Goal: Task Accomplishment & Management: Manage account settings

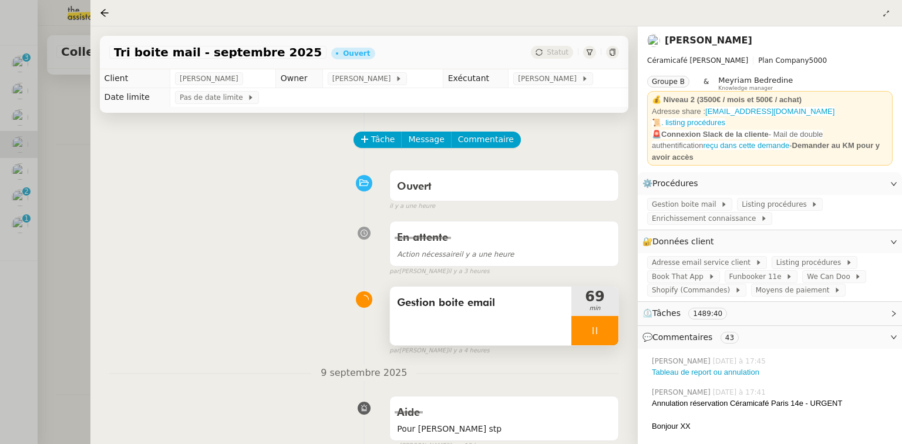
scroll to position [139, 0]
click at [55, 185] on div at bounding box center [451, 222] width 902 height 444
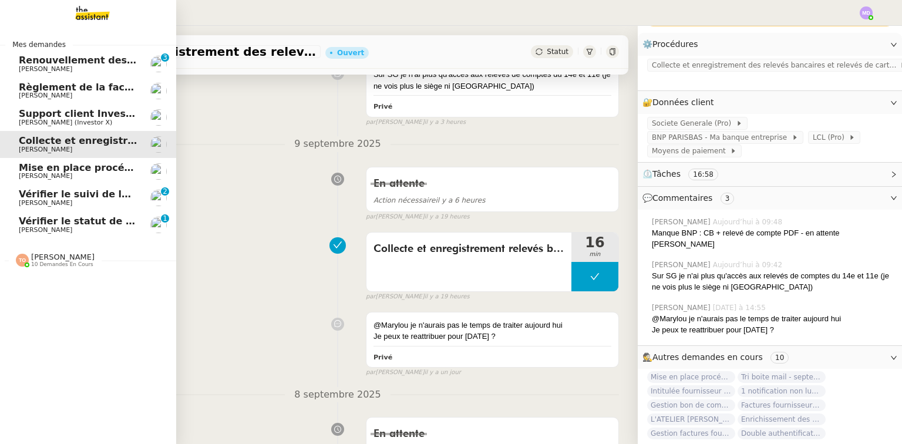
click at [23, 218] on span "Vérifier le statut de la facture 666FAF9D-19414" at bounding box center [144, 220] width 251 height 11
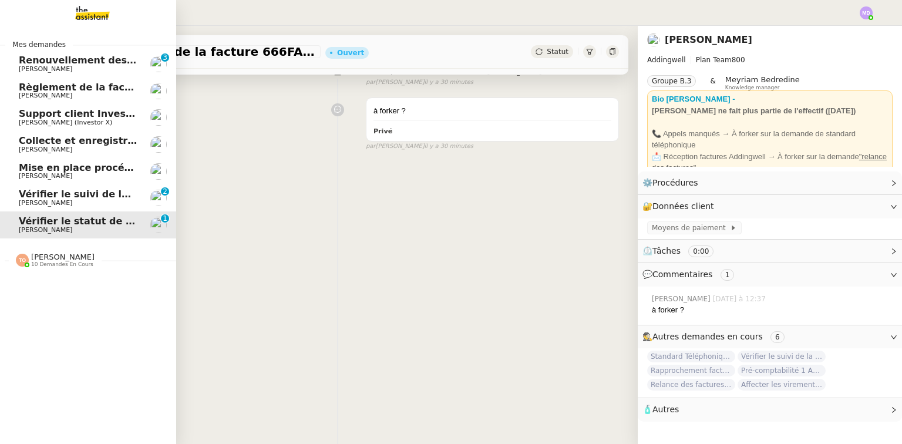
scroll to position [193, 0]
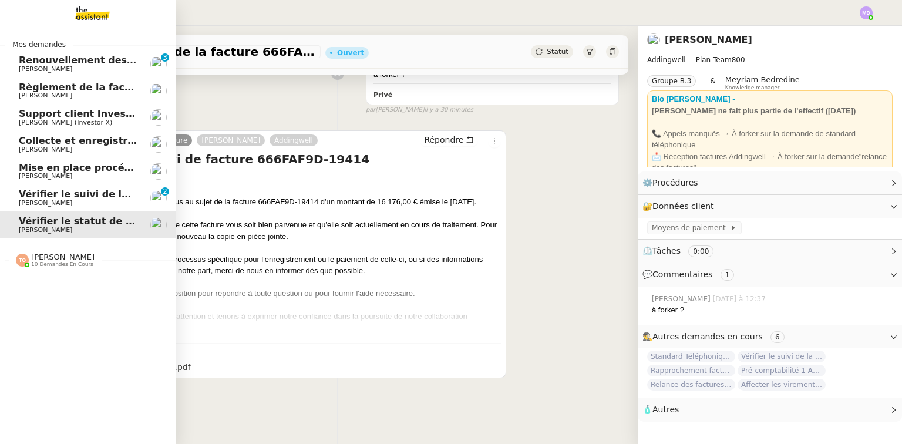
click at [52, 258] on span "[PERSON_NAME]" at bounding box center [62, 256] width 63 height 9
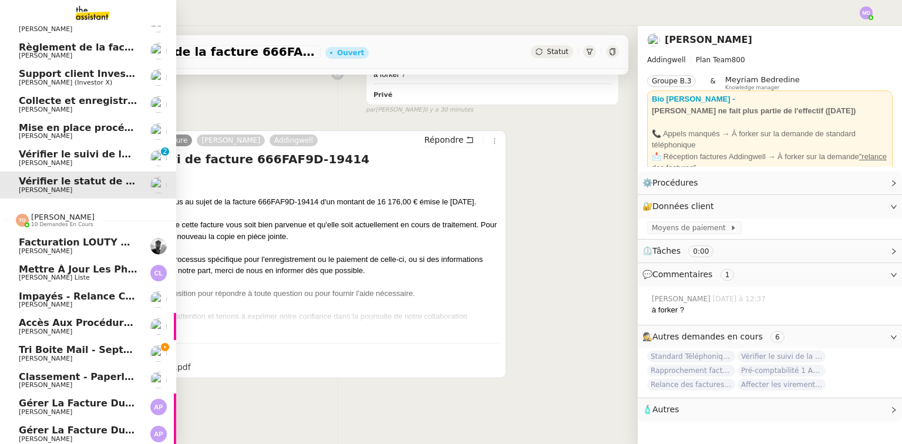
scroll to position [102, 0]
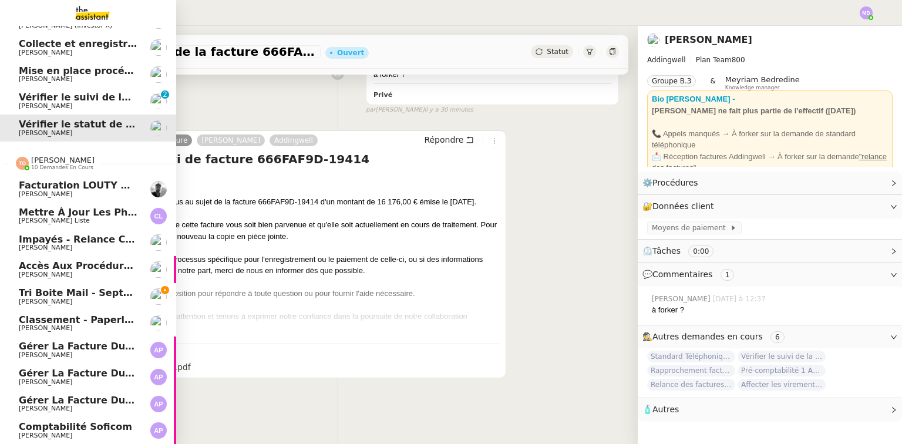
click at [90, 298] on span "[PERSON_NAME]" at bounding box center [78, 301] width 119 height 7
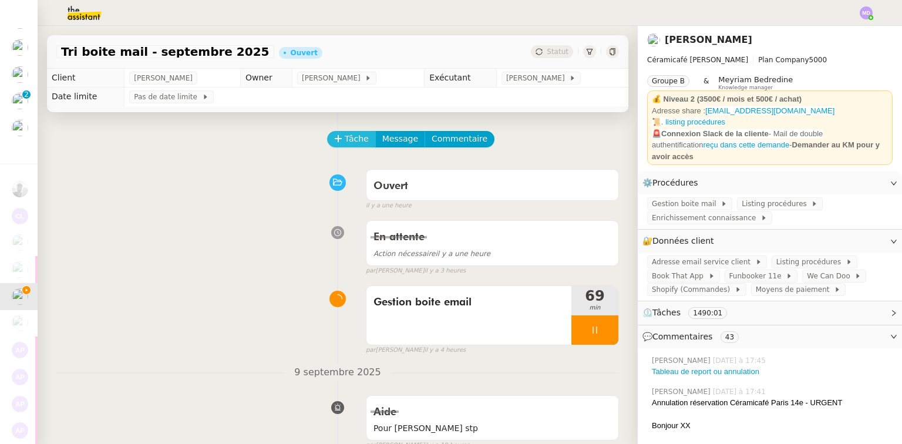
click at [350, 141] on span "Tâche" at bounding box center [357, 139] width 24 height 14
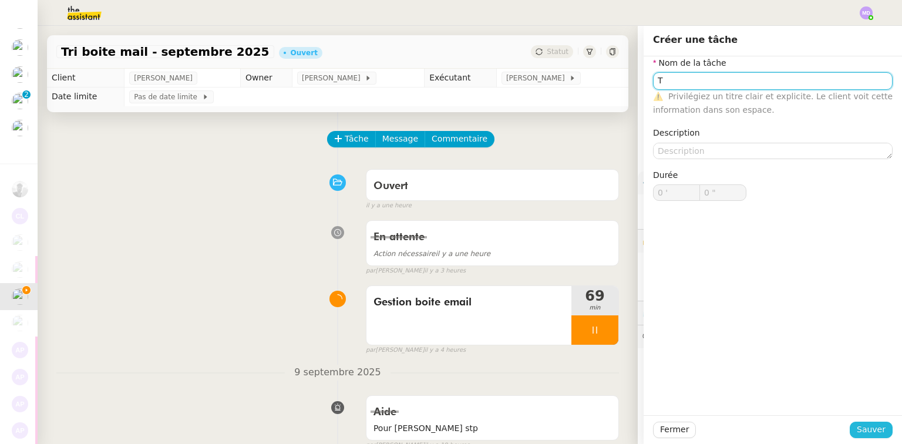
type input "T"
click at [864, 428] on span "Sauver" at bounding box center [870, 430] width 29 height 14
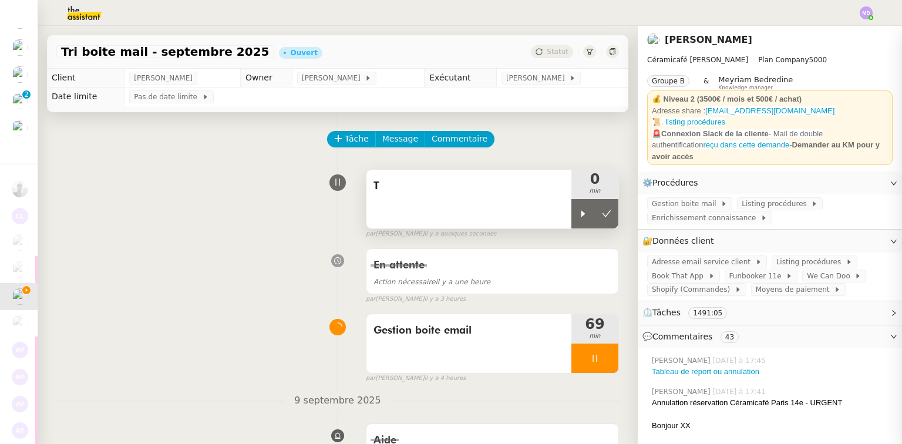
drag, startPoint x: 576, startPoint y: 219, endPoint x: 510, endPoint y: 191, distance: 72.1
click at [574, 218] on div at bounding box center [582, 213] width 23 height 29
click at [510, 191] on span "T" at bounding box center [468, 186] width 191 height 18
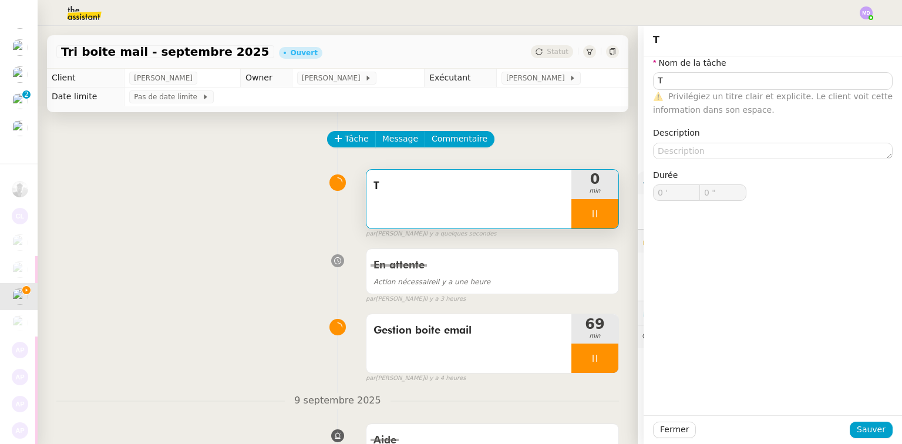
type input "T"
type input "0 '"
type input "0 ""
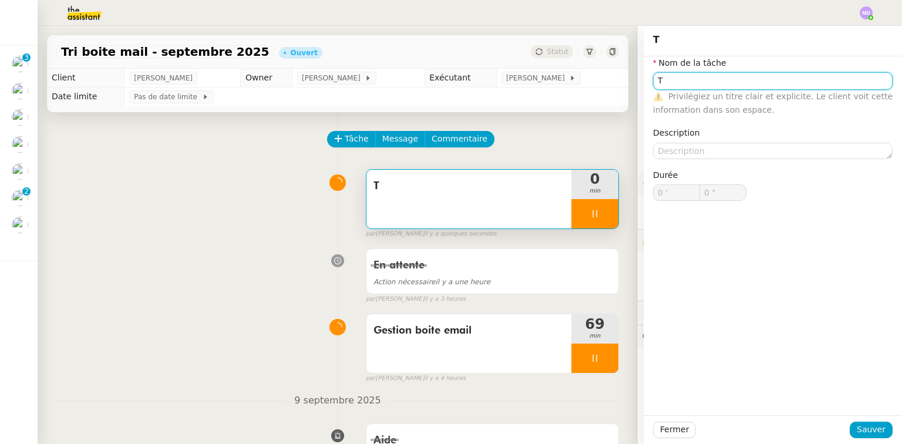
click at [693, 83] on input "T" at bounding box center [772, 80] width 239 height 17
type input "Trai"
type input "1 ""
type input "Traitemn"
type input "2 ""
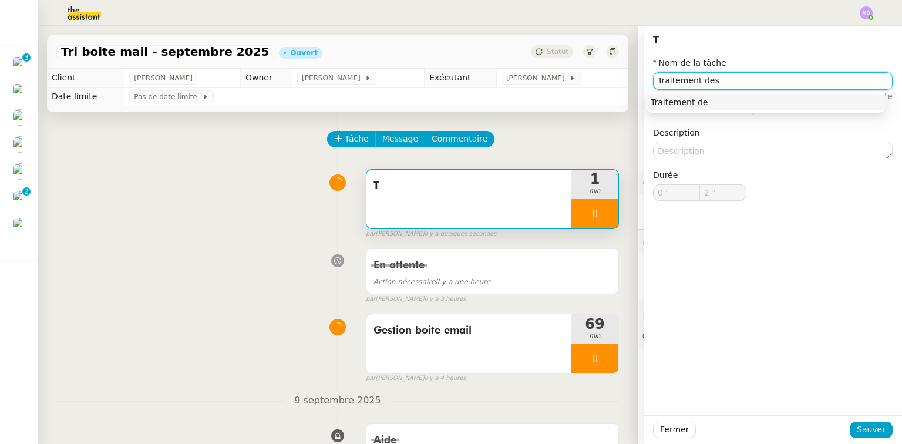
type input "Traitement des"
type input "3 ""
type input "Traitement des informations"
type input "5 ""
type input "Traitement des informations"
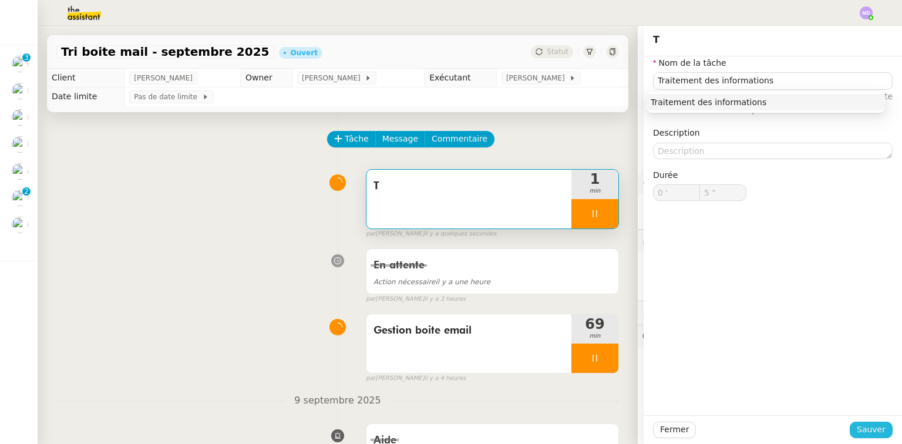
click at [866, 422] on button "Sauver" at bounding box center [870, 429] width 43 height 16
type input "6 ""
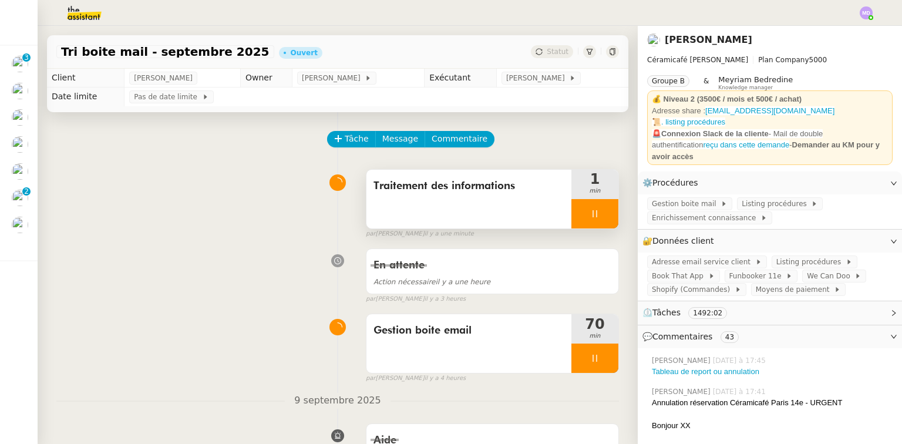
click at [591, 212] on div at bounding box center [594, 213] width 47 height 29
click at [602, 212] on icon at bounding box center [606, 213] width 9 height 9
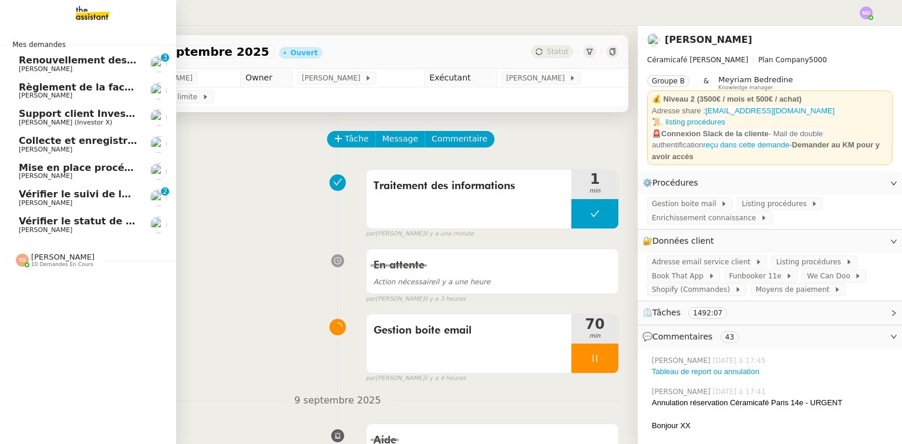
click at [59, 217] on span "Vérifier le statut de la facture 666FAF9D-19414" at bounding box center [144, 220] width 251 height 11
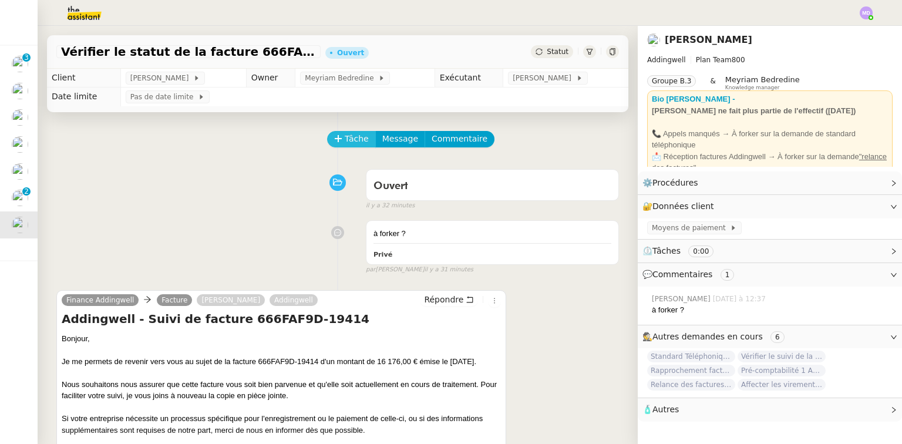
click at [336, 136] on button "Tâche" at bounding box center [351, 139] width 49 height 16
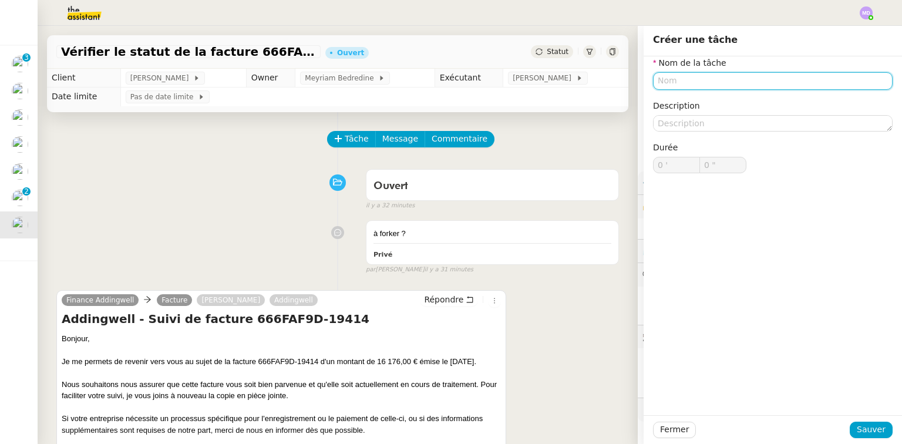
click at [670, 87] on input "text" at bounding box center [772, 80] width 239 height 17
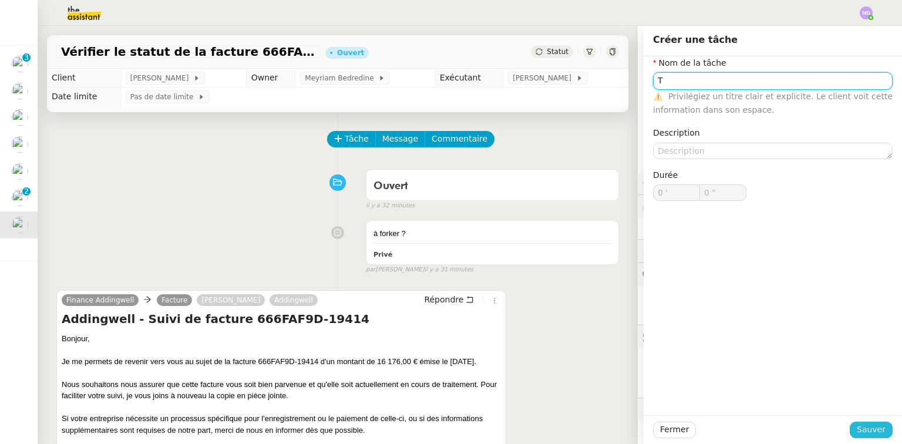
type input "T"
click at [852, 427] on button "Sauver" at bounding box center [870, 429] width 43 height 16
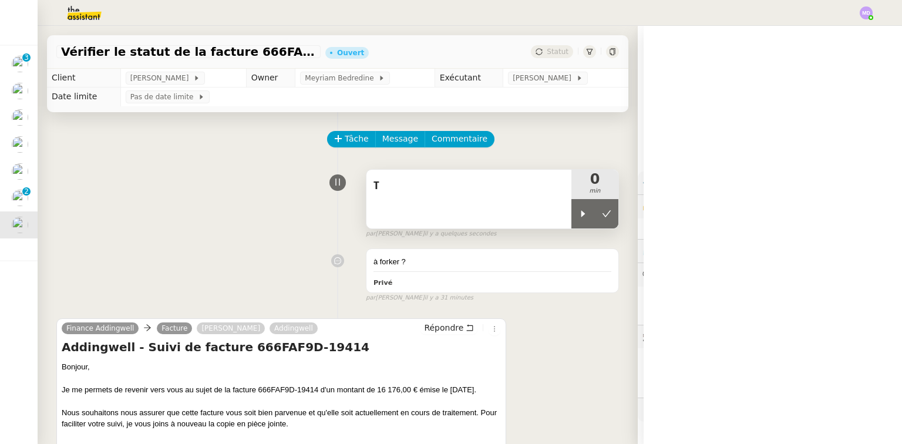
drag, startPoint x: 566, startPoint y: 214, endPoint x: 538, endPoint y: 211, distance: 28.9
click at [571, 214] on div at bounding box center [582, 213] width 23 height 29
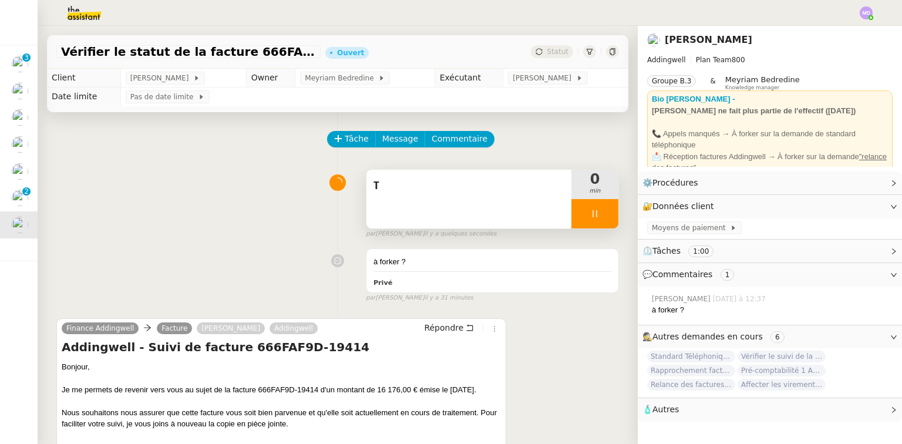
click at [511, 205] on div "T" at bounding box center [468, 199] width 205 height 59
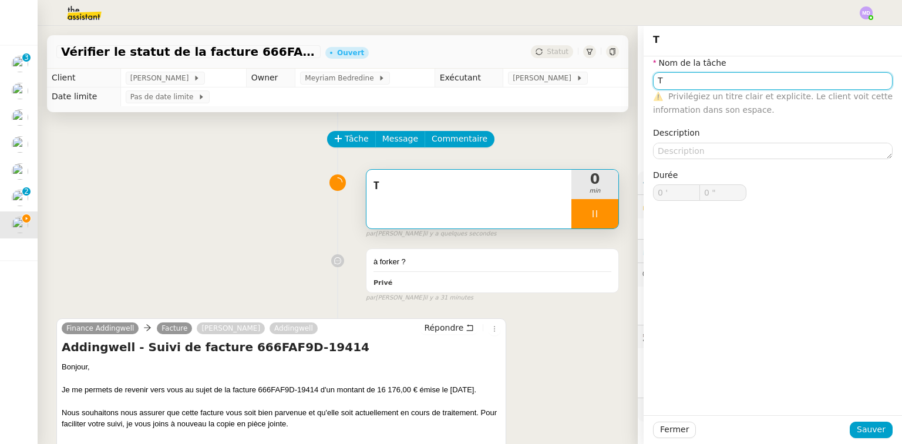
click at [695, 83] on input "T" at bounding box center [772, 80] width 239 height 17
type input "Tra"
type input "1 ""
type input "Traitement de"
type input "2 ""
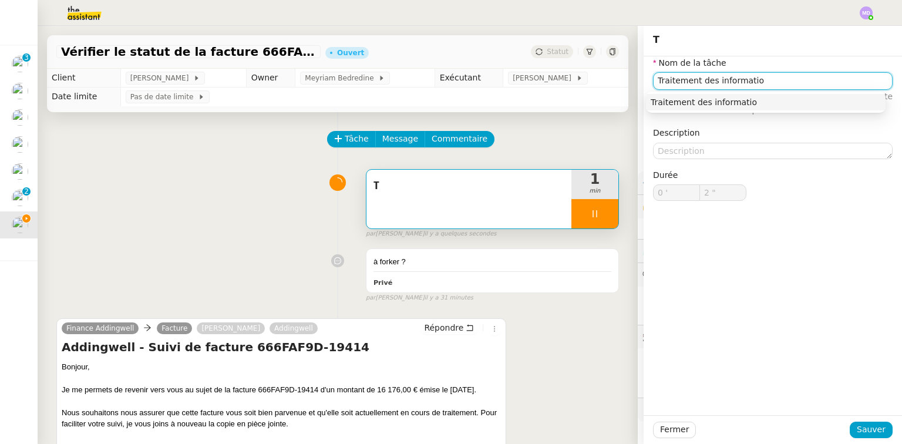
type input "Traitement des information"
type input "3 ""
type input "Traitement des informations"
type input "4 ""
type input "Traitement des informations"
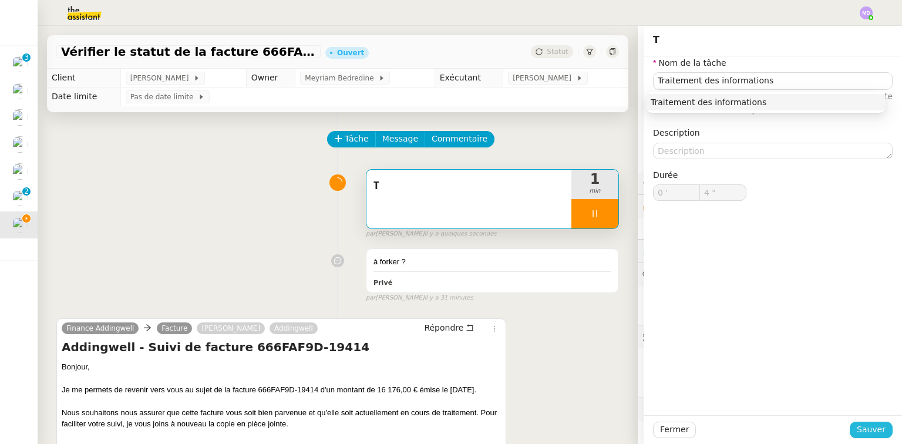
click at [851, 424] on button "Sauver" at bounding box center [870, 429] width 43 height 16
type input "5 ""
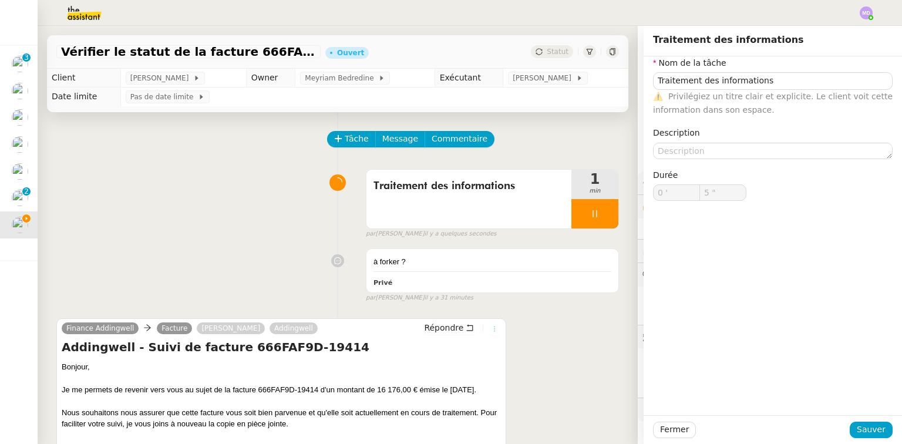
click at [491, 331] on icon at bounding box center [494, 328] width 7 height 7
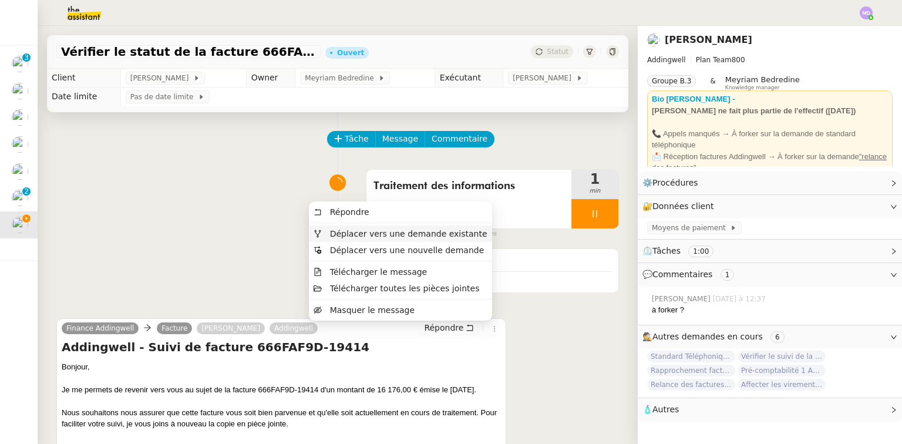
click at [461, 233] on span "Déplacer vers une demande existante" at bounding box center [408, 233] width 157 height 9
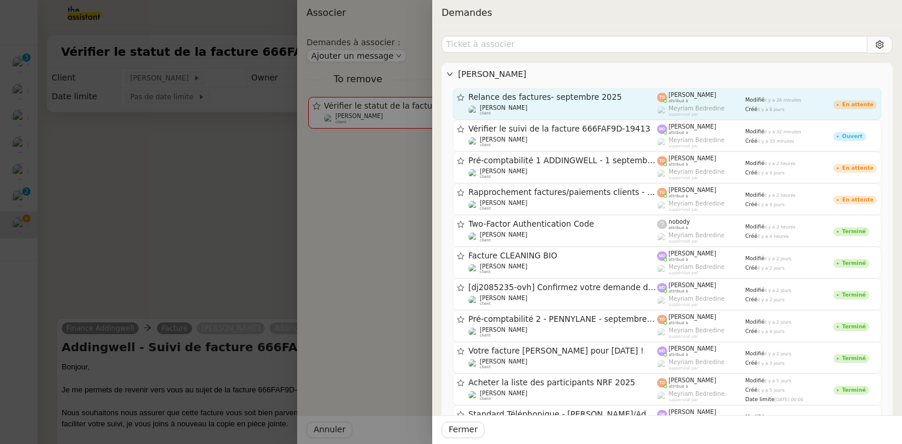
click at [533, 101] on div "Relance des factures- septembre 2025" at bounding box center [562, 97] width 189 height 10
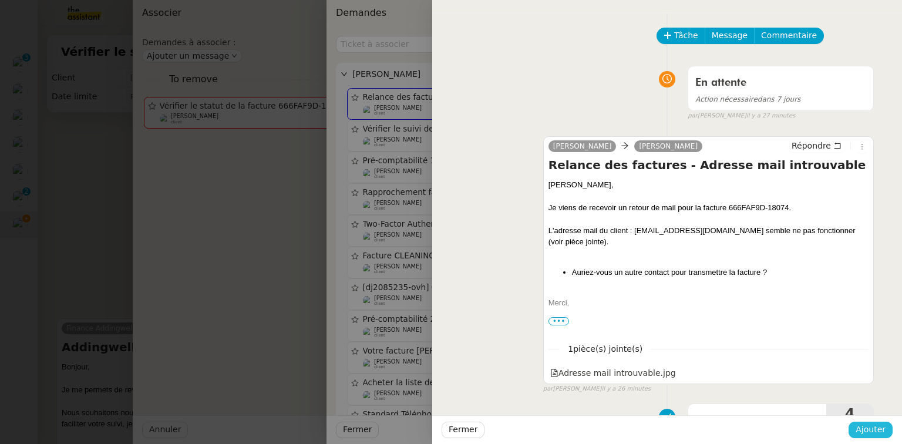
click at [872, 431] on span "Ajouter" at bounding box center [870, 430] width 30 height 14
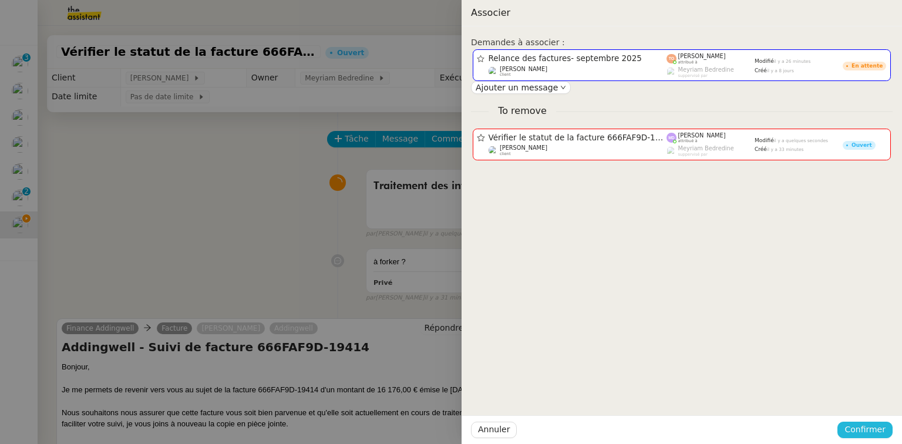
click at [871, 427] on span "Confirmer" at bounding box center [864, 430] width 41 height 14
click at [866, 399] on span "Ajouter" at bounding box center [866, 398] width 30 height 12
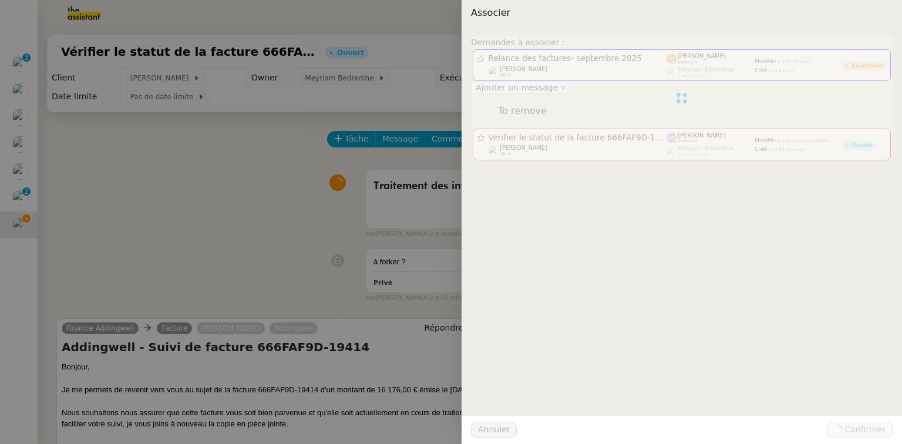
click at [15, 199] on div at bounding box center [451, 222] width 902 height 444
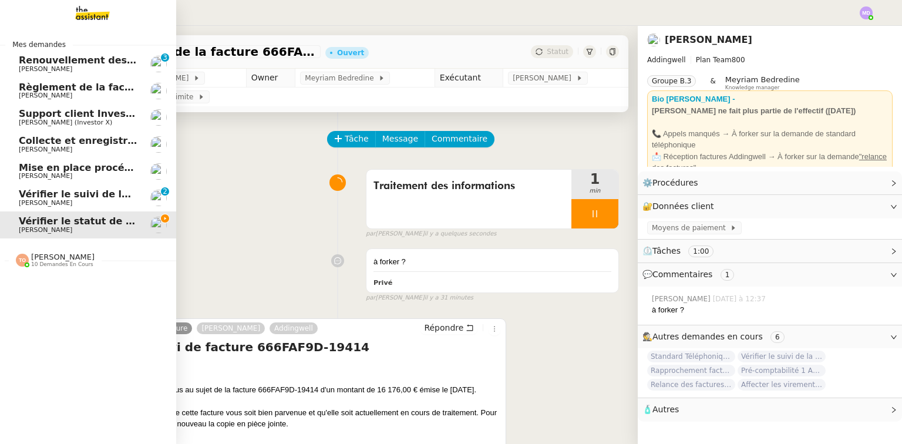
click at [23, 194] on span "Vérifier le suivi de la facture 666FAF9D-19413" at bounding box center [141, 193] width 244 height 11
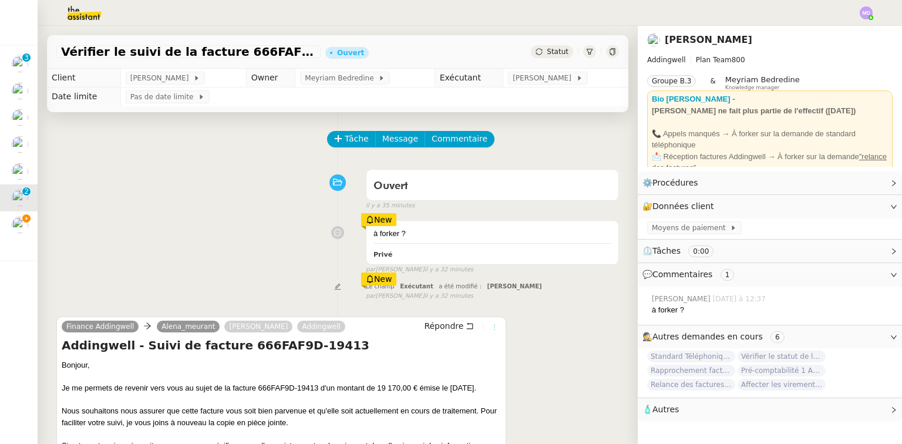
click at [494, 326] on icon at bounding box center [494, 327] width 1 height 5
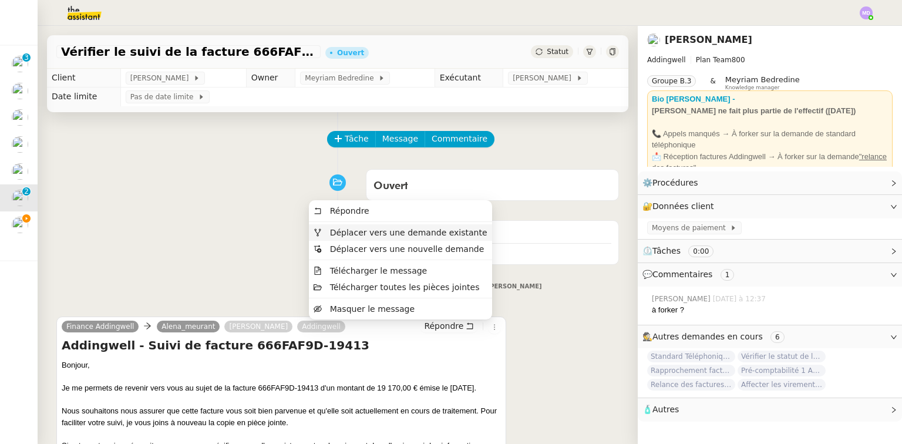
click at [442, 231] on span "Déplacer vers une demande existante" at bounding box center [408, 232] width 157 height 9
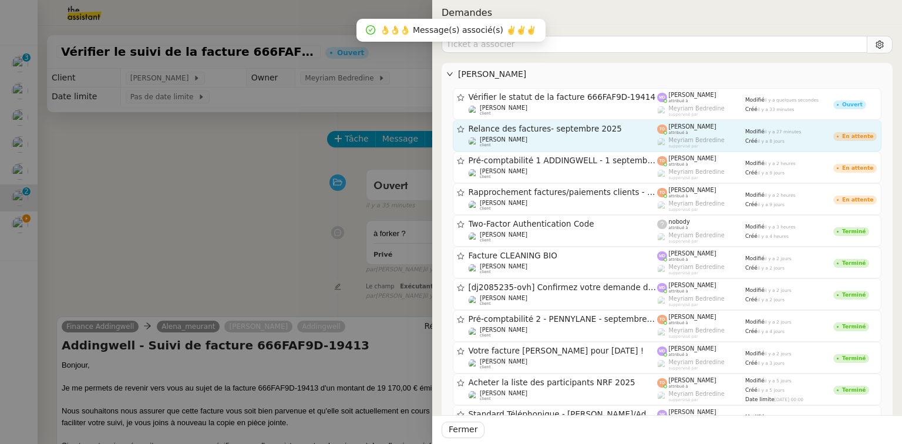
click at [582, 134] on div "Relance des factures- [DATE] [PERSON_NAME] client" at bounding box center [562, 135] width 189 height 23
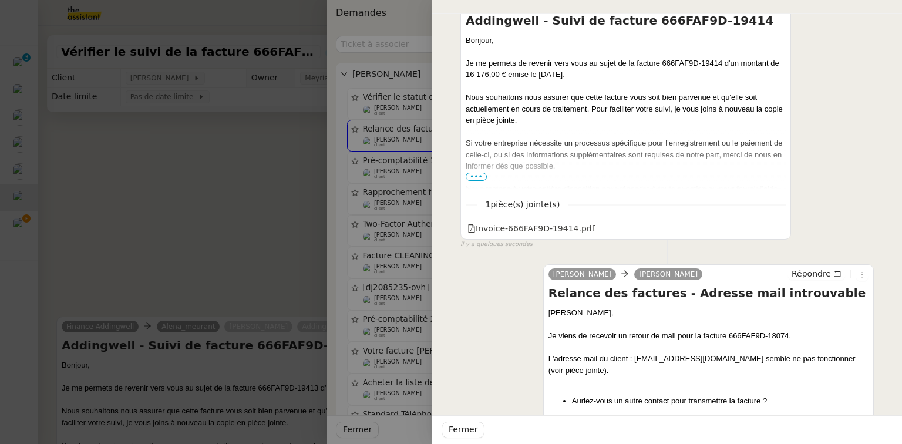
scroll to position [470, 0]
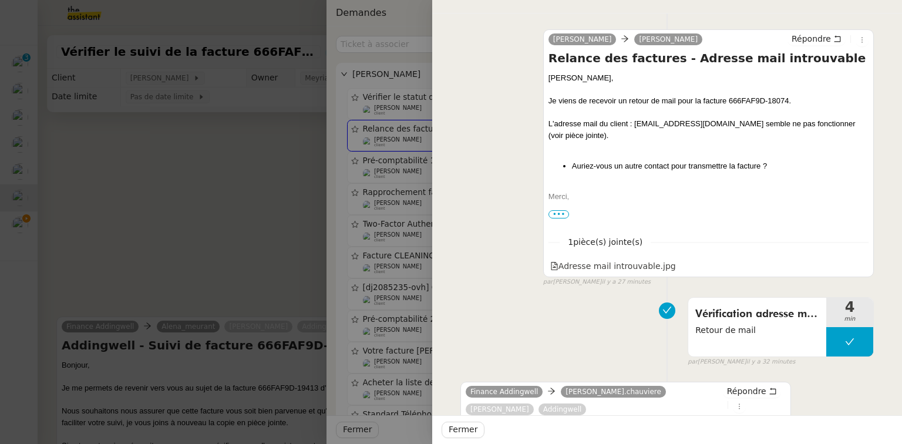
click at [461, 427] on span "Fermer" at bounding box center [462, 430] width 29 height 14
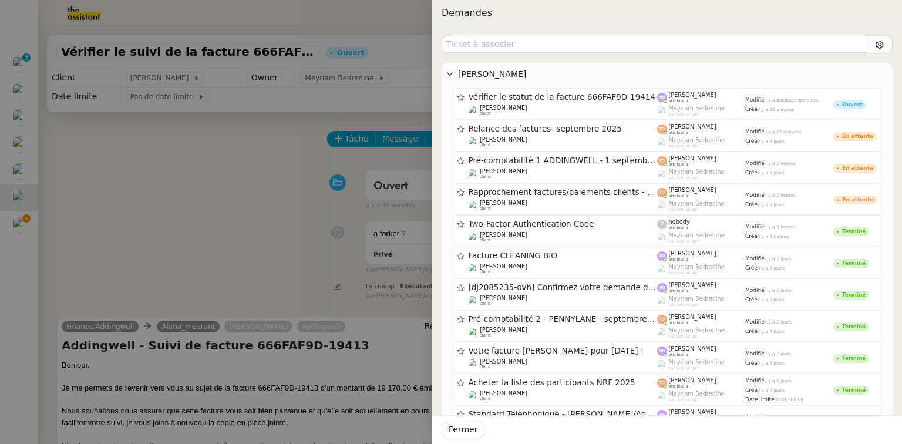
click at [215, 271] on div at bounding box center [451, 222] width 902 height 444
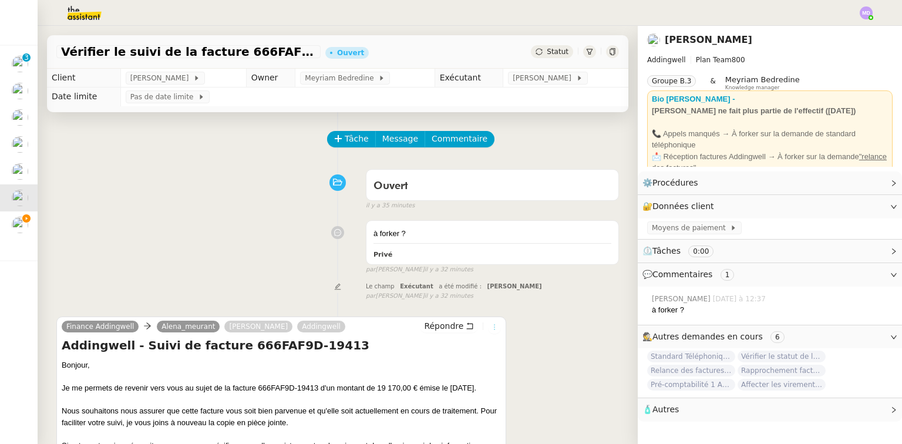
click at [491, 328] on icon at bounding box center [494, 326] width 7 height 7
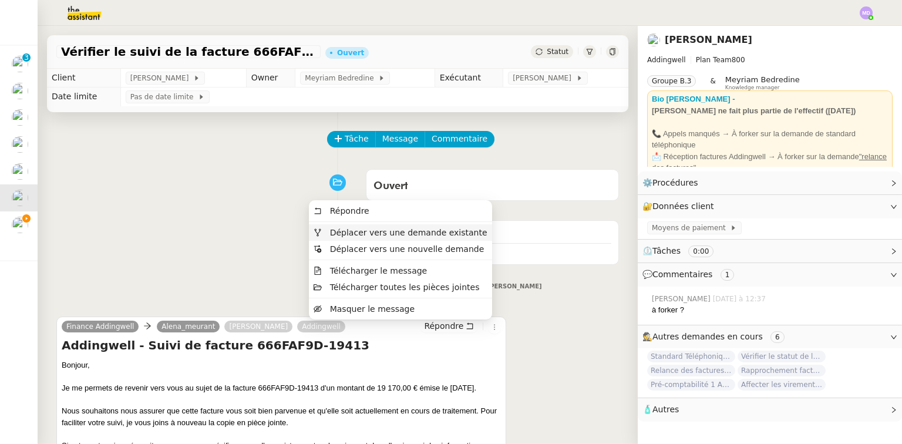
click at [451, 228] on span "Déplacer vers une demande existante" at bounding box center [408, 232] width 157 height 9
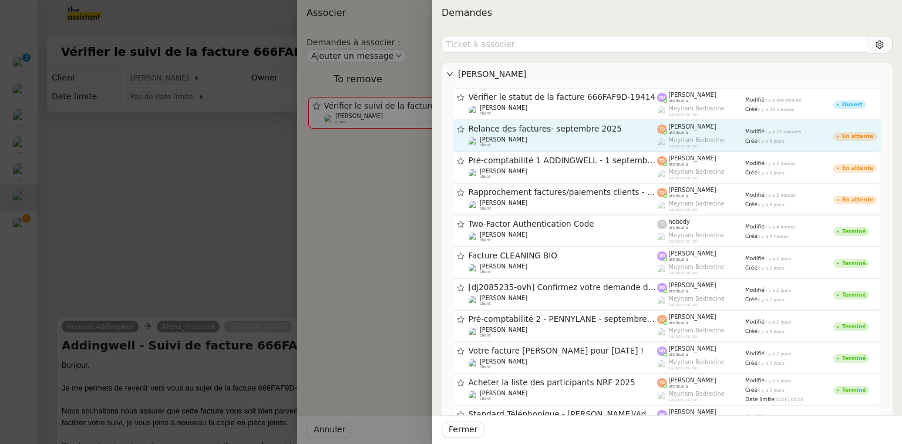
click at [525, 138] on div "[PERSON_NAME] client" at bounding box center [562, 142] width 189 height 12
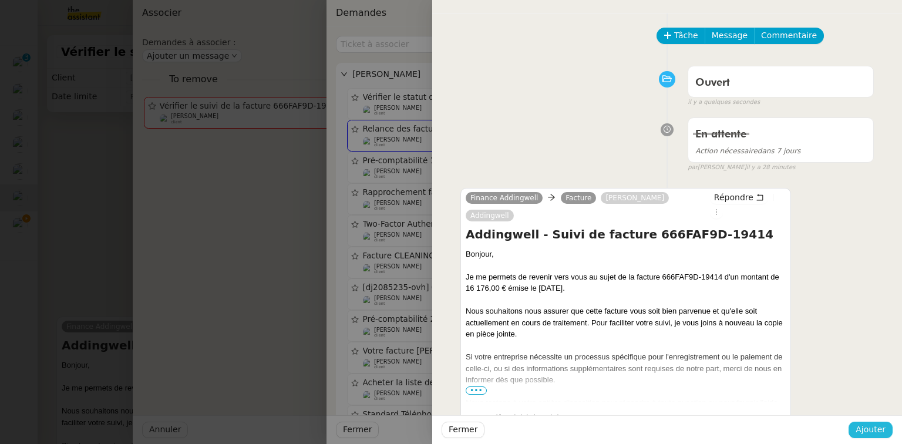
click at [877, 429] on span "Ajouter" at bounding box center [870, 430] width 30 height 14
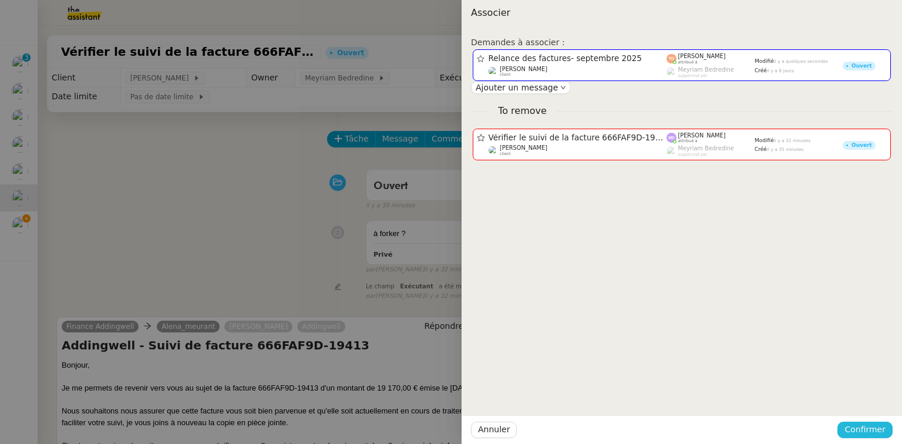
click at [863, 426] on span "Confirmer" at bounding box center [864, 430] width 41 height 14
click at [862, 402] on span "Ajouter" at bounding box center [866, 398] width 30 height 12
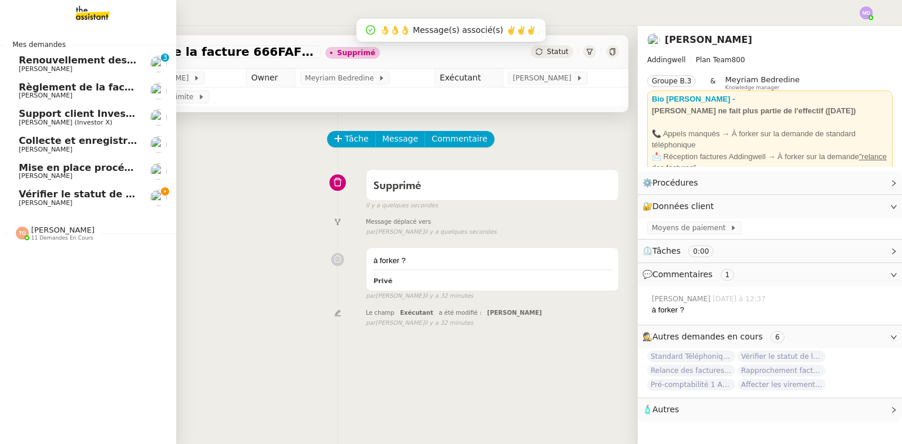
click at [28, 204] on span "[PERSON_NAME]" at bounding box center [45, 203] width 53 height 8
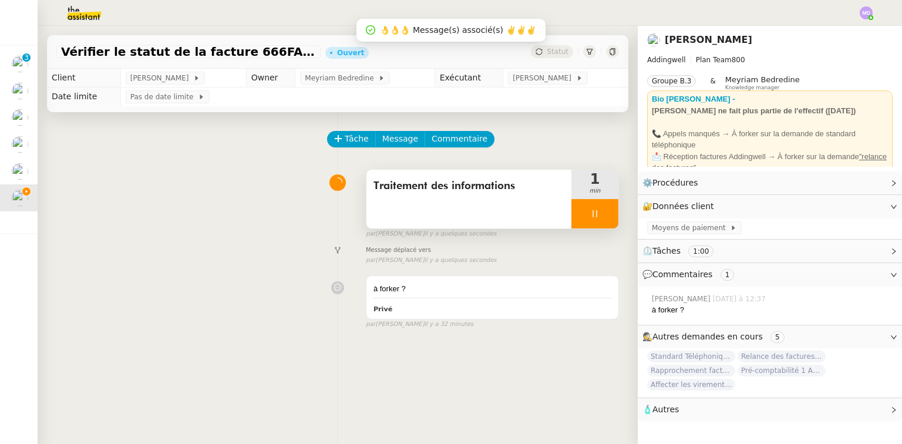
drag, startPoint x: 565, startPoint y: 211, endPoint x: 571, endPoint y: 211, distance: 6.5
click at [571, 211] on div at bounding box center [594, 213] width 47 height 29
drag, startPoint x: 588, startPoint y: 209, endPoint x: 546, endPoint y: 96, distance: 120.7
click at [595, 205] on button at bounding box center [606, 213] width 23 height 29
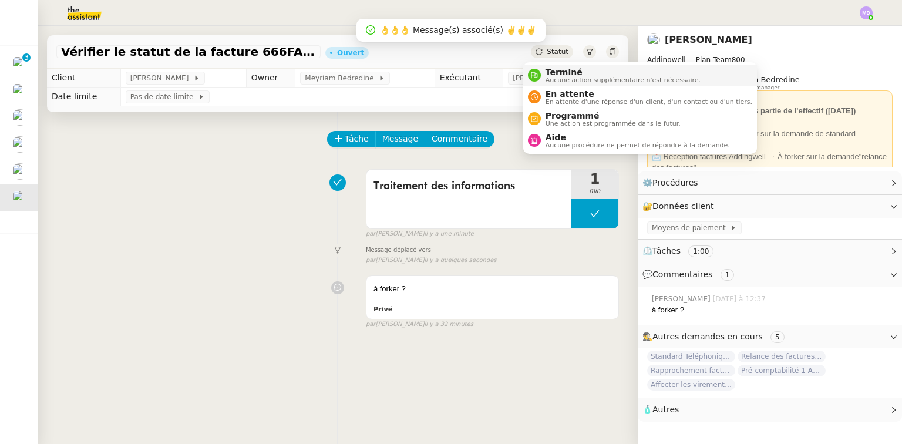
click at [535, 69] on nz-avatar at bounding box center [534, 75] width 13 height 13
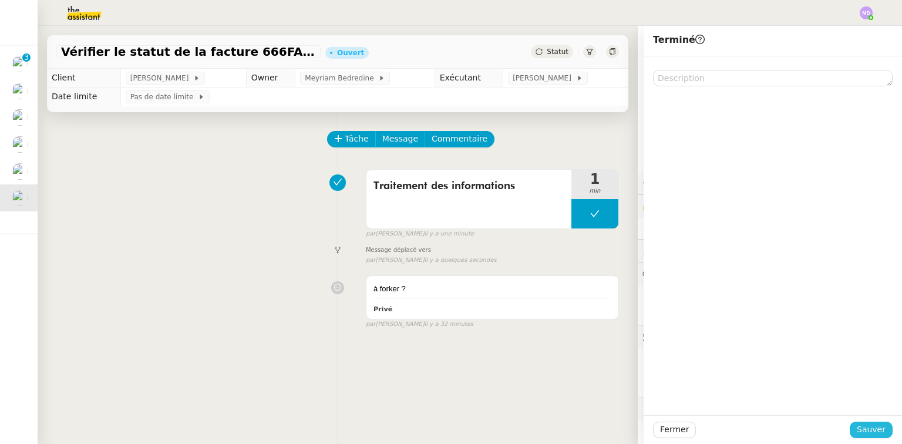
click at [857, 435] on span "Sauver" at bounding box center [870, 430] width 29 height 14
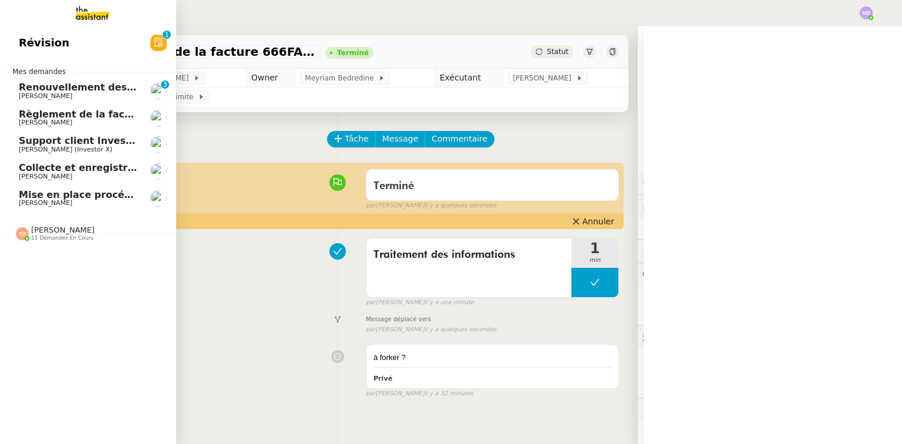
click at [22, 173] on span "[PERSON_NAME]" at bounding box center [45, 177] width 53 height 8
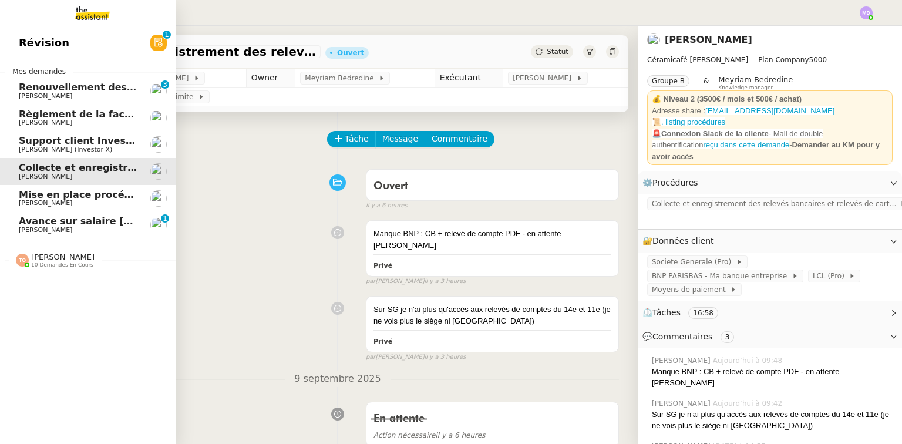
click at [71, 228] on span "[PERSON_NAME]" at bounding box center [45, 230] width 53 height 8
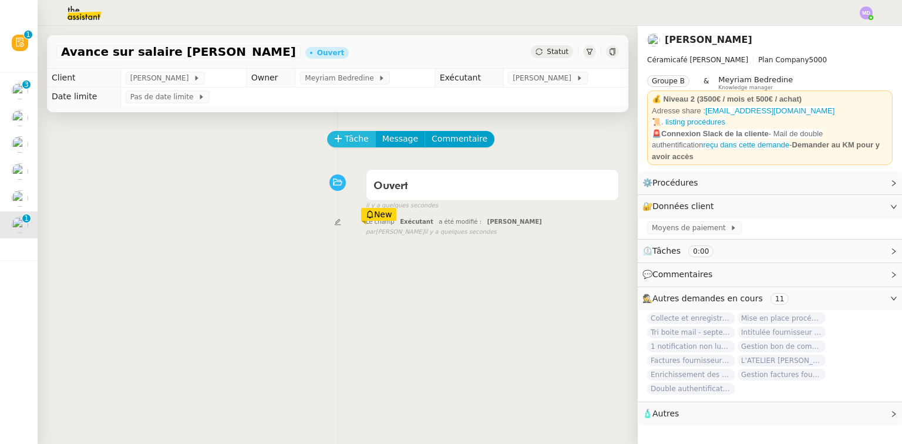
click at [345, 142] on span "Tâche" at bounding box center [357, 139] width 24 height 14
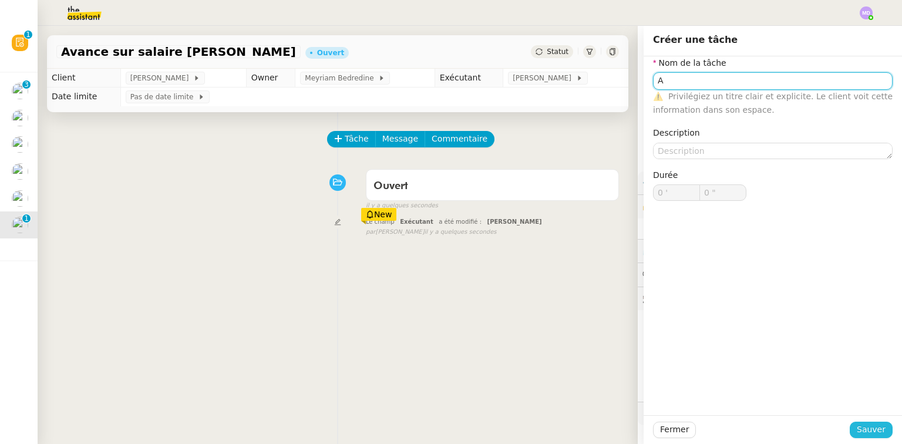
type input "A"
click at [871, 427] on span "Sauver" at bounding box center [870, 430] width 29 height 14
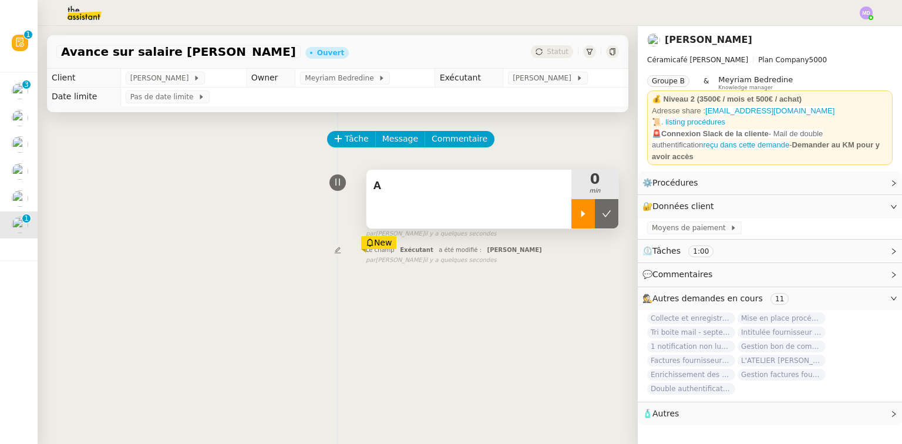
click at [578, 214] on icon at bounding box center [582, 213] width 9 height 9
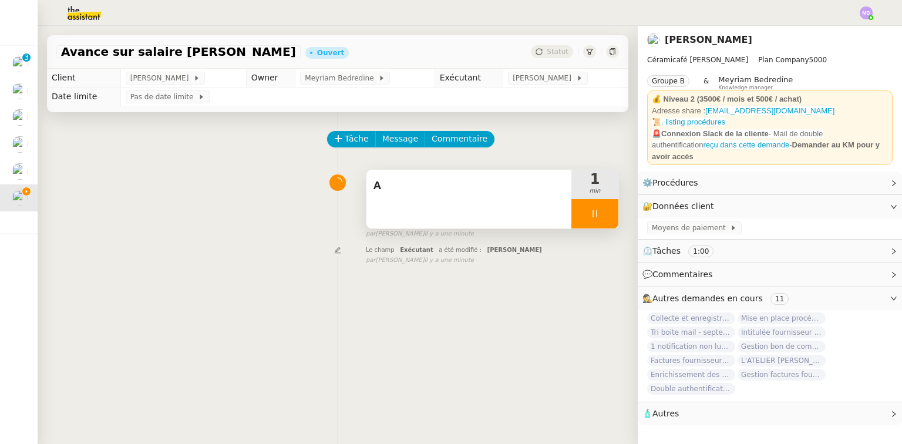
click at [527, 206] on div "A" at bounding box center [468, 199] width 205 height 59
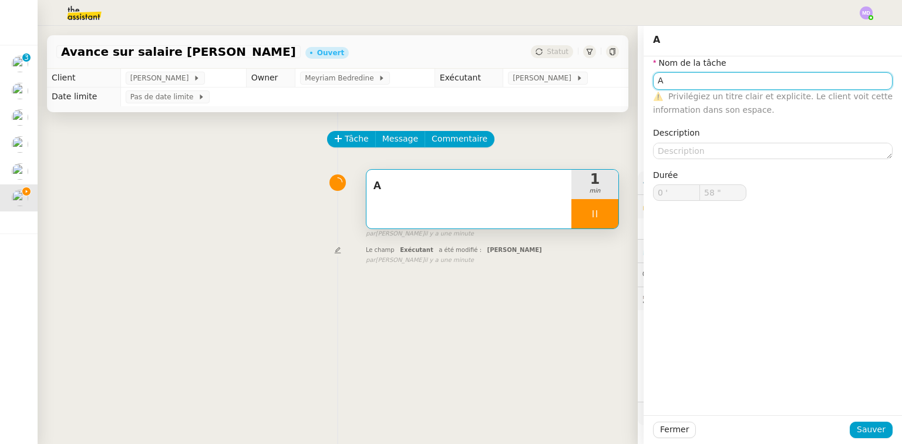
click at [716, 80] on input "A" at bounding box center [772, 80] width 239 height 17
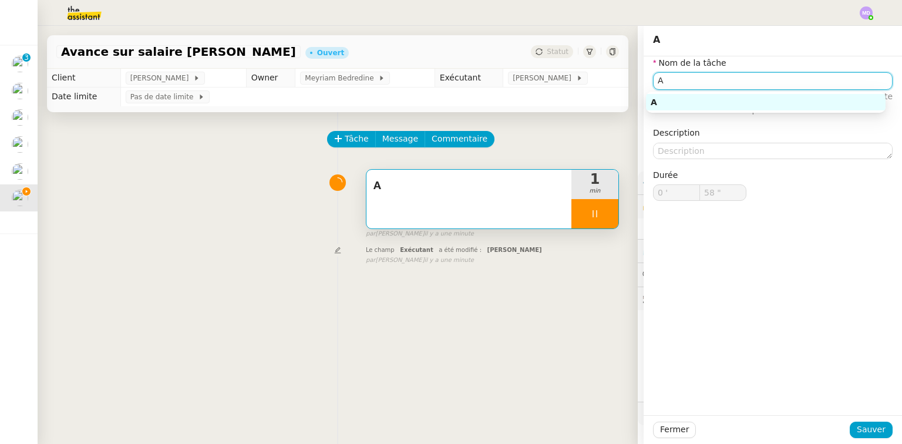
type input "59 ""
type input "Avance sur s"
type input "1 '"
type input "0 ""
type input "Avance sur salaire"
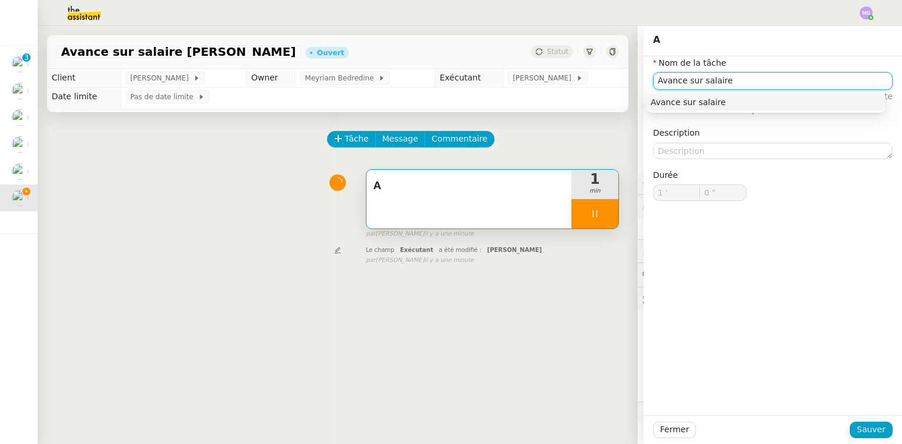
type input "1 ""
type input "Avance sur salaire"
drag, startPoint x: 861, startPoint y: 432, endPoint x: 811, endPoint y: 402, distance: 58.5
click at [859, 431] on span "Sauver" at bounding box center [870, 430] width 29 height 14
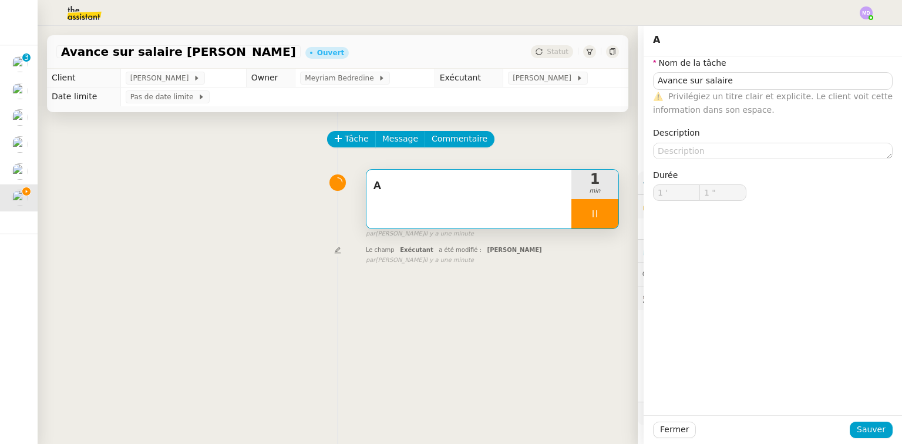
type input "2 ""
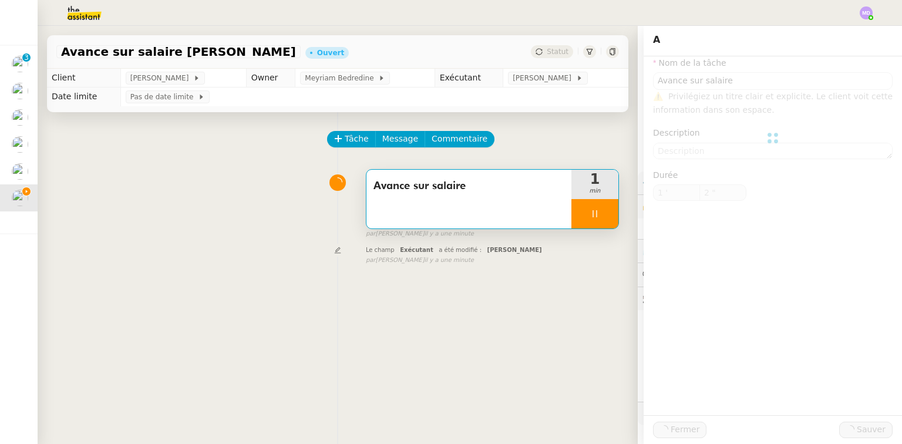
type input "Avance sur salaire"
type input "1 '"
type input "3 ""
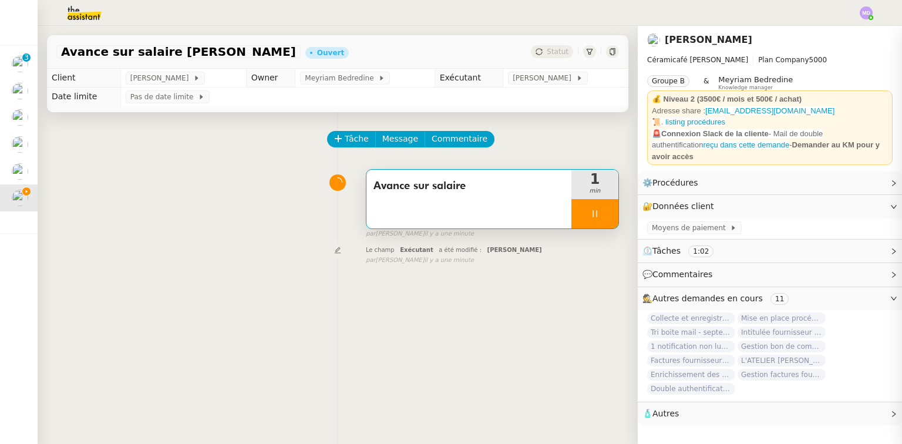
drag, startPoint x: 580, startPoint y: 225, endPoint x: 590, endPoint y: 223, distance: 10.1
click at [581, 225] on div at bounding box center [594, 213] width 47 height 29
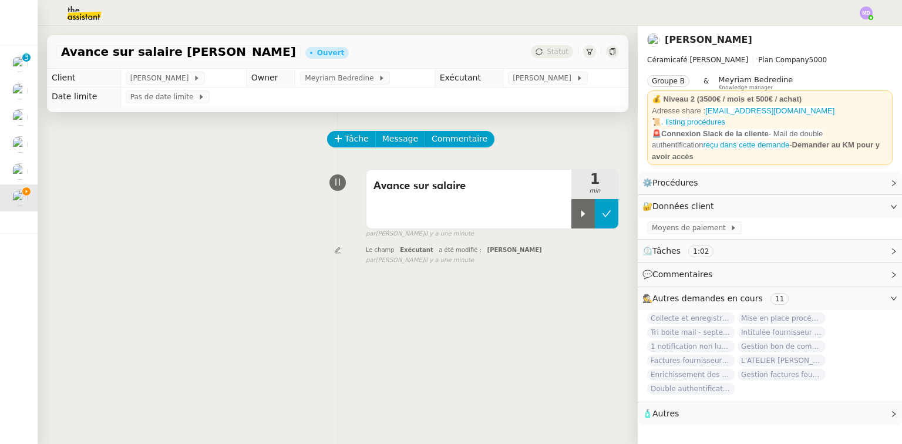
click at [595, 222] on button at bounding box center [606, 213] width 23 height 29
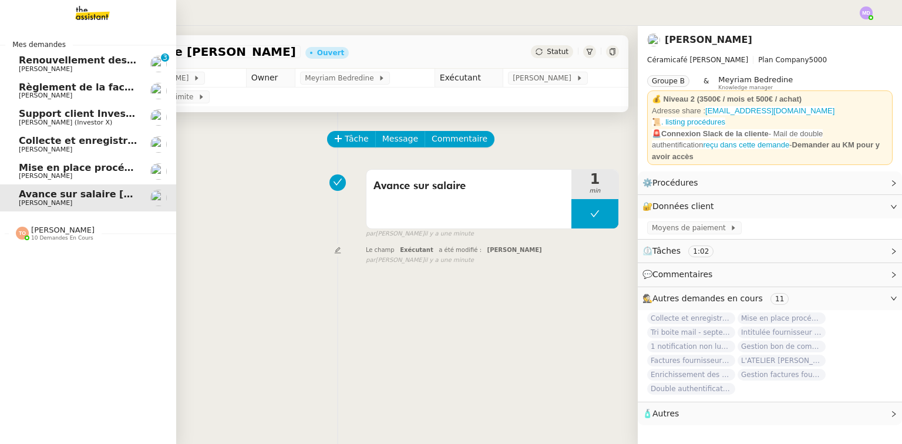
drag, startPoint x: 27, startPoint y: 150, endPoint x: 72, endPoint y: 145, distance: 45.4
click at [28, 150] on span "[PERSON_NAME]" at bounding box center [45, 150] width 53 height 8
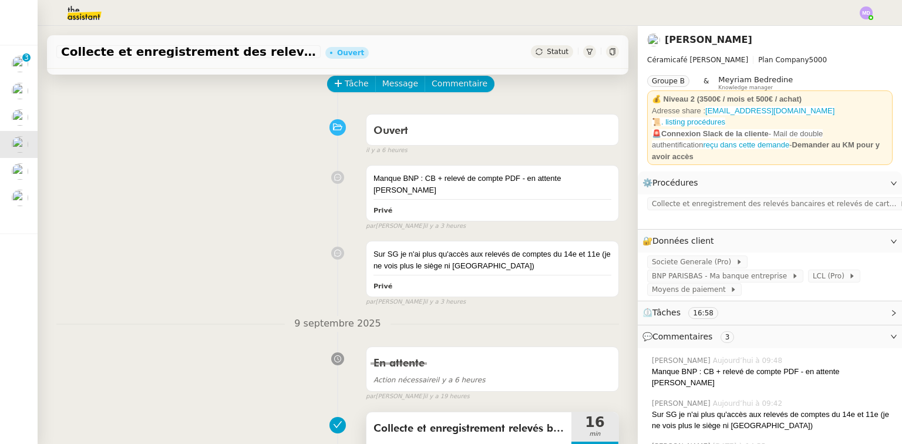
scroll to position [188, 0]
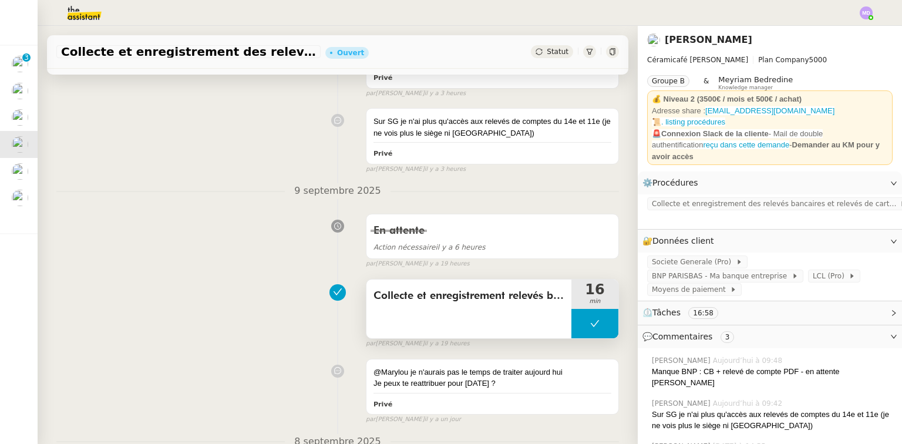
click at [571, 311] on button at bounding box center [594, 323] width 47 height 29
click at [571, 312] on div at bounding box center [582, 323] width 23 height 29
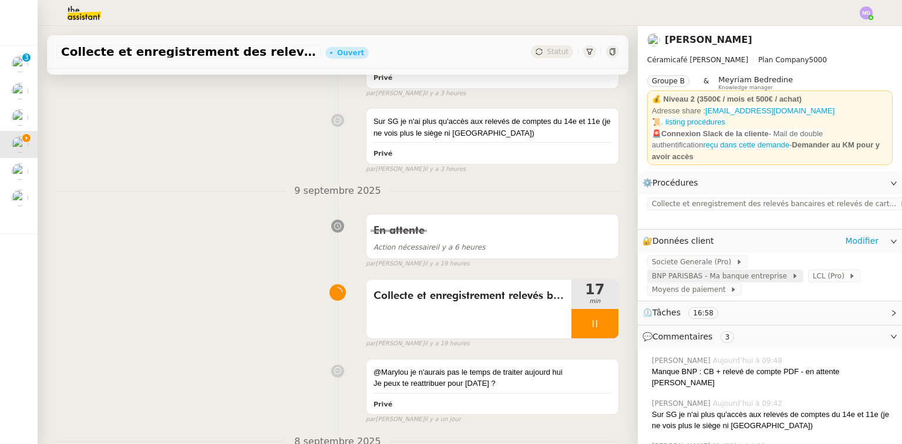
click at [753, 270] on span "BNP PARISBAS - Ma banque entreprise" at bounding box center [722, 276] width 140 height 12
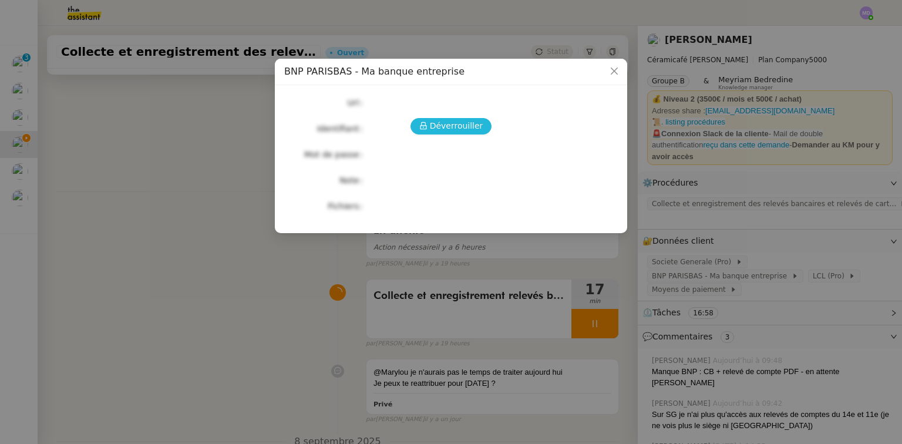
click at [471, 127] on span "Déverrouiller" at bounding box center [456, 126] width 53 height 14
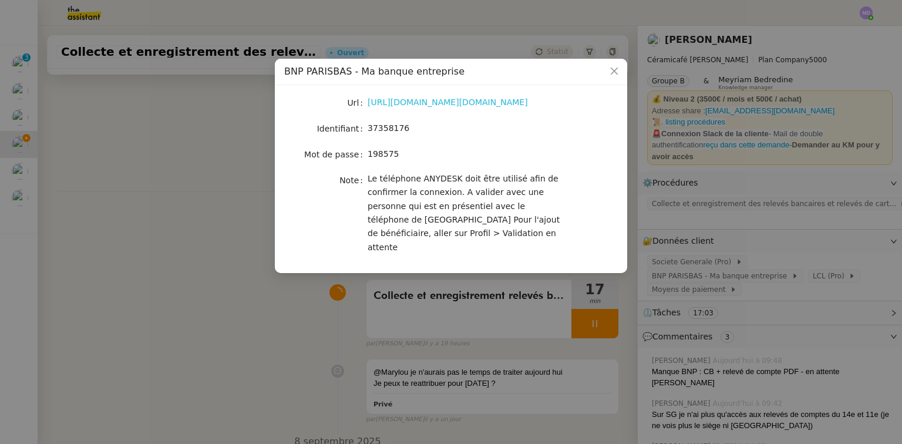
click at [420, 100] on link "[URL][DOMAIN_NAME][DOMAIN_NAME]" at bounding box center [447, 101] width 160 height 9
click at [383, 124] on span "37358176" at bounding box center [388, 127] width 42 height 9
copy span "37358176"
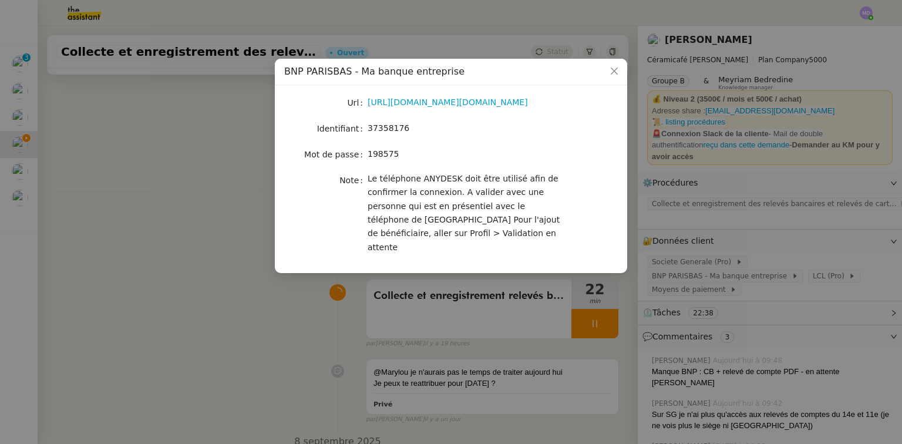
click at [769, 181] on nz-modal-container "BNP PARISBAS - Ma banque entreprise Url [URL][DOMAIN_NAME][DOMAIN_NAME] Identif…" at bounding box center [451, 222] width 902 height 444
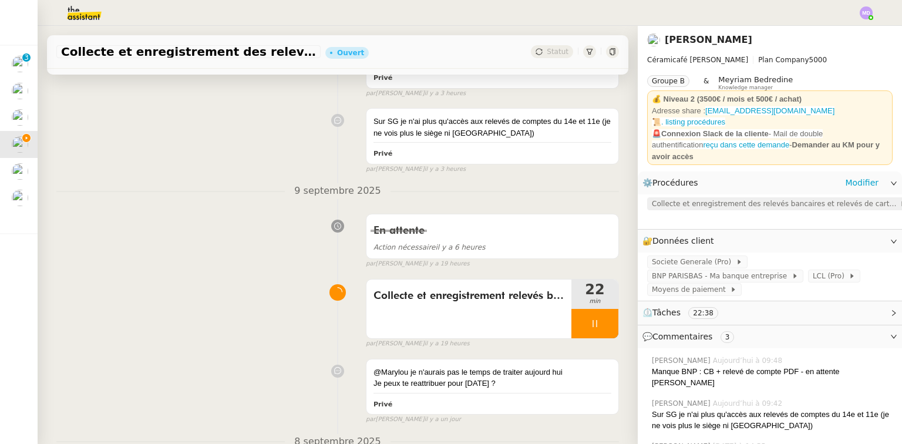
click at [771, 198] on span "Collecte et enregistrement des relevés bancaires et relevés de cartes bancaires" at bounding box center [776, 204] width 248 height 12
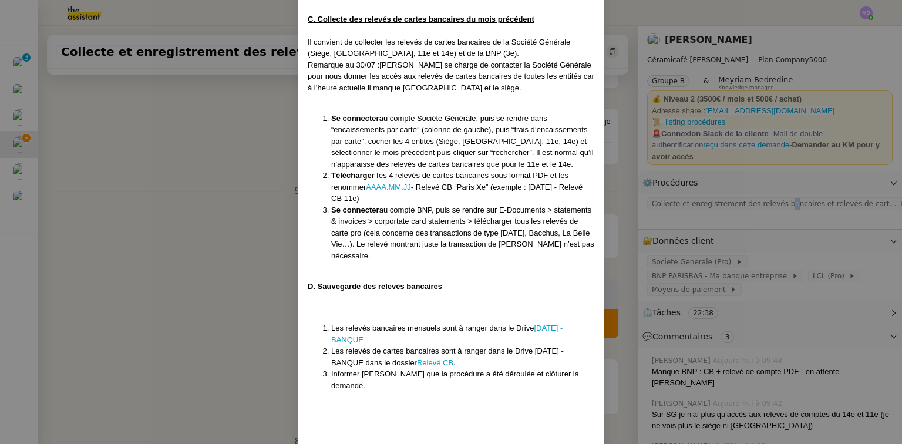
scroll to position [712, 0]
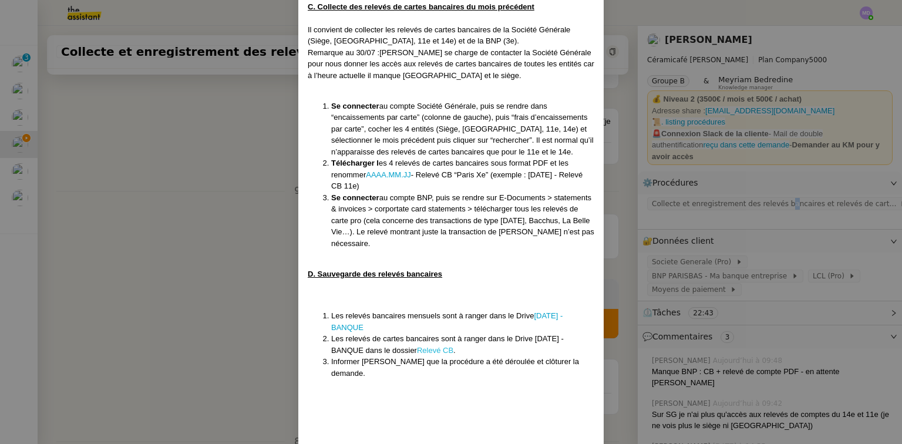
click at [428, 346] on link "Relevé CB" at bounding box center [435, 350] width 36 height 9
click at [744, 238] on nz-modal-container "Mise en place : [DATE] MAJ le [DATE] Contexte : [PERSON_NAME] souhaite que nous…" at bounding box center [451, 222] width 902 height 444
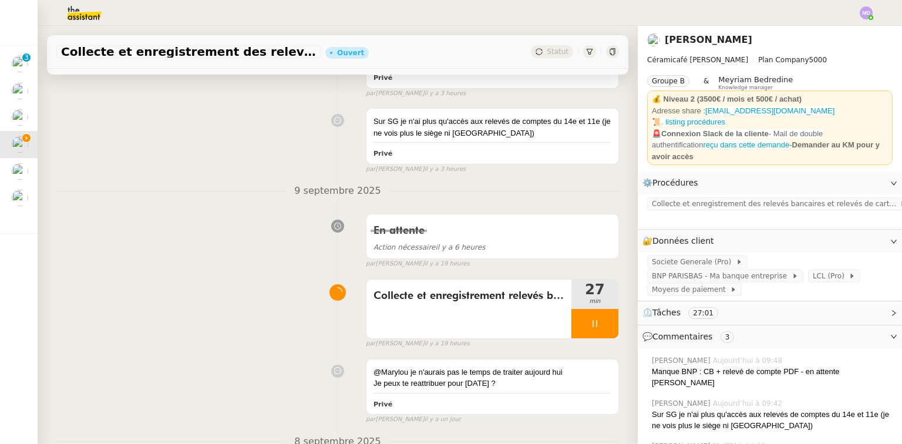
scroll to position [653, 0]
click at [745, 198] on span "Collecte et enregistrement des relevés bancaires et relevés de cartes bancaires" at bounding box center [776, 204] width 248 height 12
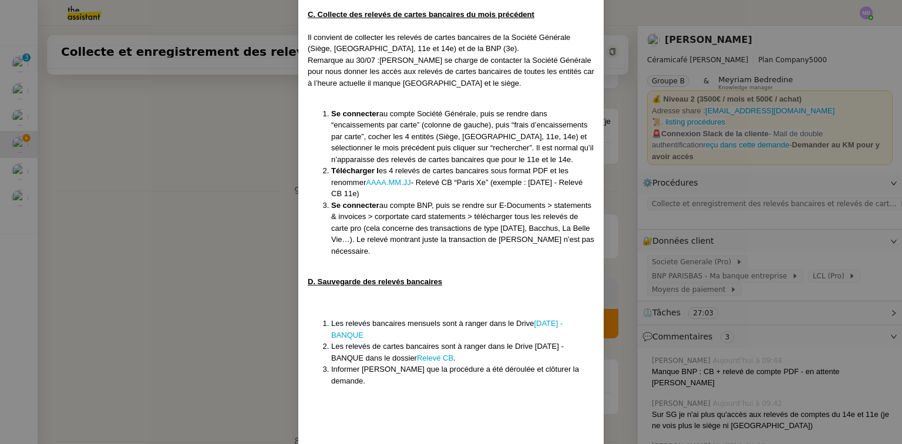
scroll to position [712, 0]
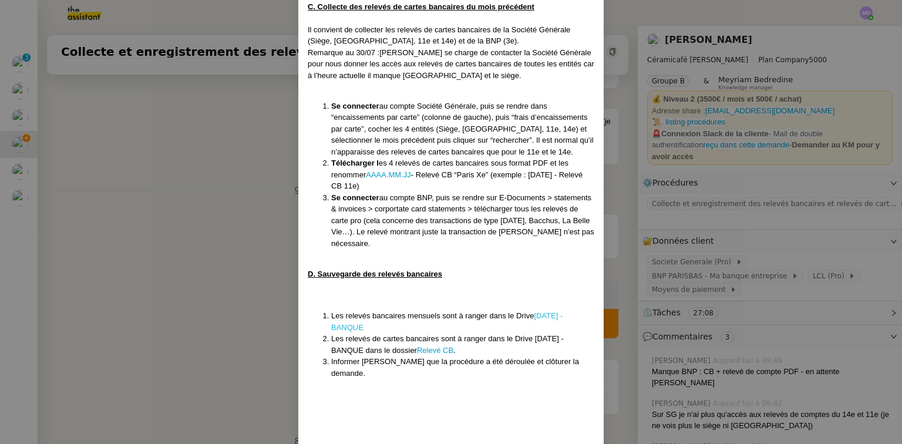
click at [542, 311] on link "[DATE] - BANQUE" at bounding box center [446, 321] width 231 height 21
click at [442, 346] on link "Relevé CB" at bounding box center [435, 350] width 36 height 9
click at [183, 291] on nz-modal-container "Mise en place : [DATE] MAJ le [DATE] Contexte : [PERSON_NAME] souhaite que nous…" at bounding box center [451, 222] width 902 height 444
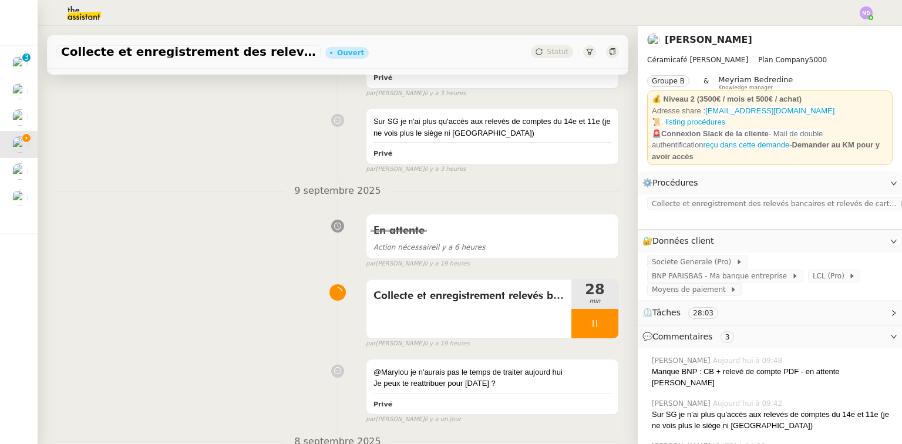
scroll to position [653, 0]
click at [581, 319] on div at bounding box center [594, 323] width 47 height 29
click at [602, 319] on icon at bounding box center [606, 323] width 9 height 9
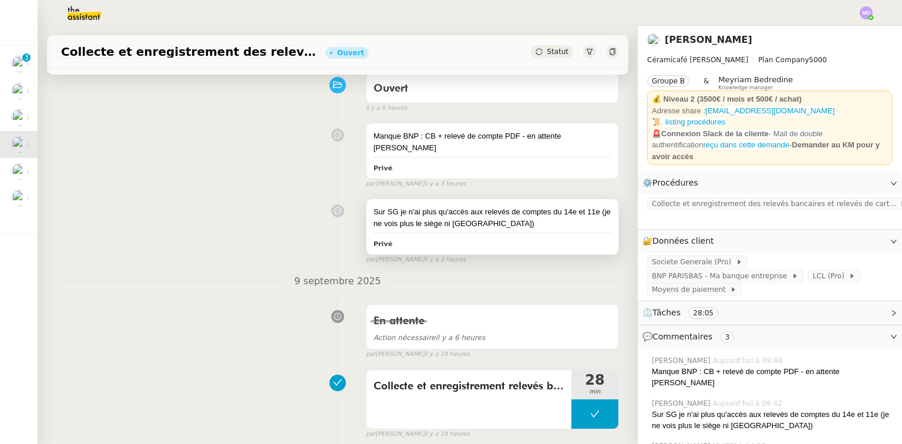
scroll to position [0, 0]
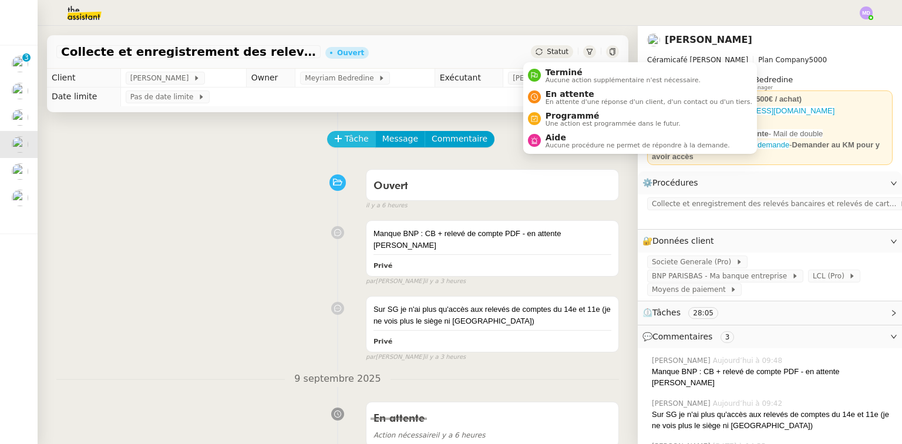
click at [352, 137] on span "Tâche" at bounding box center [357, 139] width 24 height 14
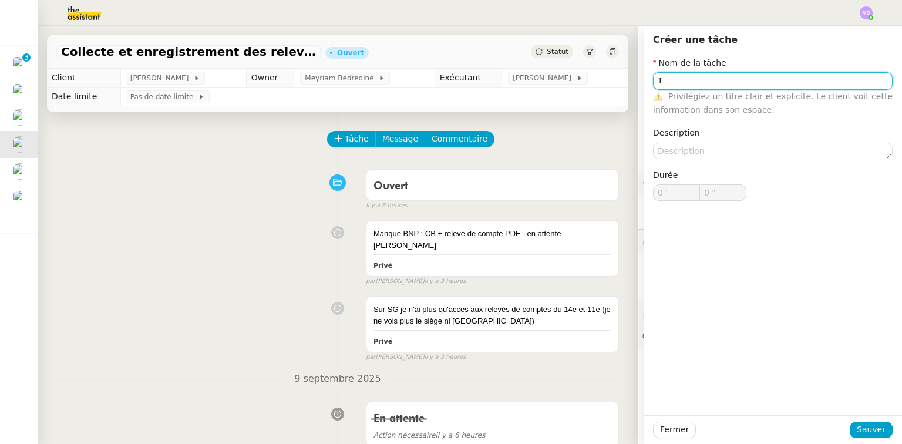
type input "T"
click at [871, 432] on span "Sauver" at bounding box center [870, 430] width 29 height 14
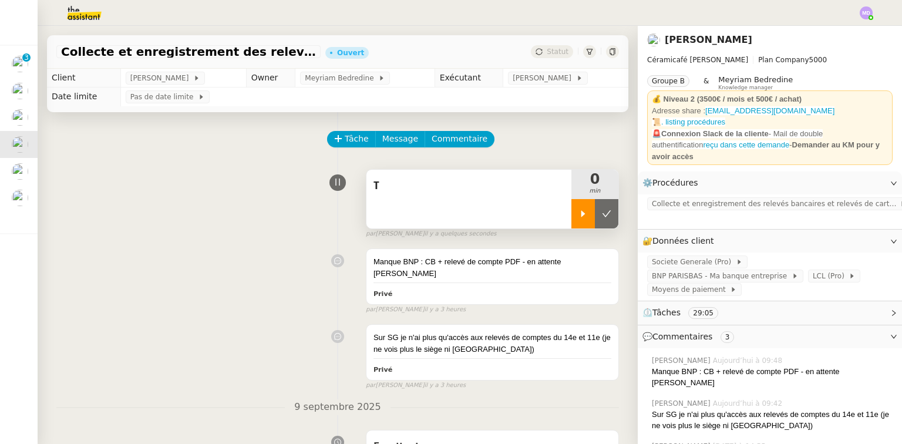
click at [571, 202] on div at bounding box center [582, 213] width 23 height 29
click at [538, 204] on div "T" at bounding box center [468, 199] width 205 height 59
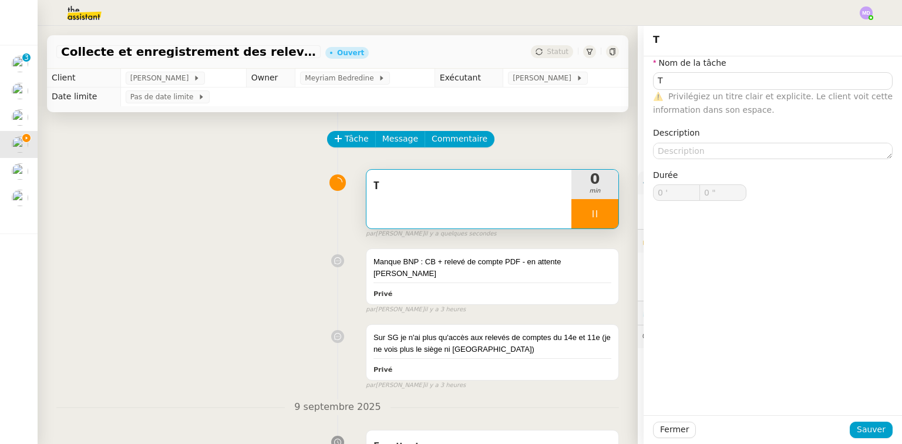
type input "1 ""
click at [690, 73] on input "T" at bounding box center [772, 80] width 239 height 17
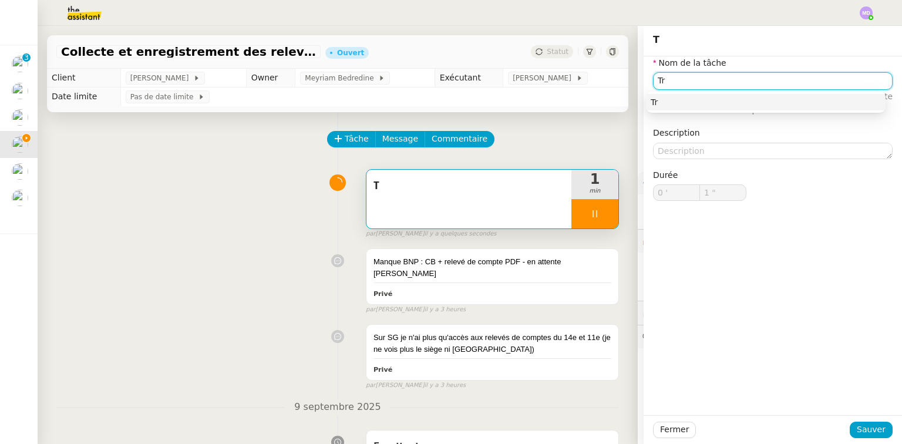
type input "Tra"
type input "2 ""
type input "Transmission"
type input "3 ""
type input "Transmission d'informtio"
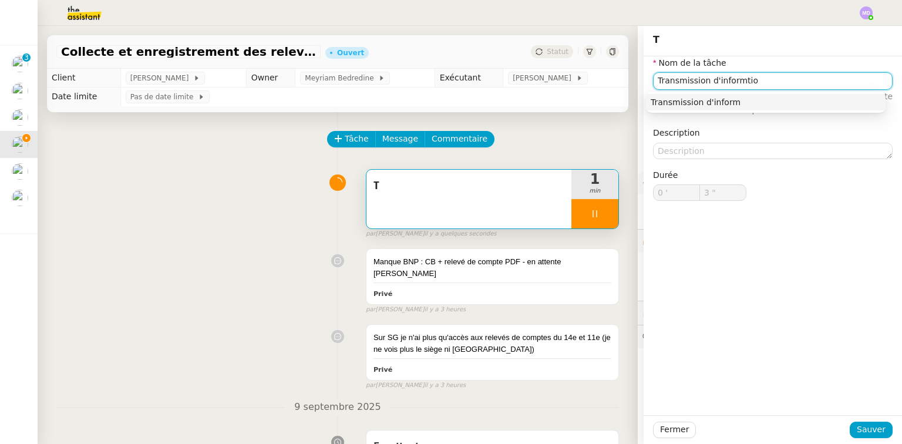
type input "4 ""
type input "Transmission d'informa"
type input "5 ""
type input "Transmission d'informations"
click at [682, 101] on div "Transmission d'informations" at bounding box center [765, 102] width 230 height 11
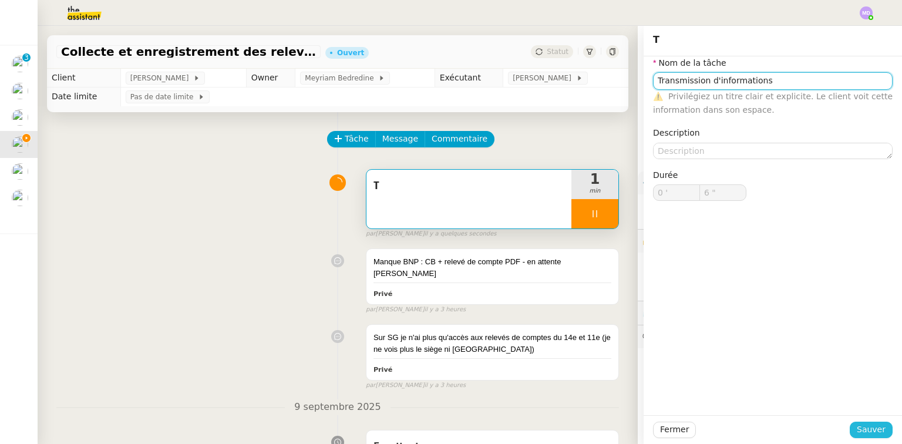
type input "7 ""
type input "Transmission d'informations"
click at [857, 435] on span "Sauver" at bounding box center [870, 430] width 29 height 14
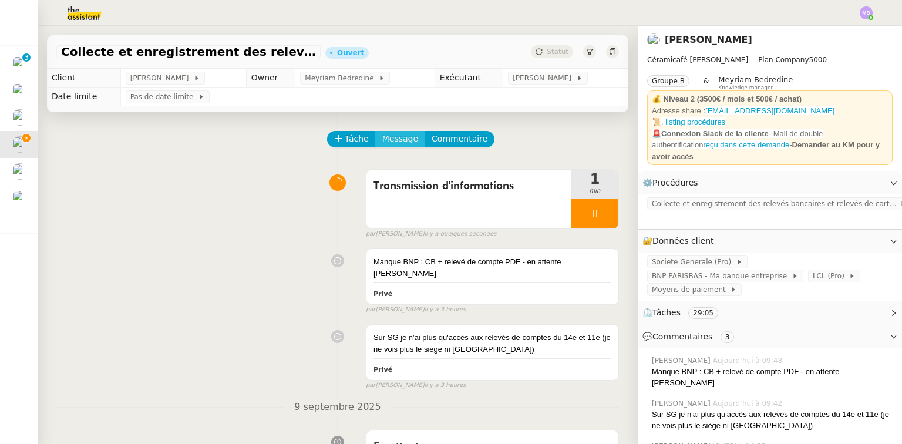
click at [393, 141] on span "Message" at bounding box center [400, 139] width 36 height 14
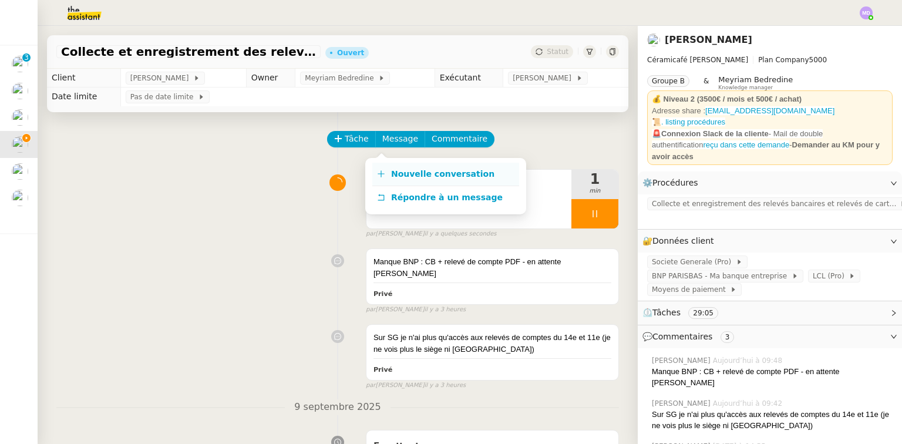
click at [392, 169] on span "Nouvelle conversation" at bounding box center [442, 173] width 103 height 9
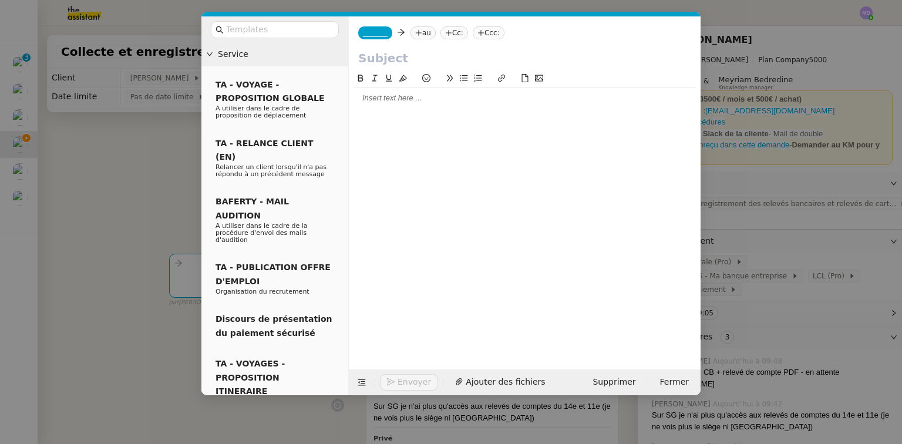
click at [375, 56] on input "text" at bounding box center [524, 58] width 333 height 18
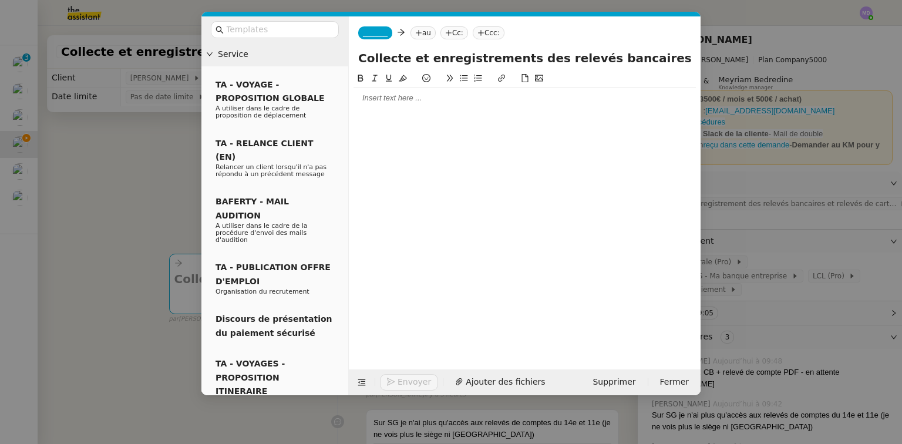
type input "Collecte et enregistrements des relevés bancaires et CB"
click at [358, 99] on div at bounding box center [524, 98] width 342 height 11
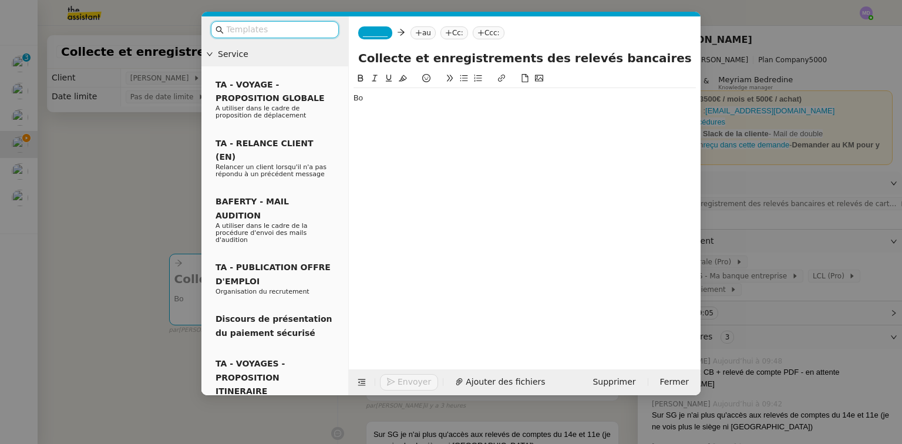
click at [291, 35] on input "text" at bounding box center [279, 30] width 106 height 14
click at [365, 92] on div "Bo" at bounding box center [524, 98] width 342 height 20
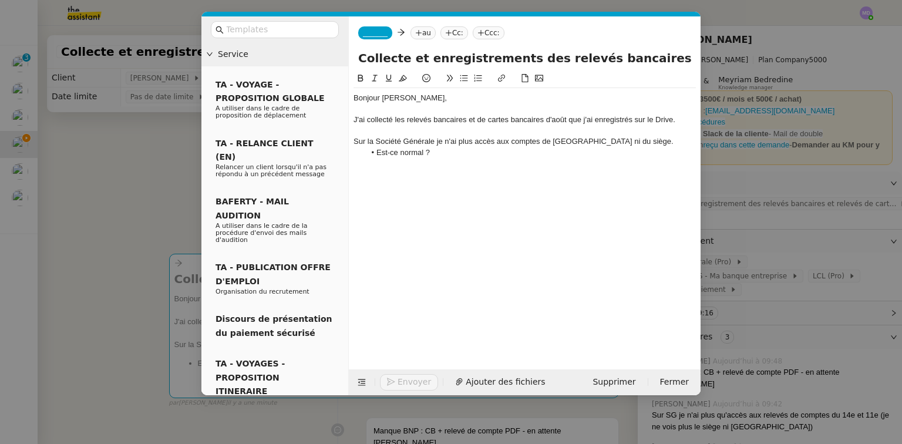
click at [98, 203] on nz-modal-container "Service TA - VOYAGE - PROPOSITION GLOBALE A utiliser dans le cadre de propositi…" at bounding box center [451, 222] width 902 height 444
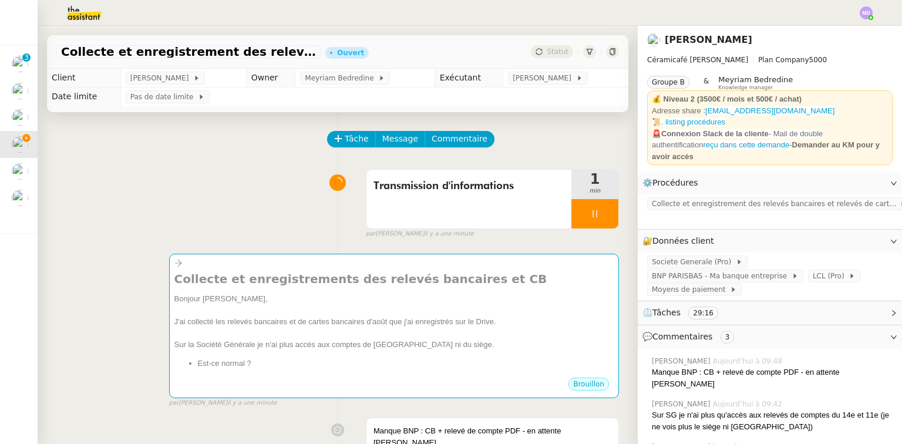
click at [19, 168] on span "Mise en place procédure - relevés bancaires mensuels" at bounding box center [23, 167] width 287 height 11
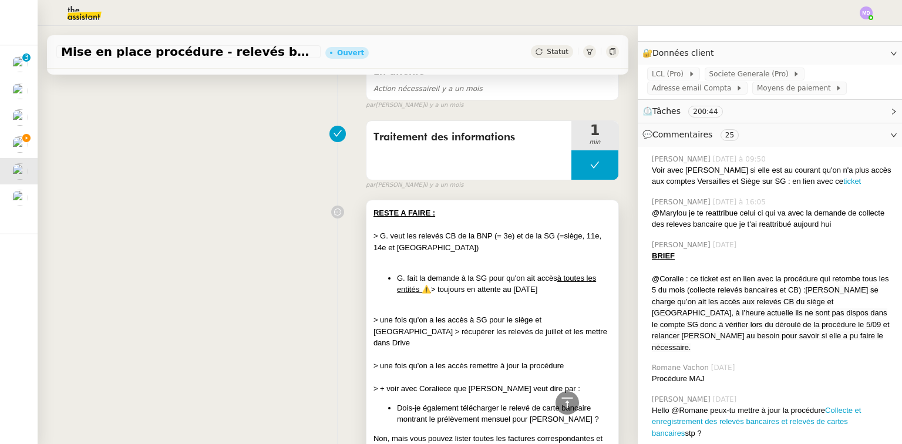
scroll to position [2066, 0]
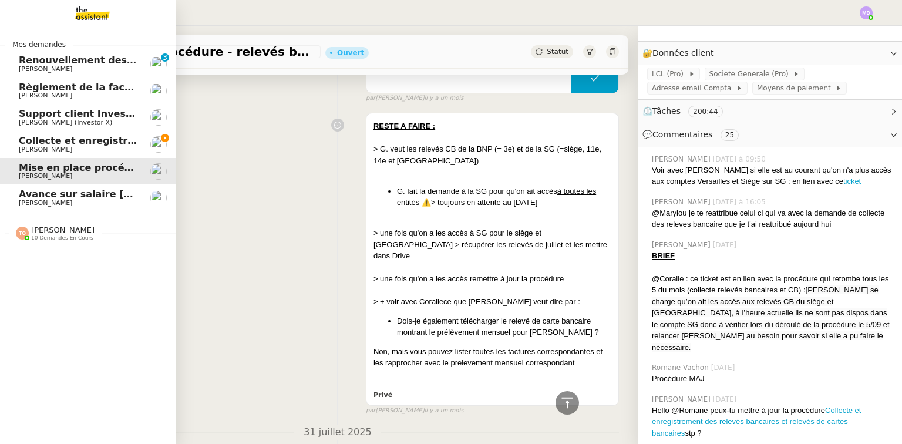
click at [23, 146] on span "[PERSON_NAME]" at bounding box center [45, 150] width 53 height 8
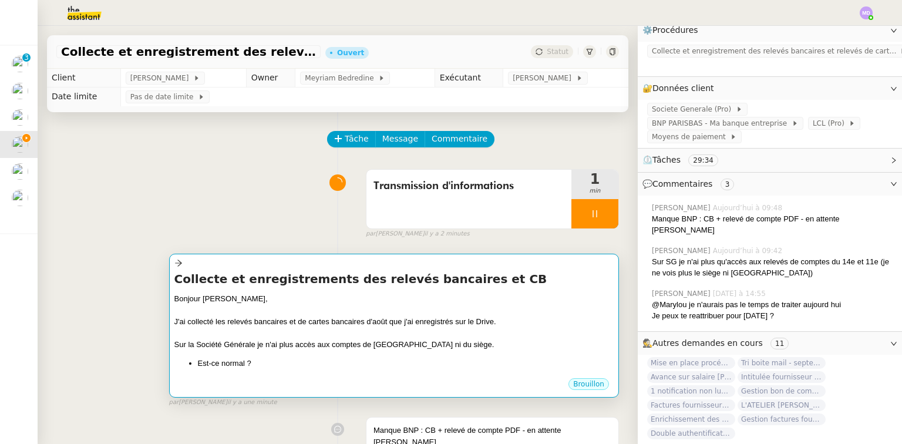
click at [502, 316] on div "J'ai collecté les relevés bancaires et de cartes bancaires d'août que j'ai enre…" at bounding box center [393, 322] width 439 height 12
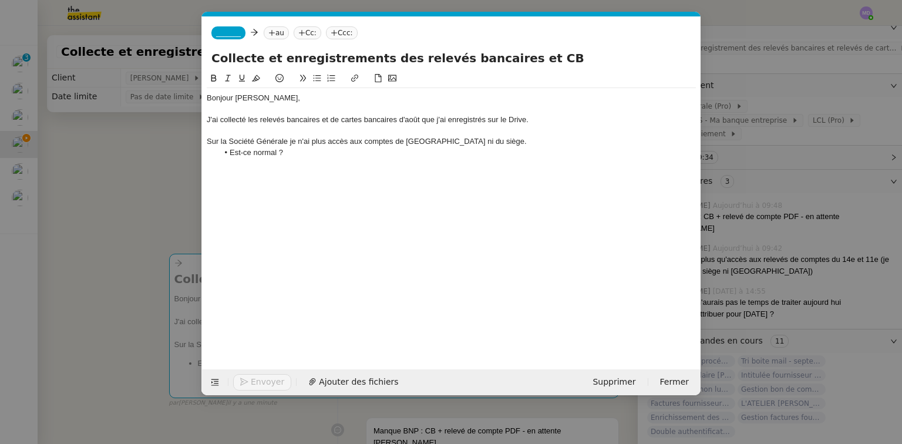
scroll to position [0, 25]
click at [387, 161] on div "Bonjour [PERSON_NAME], J'ai collecté les relevés bancaires et de cartes bancair…" at bounding box center [451, 125] width 489 height 75
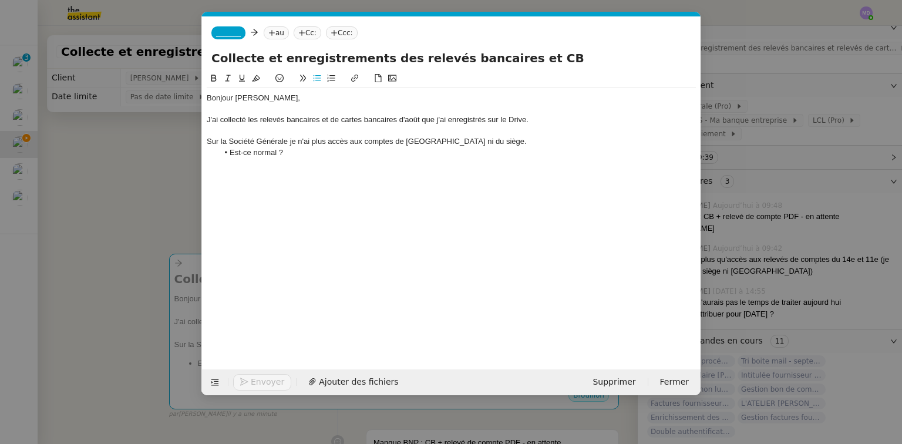
click at [501, 141] on div "Sur la Société Générale je n'ai plus accès aux comptes de [GEOGRAPHIC_DATA] ni …" at bounding box center [451, 141] width 489 height 11
click at [362, 144] on div "Sur la Société Générale je n'ai plus accès aux comptes de [GEOGRAPHIC_DATA] ni …" at bounding box center [451, 141] width 489 height 11
click at [549, 139] on div "Sur la Société Générale je n'ai plus accès aux relevés de comptes de [GEOGRAPHI…" at bounding box center [451, 141] width 489 height 11
click at [556, 143] on div "Sur la Société Générale je n'ai plus accès aux relevés de comptes de [GEOGRAPHI…" at bounding box center [451, 141] width 489 height 11
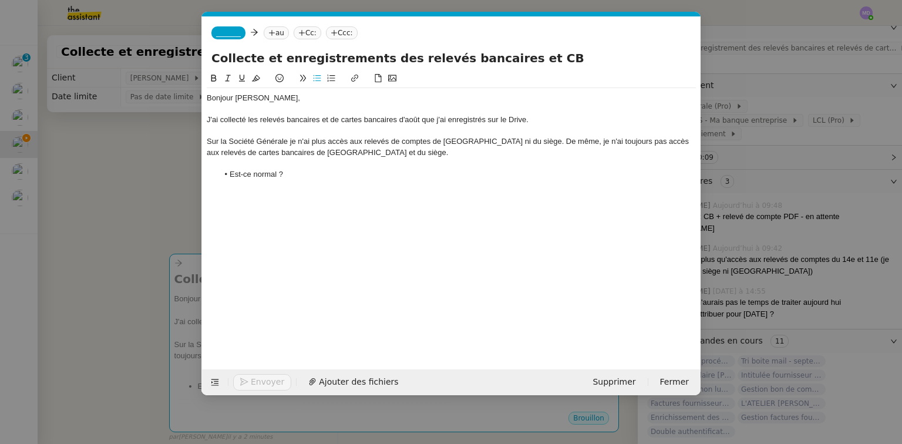
click at [294, 183] on div at bounding box center [451, 185] width 489 height 11
click at [294, 178] on li "Est-ce normal ?" at bounding box center [457, 174] width 478 height 11
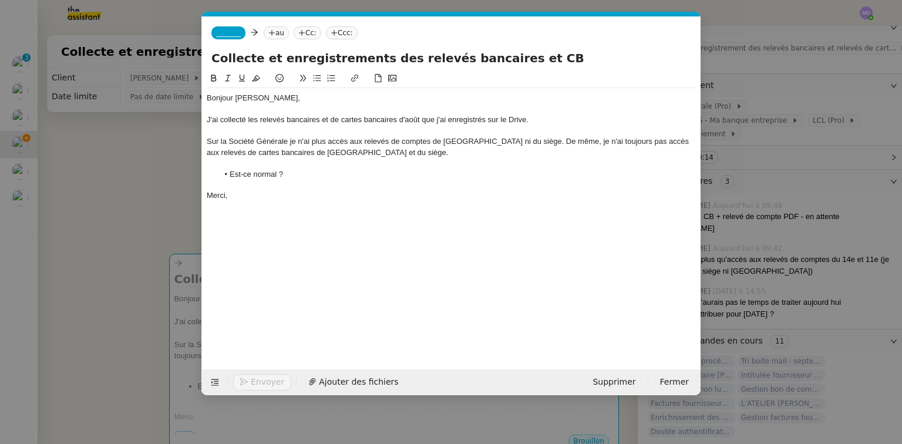
click at [225, 31] on span "_______" at bounding box center [228, 33] width 25 height 8
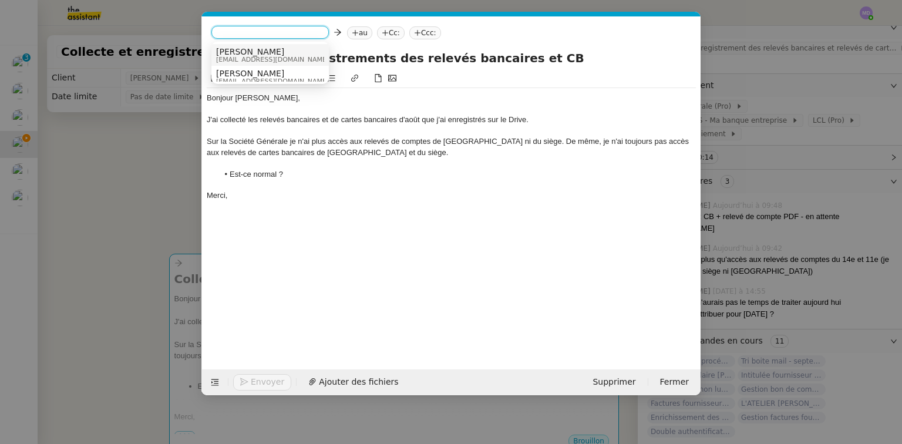
click at [237, 48] on span "[PERSON_NAME]" at bounding box center [299, 51] width 167 height 9
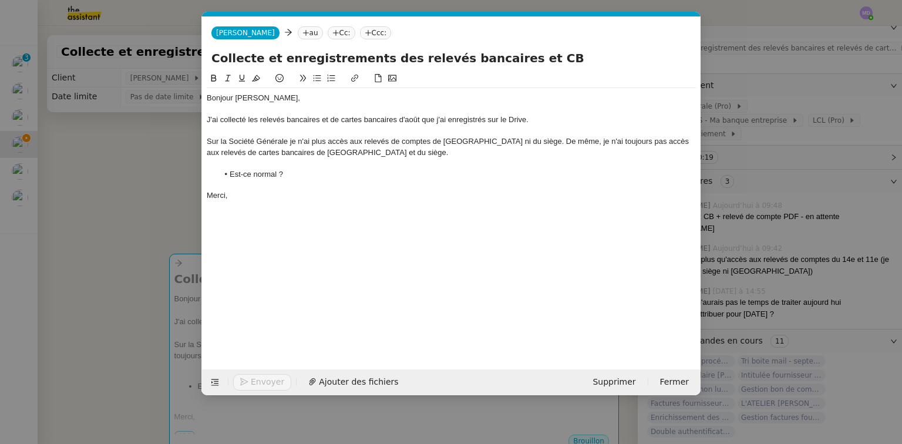
click at [100, 156] on nz-modal-container "Service TA - VOYAGE - PROPOSITION GLOBALE A utiliser dans le cadre de propositi…" at bounding box center [451, 222] width 902 height 444
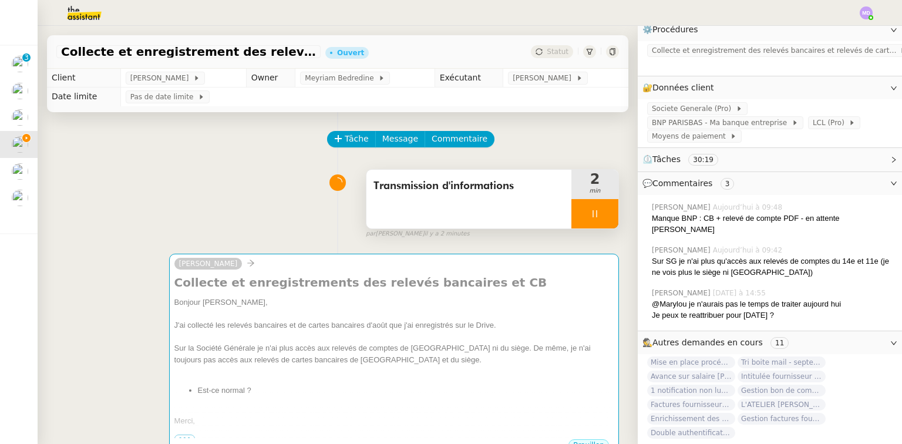
scroll to position [153, 0]
drag, startPoint x: 573, startPoint y: 210, endPoint x: 585, endPoint y: 209, distance: 11.8
click at [575, 210] on div at bounding box center [594, 213] width 47 height 29
drag, startPoint x: 592, startPoint y: 209, endPoint x: 571, endPoint y: 140, distance: 71.9
click at [595, 206] on button at bounding box center [606, 213] width 23 height 29
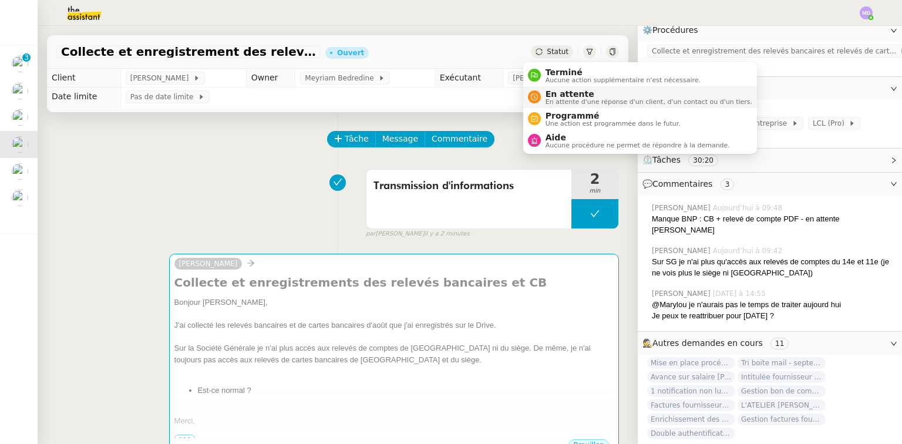
click at [544, 91] on div "En attente En attente d'une réponse d'un client, d'un contact ou d'un tiers." at bounding box center [646, 97] width 211 height 16
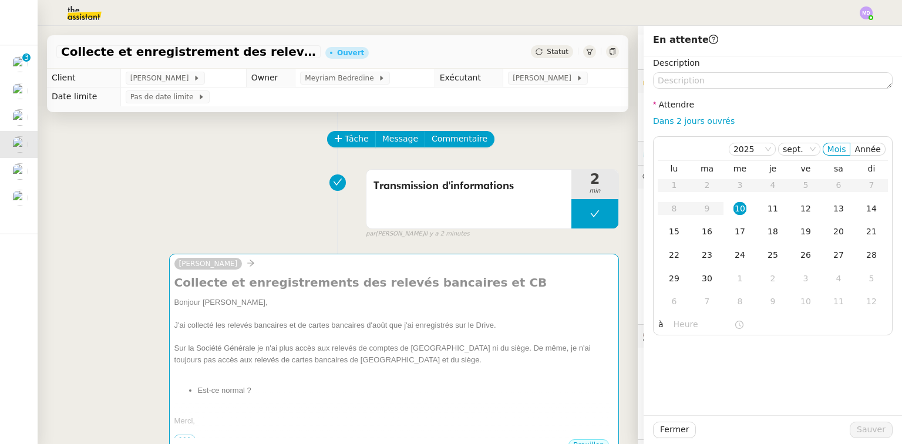
scroll to position [153, 0]
drag, startPoint x: 670, startPoint y: 122, endPoint x: 707, endPoint y: 151, distance: 47.2
click at [670, 122] on link "Dans 2 jours ouvrés" at bounding box center [694, 120] width 82 height 9
type input "07:00"
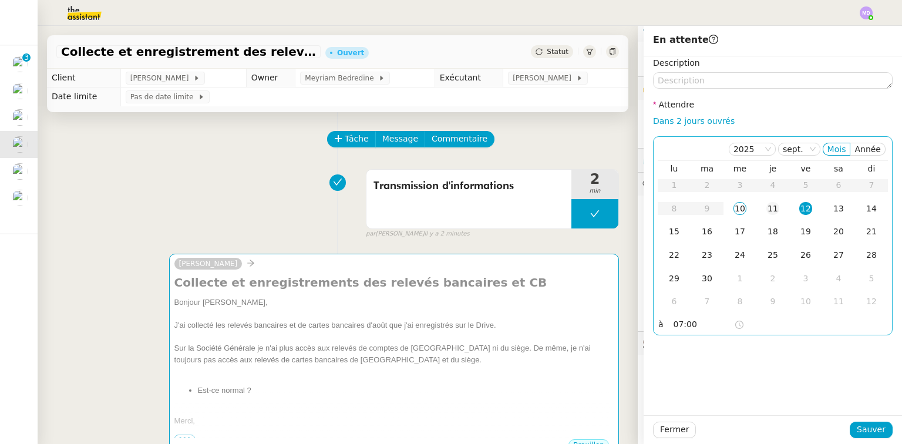
click at [769, 207] on div "11" at bounding box center [772, 208] width 13 height 13
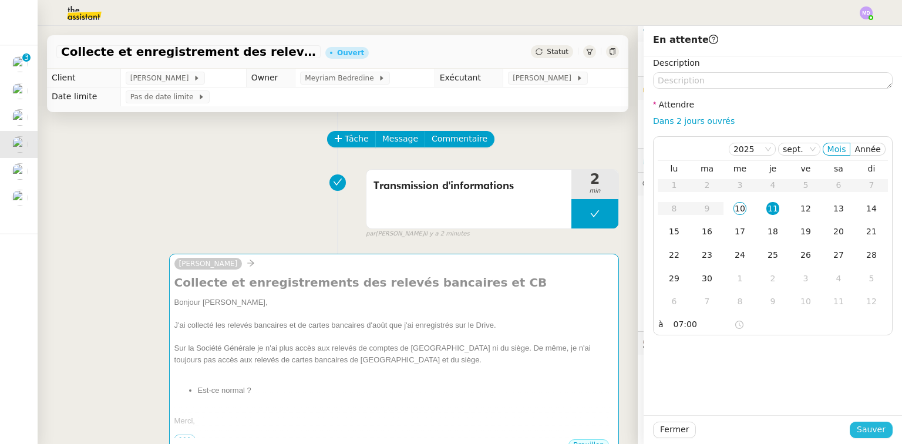
click at [859, 423] on span "Sauver" at bounding box center [870, 430] width 29 height 14
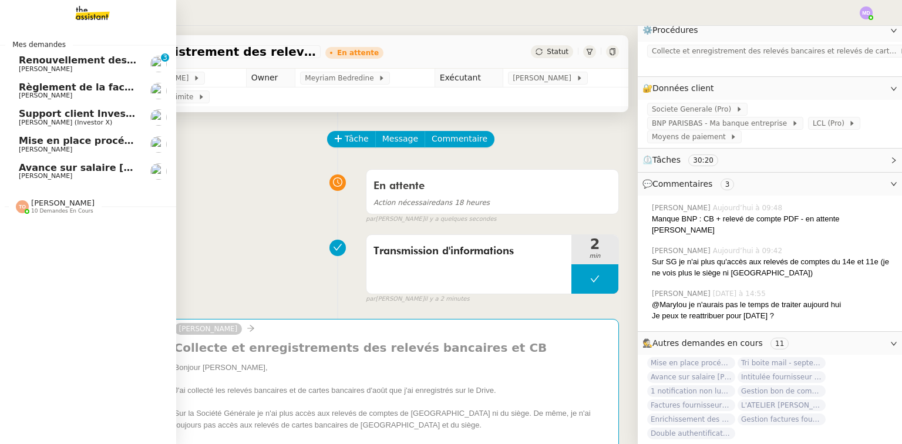
click at [29, 143] on span "Mise en place procédure - relevés bancaires mensuels" at bounding box center [162, 140] width 287 height 11
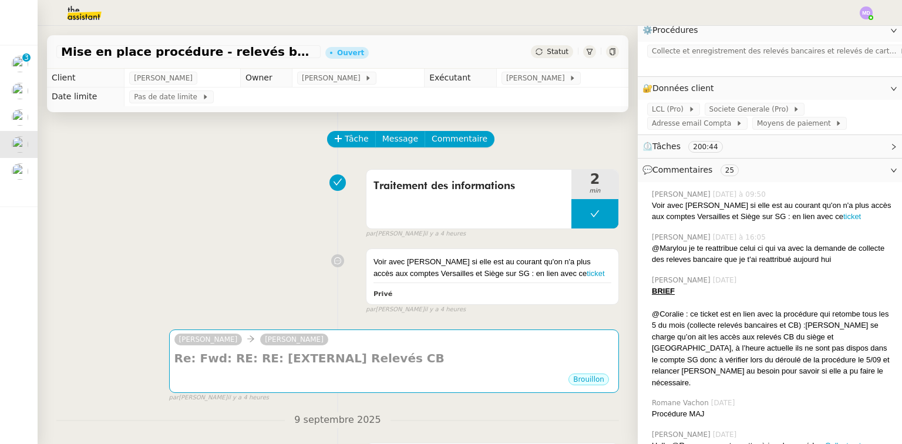
scroll to position [188, 0]
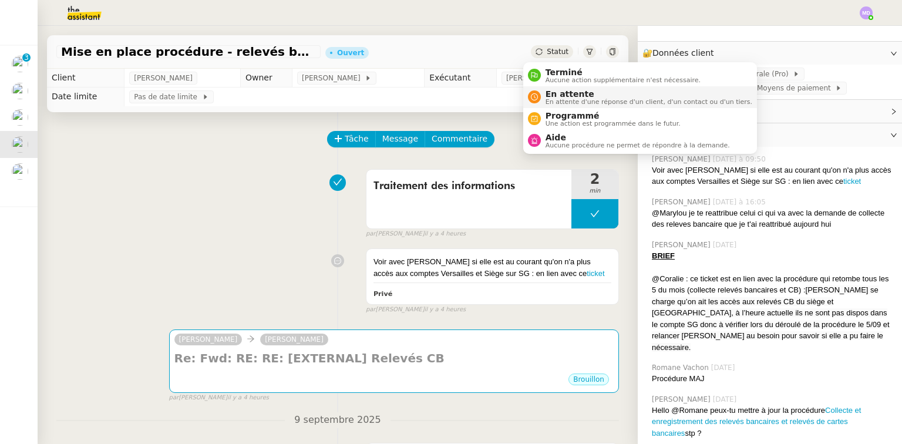
click at [561, 92] on span "En attente" at bounding box center [648, 93] width 207 height 9
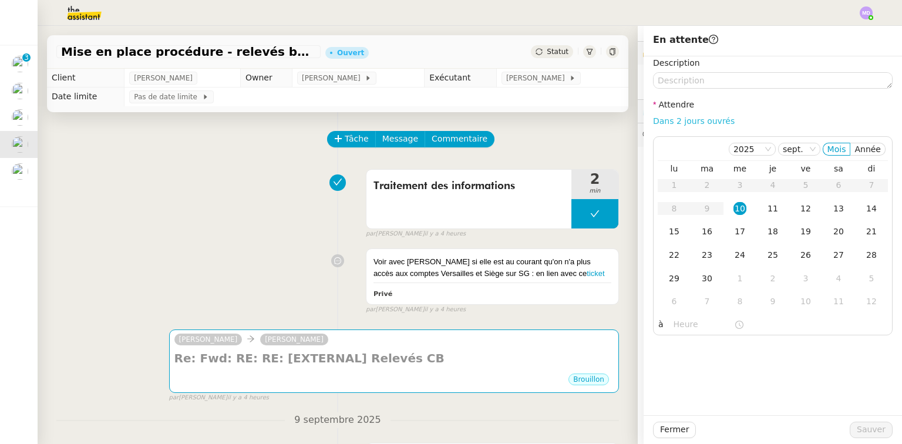
click at [669, 120] on link "Dans 2 jours ouvrés" at bounding box center [694, 120] width 82 height 9
type input "07:00"
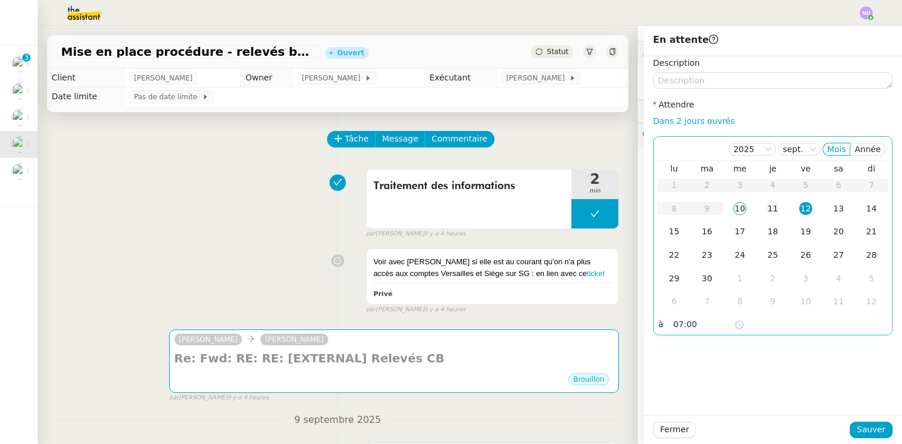
click at [766, 209] on div "11" at bounding box center [772, 208] width 13 height 13
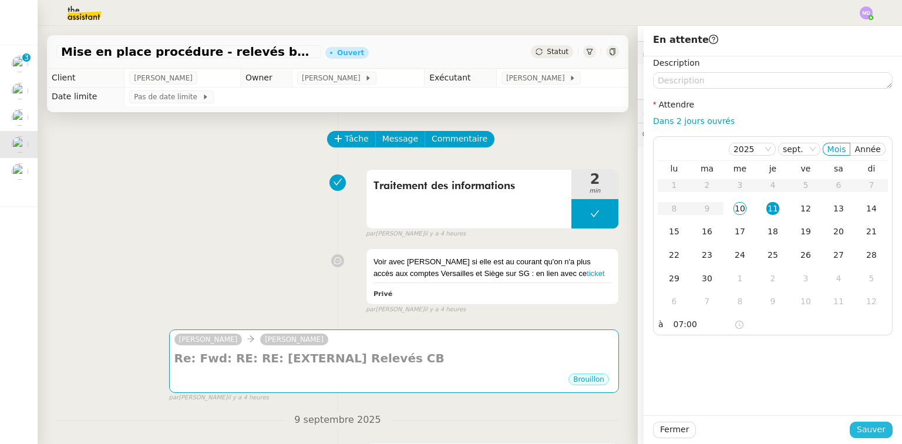
click at [863, 429] on span "Sauver" at bounding box center [870, 430] width 29 height 14
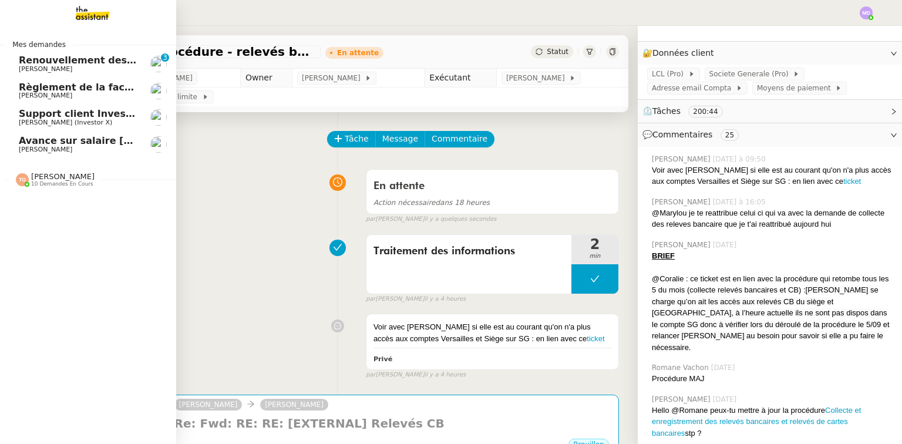
click at [58, 140] on span "Avance sur salaire [PERSON_NAME]" at bounding box center [113, 140] width 188 height 11
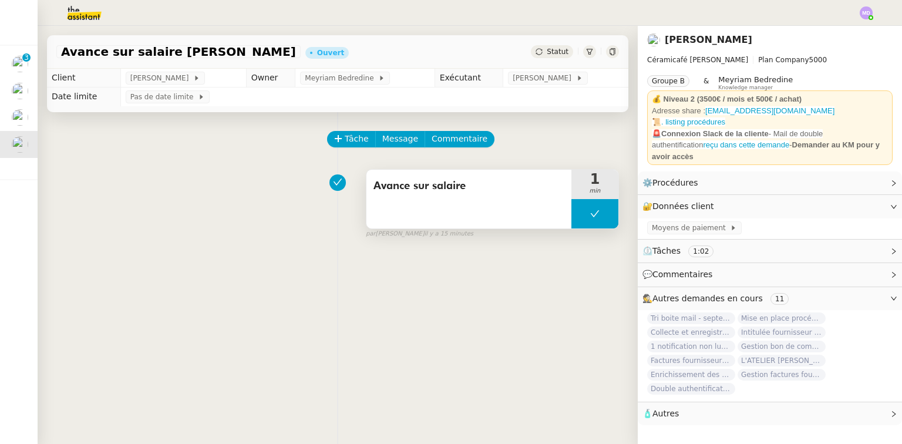
click at [599, 225] on button at bounding box center [594, 213] width 47 height 29
click at [578, 214] on icon at bounding box center [582, 213] width 9 height 9
click at [447, 141] on span "Commentaire" at bounding box center [459, 139] width 56 height 14
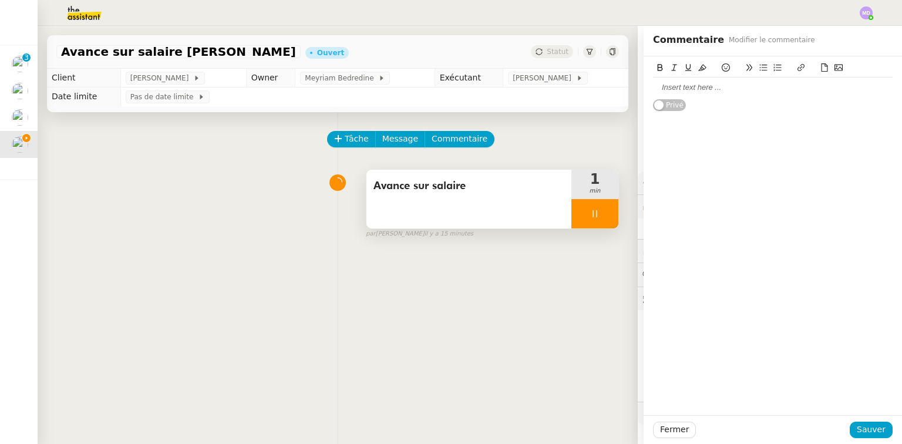
click at [699, 90] on div at bounding box center [772, 87] width 239 height 11
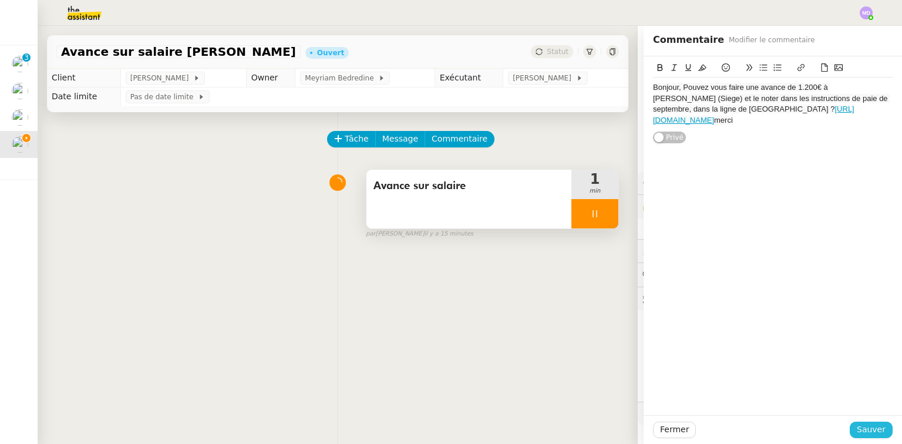
click at [860, 426] on span "Sauver" at bounding box center [870, 430] width 29 height 14
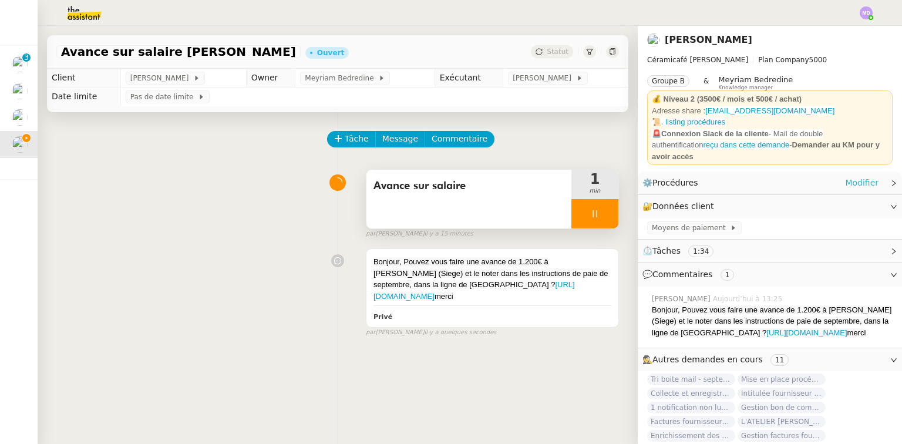
click at [845, 176] on link "Modifier" at bounding box center [861, 183] width 33 height 14
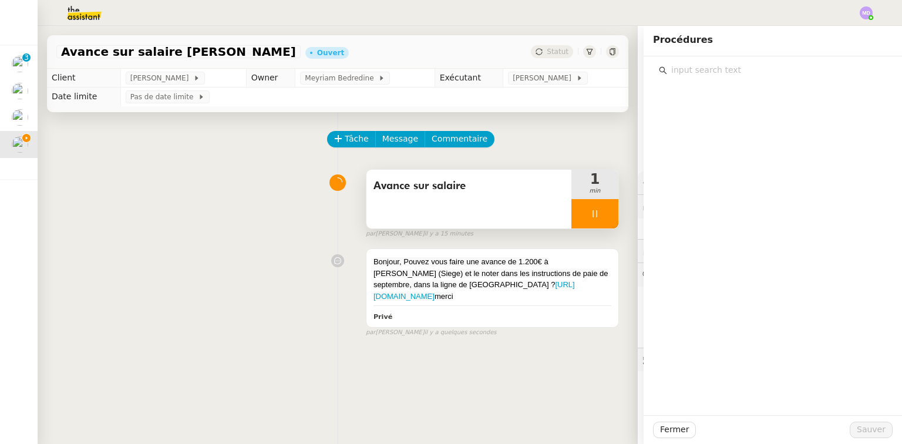
click at [743, 70] on input "text" at bounding box center [777, 70] width 220 height 16
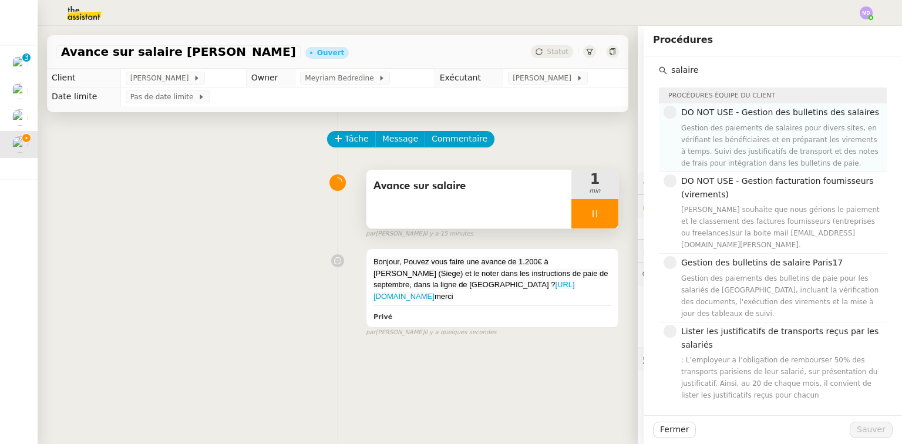
type input "salaire"
click at [793, 137] on div "Gestion des paiements de salaires pour divers sites, en vérifiant les bénéficia…" at bounding box center [780, 145] width 198 height 47
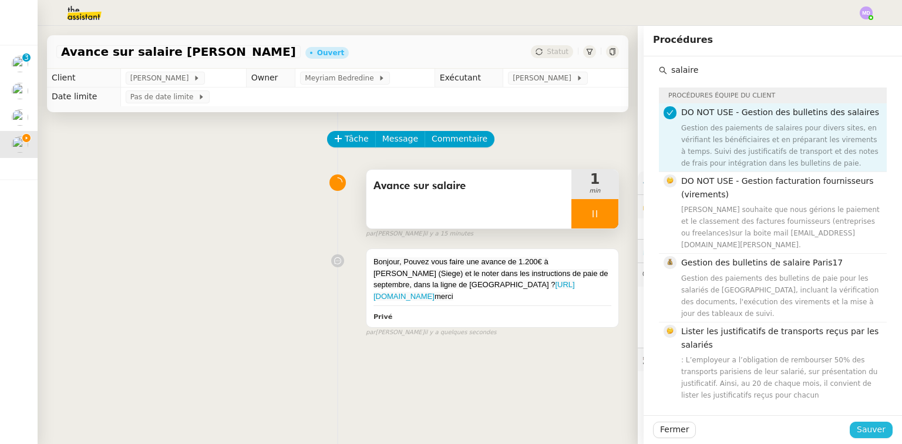
click at [862, 428] on span "Sauver" at bounding box center [870, 430] width 29 height 14
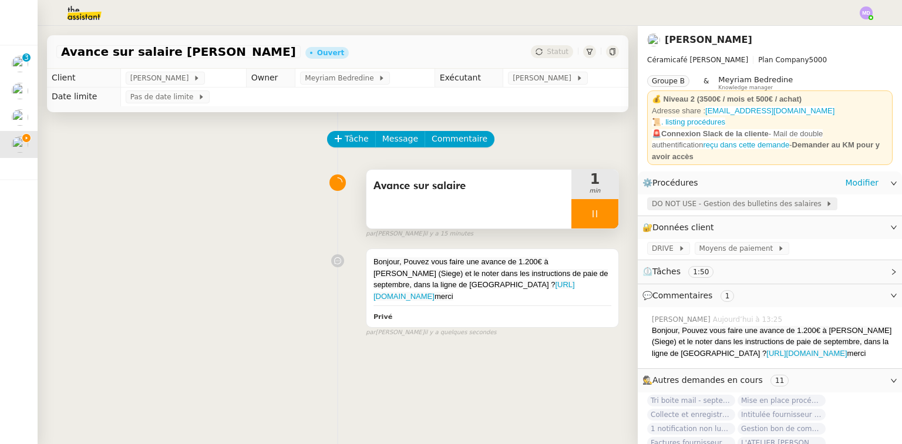
click at [712, 198] on span "DO NOT USE - Gestion des bulletins des salaires" at bounding box center [739, 204] width 174 height 12
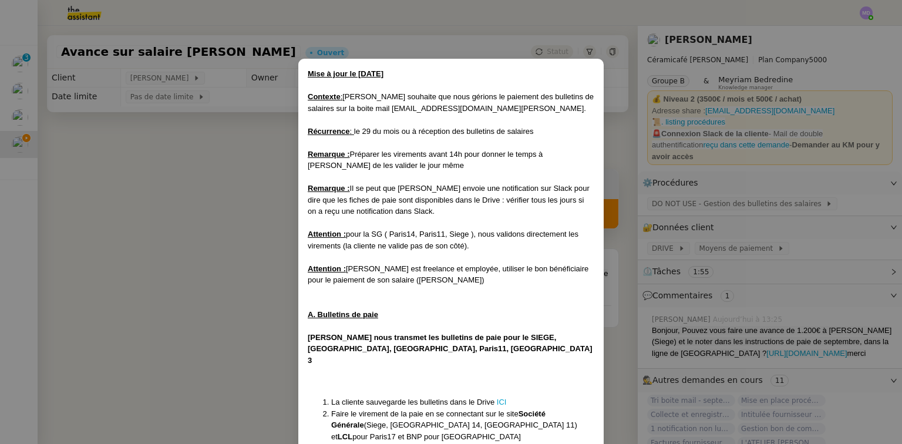
click at [255, 255] on nz-modal-container "Mise à jour le [DATE] Contexte : [PERSON_NAME] souhaite que nous gérions le pai…" at bounding box center [451, 222] width 902 height 444
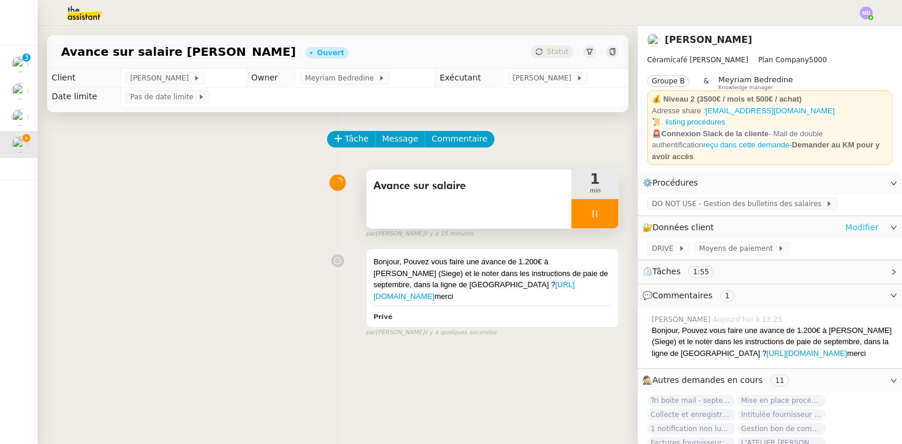
click at [858, 221] on link "Modifier" at bounding box center [861, 228] width 33 height 14
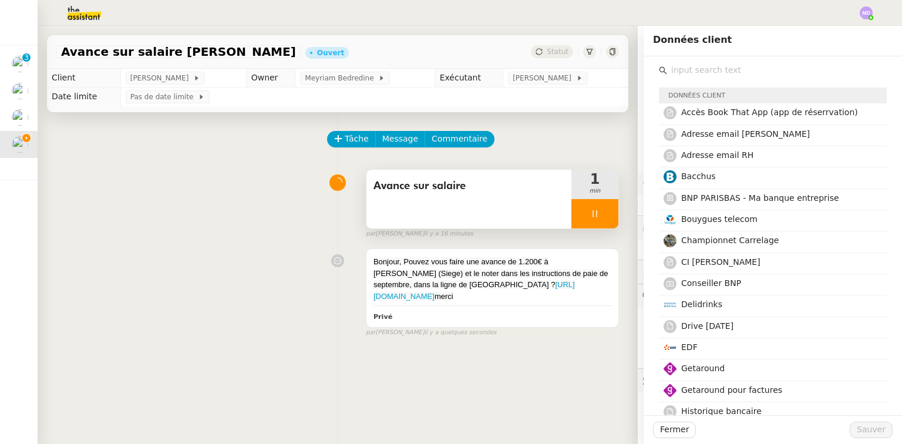
click at [715, 74] on input "text" at bounding box center [777, 70] width 220 height 16
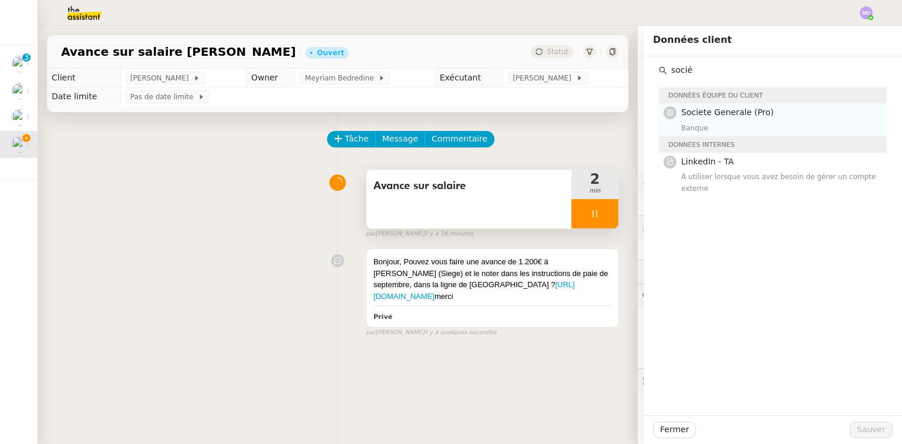
type input "socié"
click at [702, 110] on span "Societe Generale (Pro)" at bounding box center [727, 111] width 93 height 9
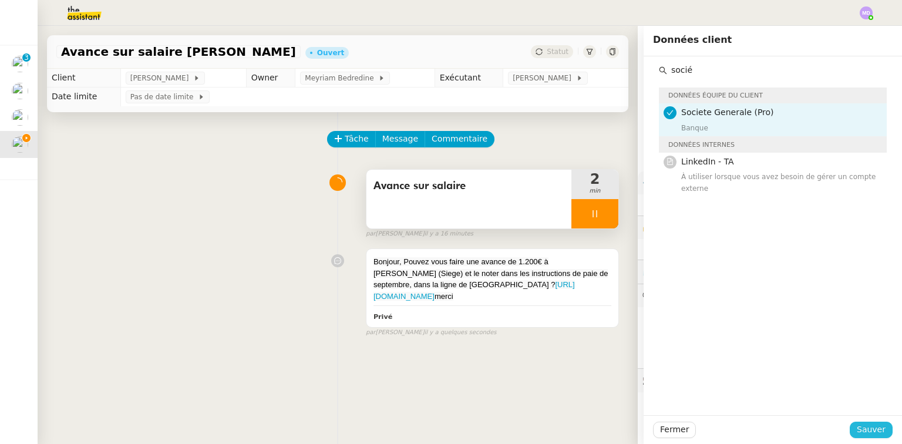
click at [866, 430] on span "Sauver" at bounding box center [870, 430] width 29 height 14
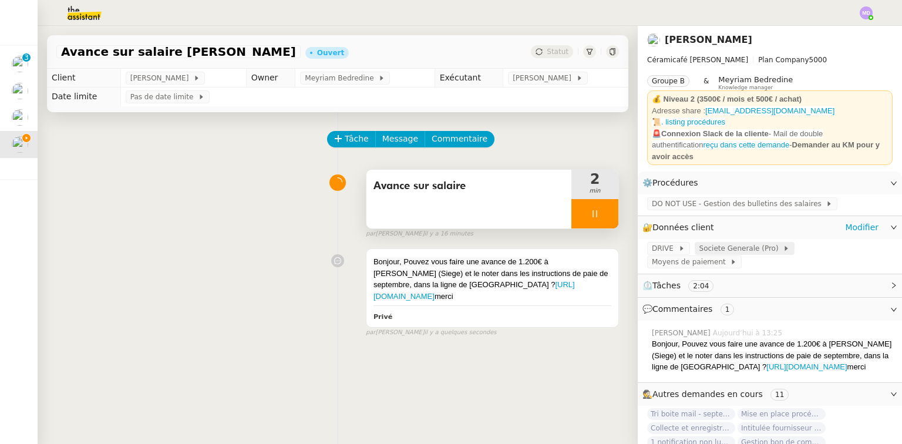
click at [736, 243] on span "Societe Generale (Pro)" at bounding box center [741, 248] width 84 height 12
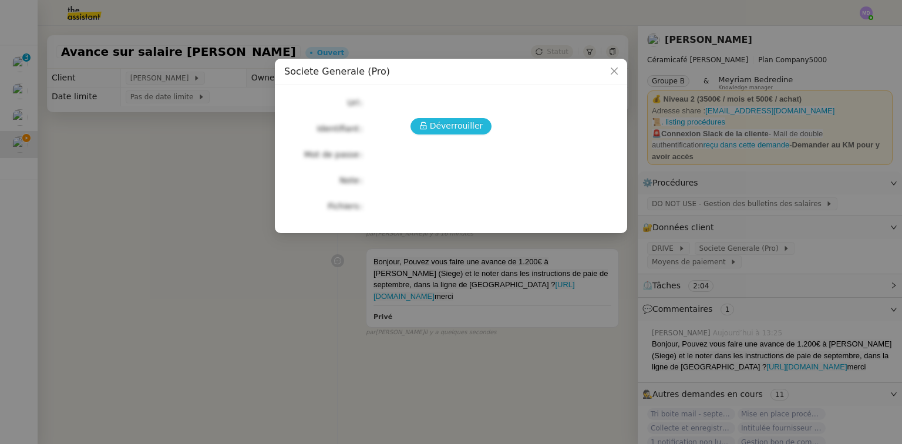
click at [453, 131] on span "Déverrouiller" at bounding box center [456, 126] width 53 height 14
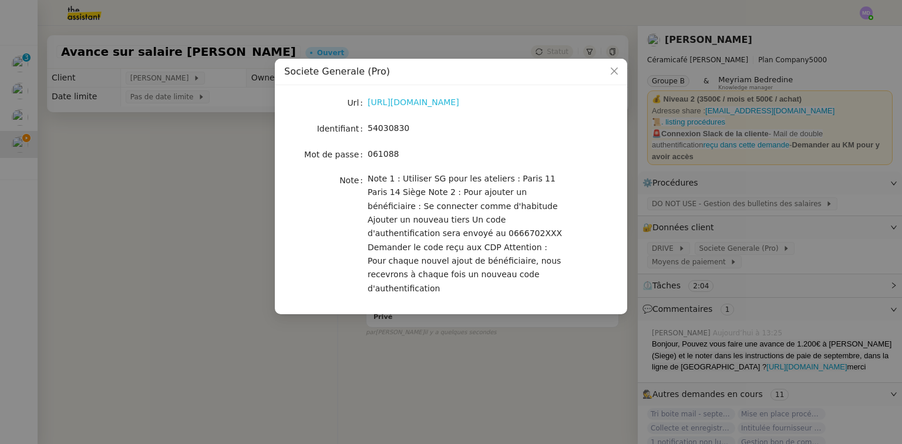
click at [402, 104] on link "[URL][DOMAIN_NAME]" at bounding box center [413, 101] width 92 height 9
click at [200, 254] on nz-modal-container "Societe Generale (Pro) Url [URL][DOMAIN_NAME] Identifiant 54030830 Mot de passe…" at bounding box center [451, 222] width 902 height 444
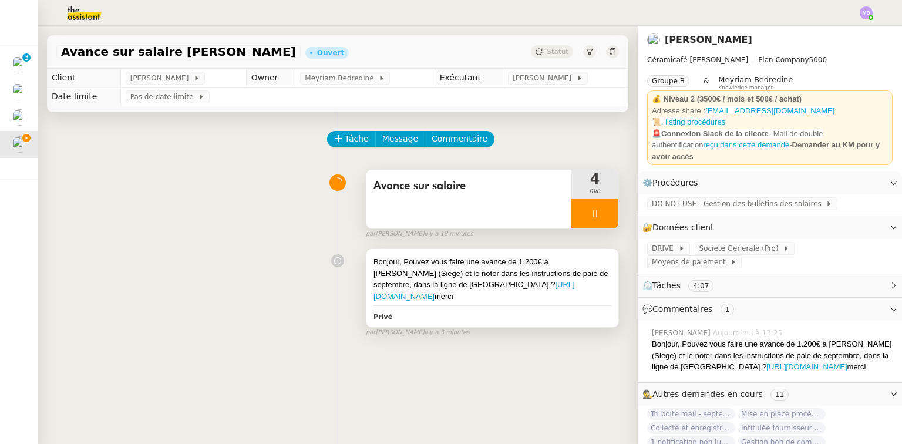
click at [534, 268] on div "Bonjour, Pouvez vous faire une avance de 1.200€ à [PERSON_NAME] (Siege) et le n…" at bounding box center [492, 279] width 238 height 46
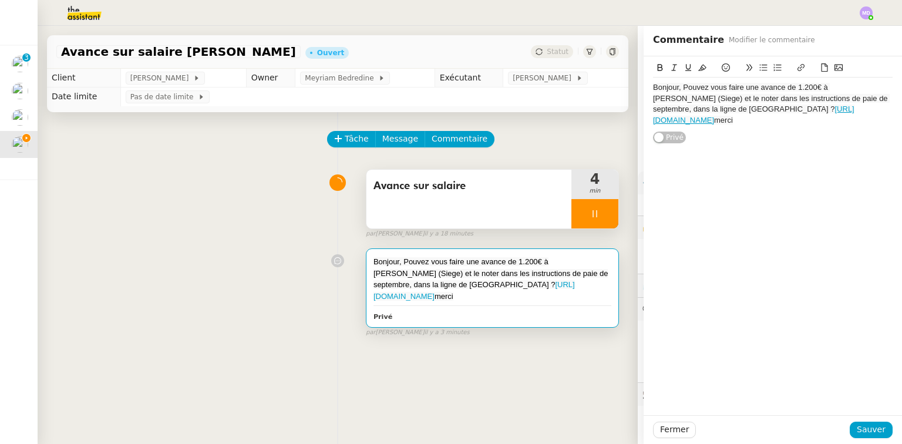
click at [740, 130] on div "Bonjour, Pouvez vous faire une avance de 1.200€ à [PERSON_NAME] (Siege) et le n…" at bounding box center [772, 103] width 239 height 53
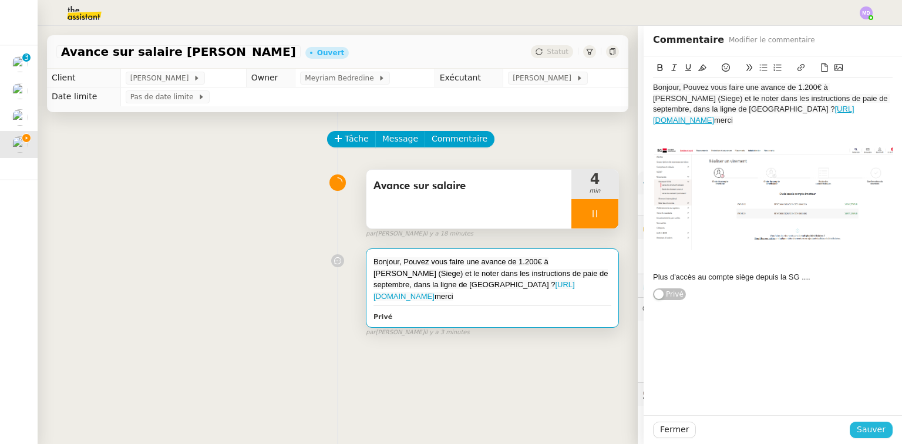
click at [861, 422] on button "Sauver" at bounding box center [870, 429] width 43 height 16
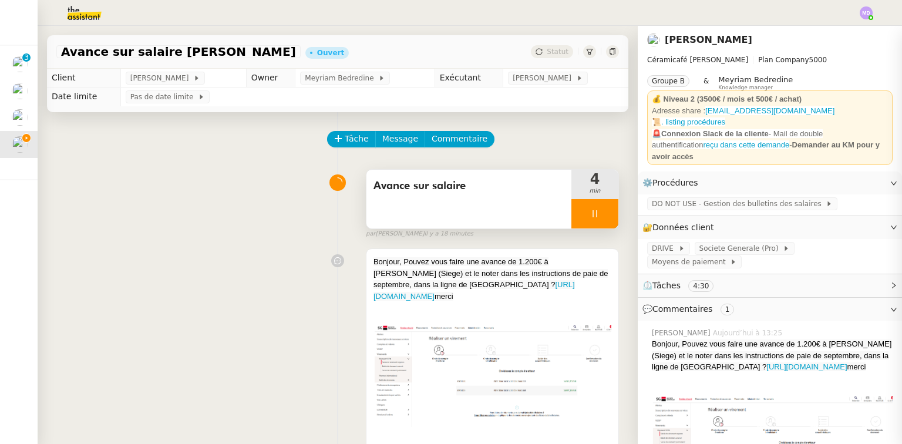
click at [576, 211] on div at bounding box center [594, 213] width 47 height 29
click at [595, 211] on button at bounding box center [606, 213] width 23 height 29
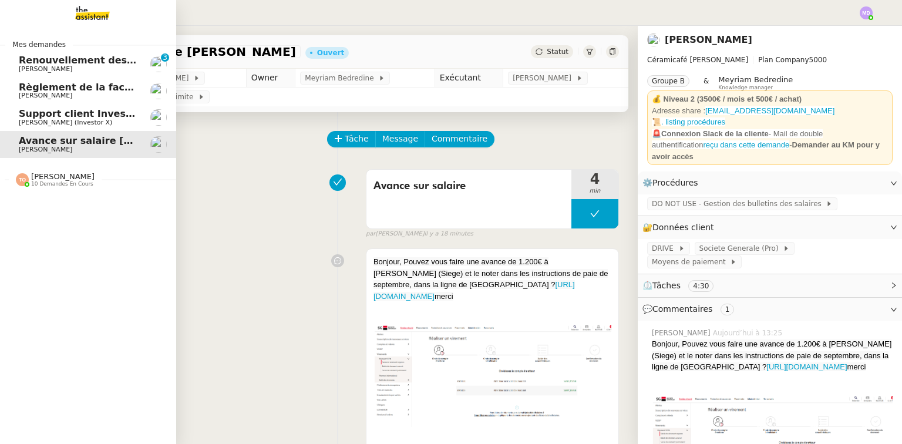
click at [28, 118] on span "Support client InvestorX" at bounding box center [84, 113] width 130 height 11
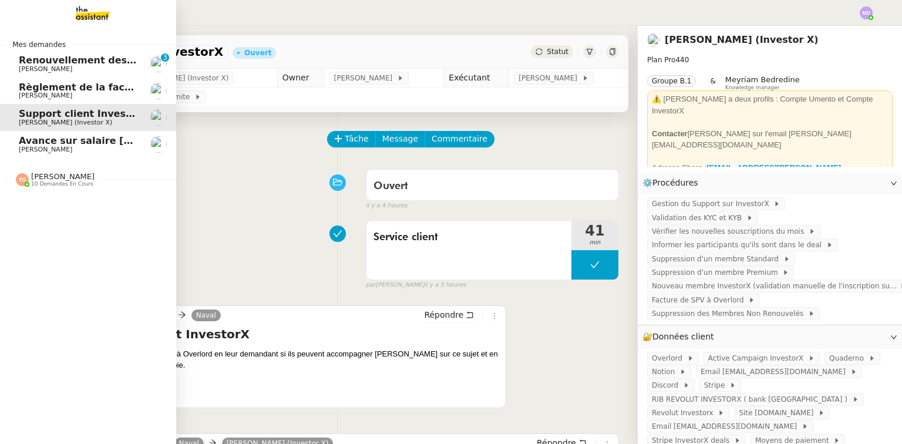
click at [87, 90] on span "Règlement de la facture Paris Est Audit - septembre 2025" at bounding box center [172, 87] width 306 height 11
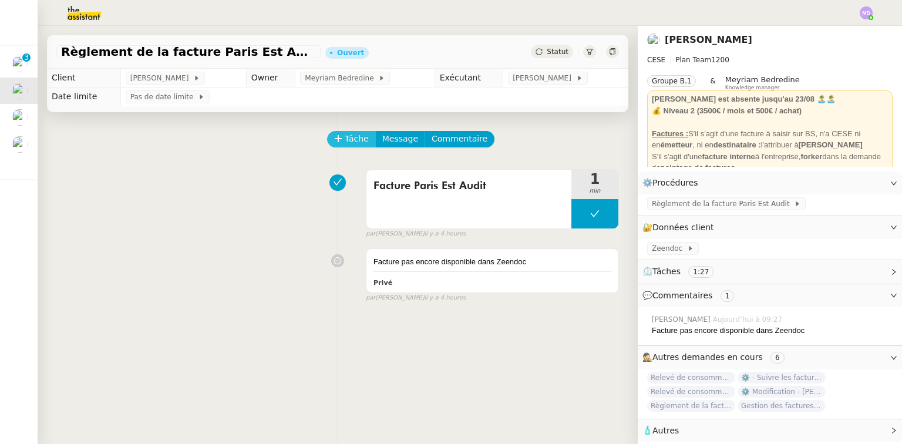
click at [345, 145] on span "Tâche" at bounding box center [357, 139] width 24 height 14
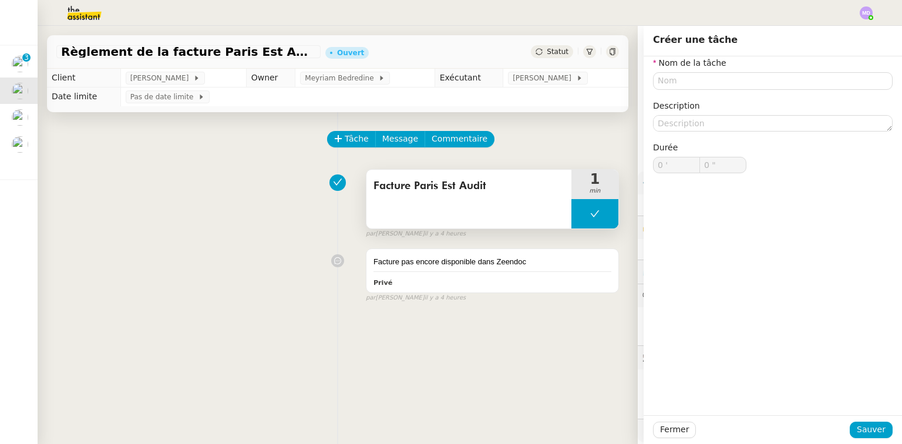
click at [572, 218] on button at bounding box center [594, 213] width 47 height 29
click at [578, 218] on icon at bounding box center [582, 213] width 9 height 9
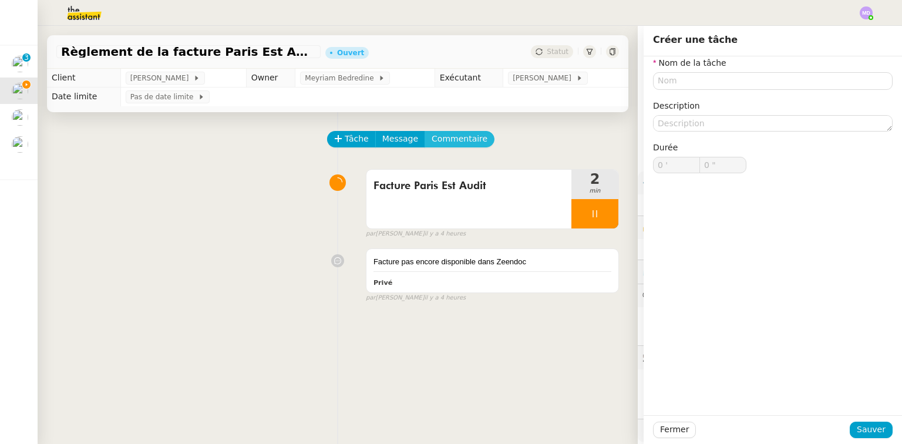
click at [460, 142] on span "Commentaire" at bounding box center [459, 139] width 56 height 14
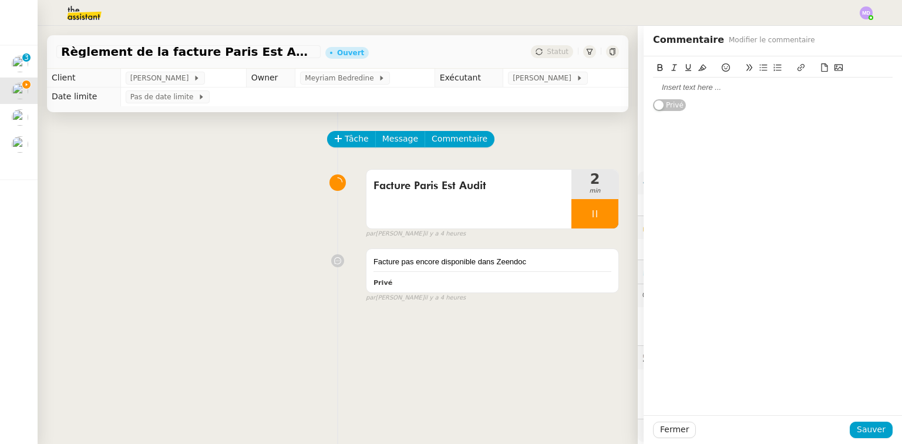
click at [693, 89] on div at bounding box center [772, 87] width 239 height 11
click at [868, 420] on div "Fermer Sauver" at bounding box center [772, 429] width 258 height 29
click at [866, 427] on span "Sauver" at bounding box center [870, 430] width 29 height 14
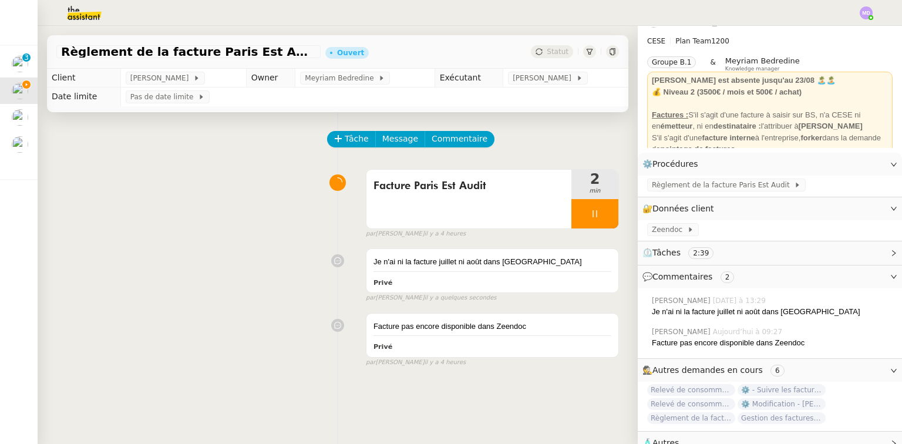
scroll to position [35, 0]
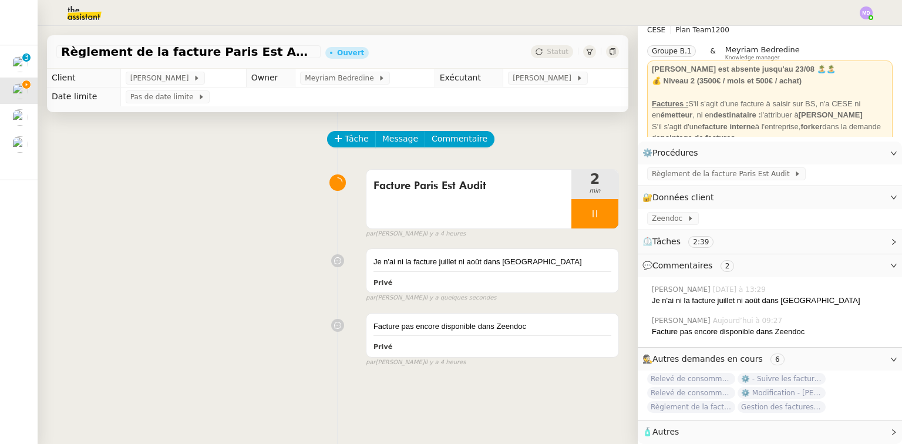
click at [718, 401] on span "Règlement de la facture Paris Est Audit - [DATE]" at bounding box center [691, 407] width 88 height 12
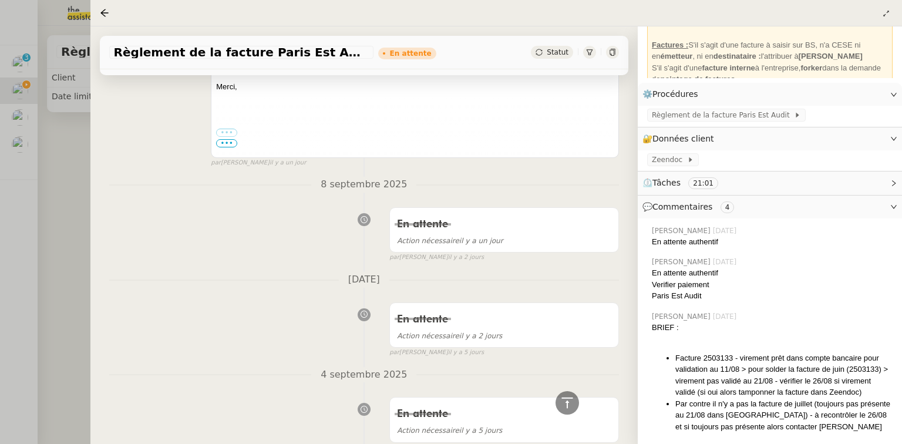
scroll to position [188, 0]
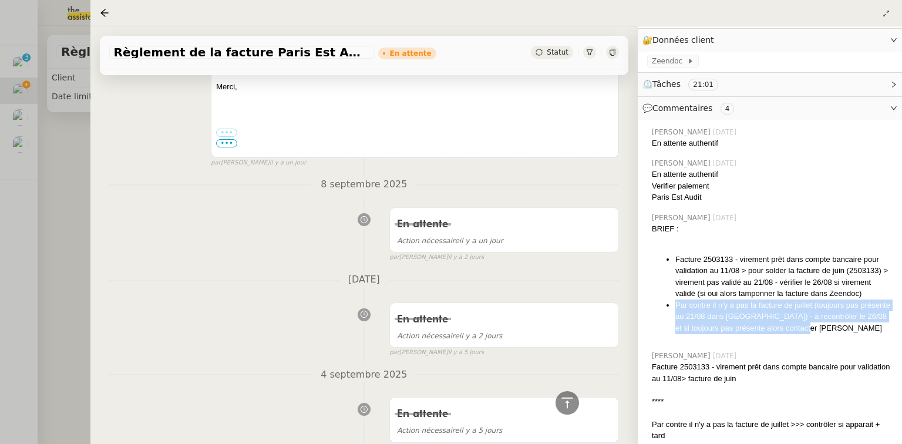
drag, startPoint x: 827, startPoint y: 328, endPoint x: 675, endPoint y: 303, distance: 153.9
click at [675, 303] on li "Par contre il n'y a pas la facture de juillet (toujours pas présente au 21/08 d…" at bounding box center [783, 316] width 217 height 35
copy li "Par contre il n'y a pas la facture de juillet (toujours pas présente au 21/08 d…"
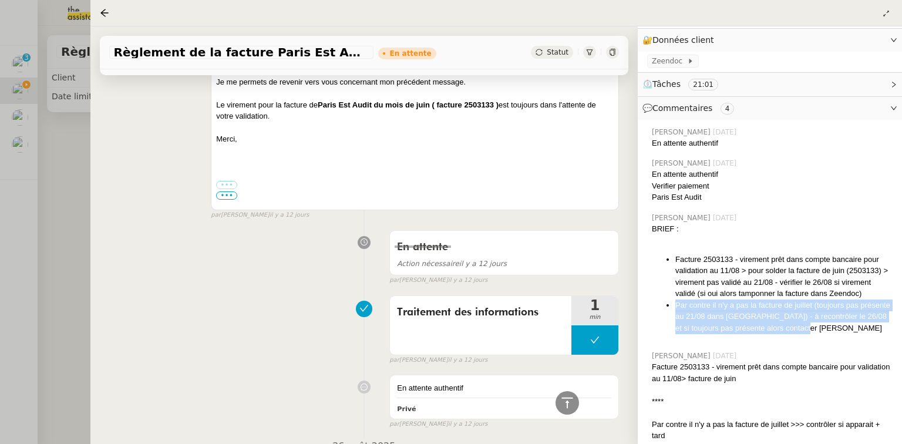
scroll to position [0, 0]
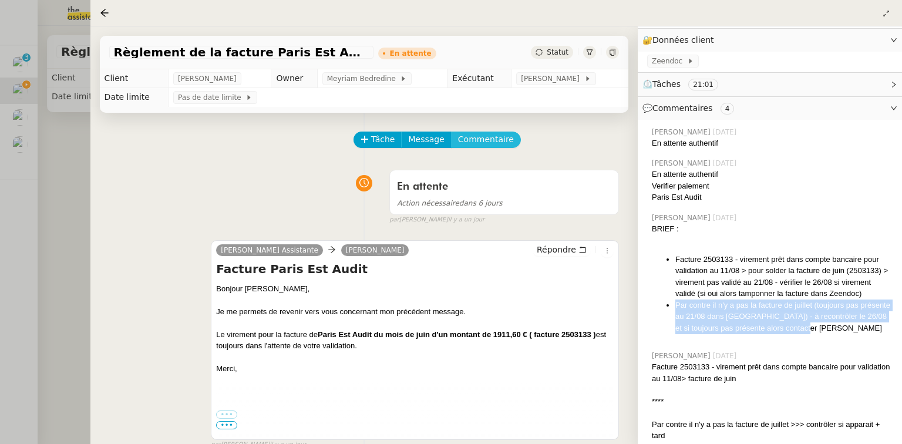
click at [466, 134] on button "Commentaire" at bounding box center [486, 139] width 70 height 16
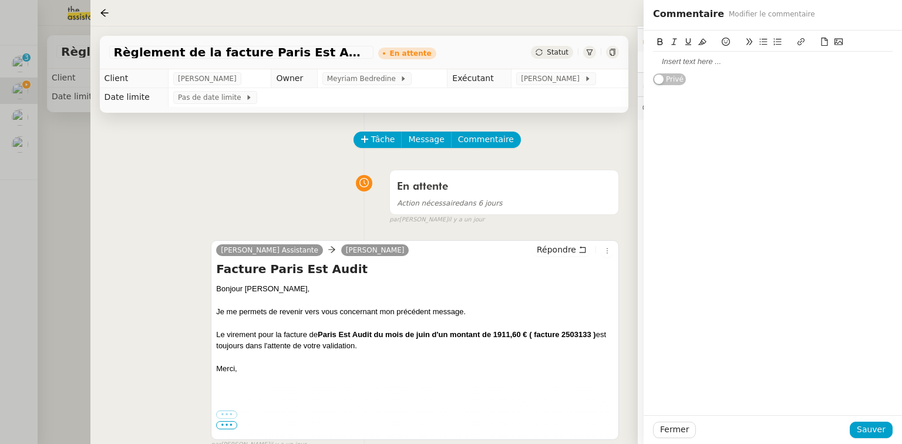
click at [686, 66] on div at bounding box center [772, 61] width 239 height 11
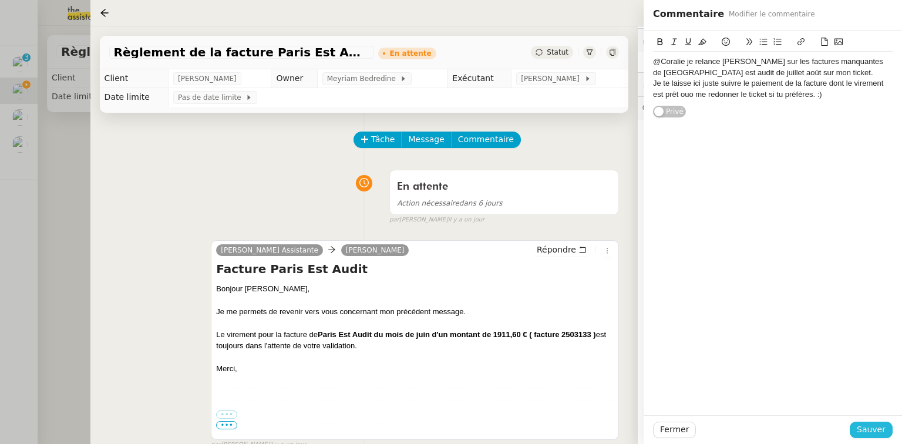
drag, startPoint x: 878, startPoint y: 426, endPoint x: 765, endPoint y: 381, distance: 121.2
click at [876, 426] on span "Sauver" at bounding box center [870, 430] width 29 height 14
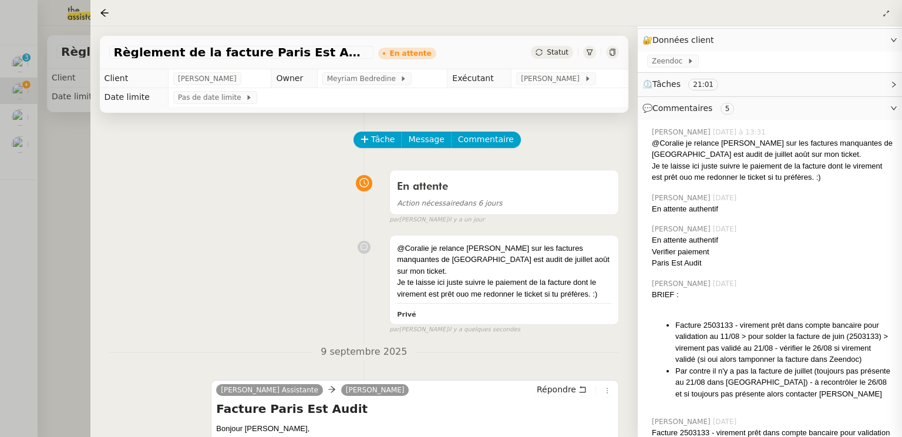
drag, startPoint x: 68, startPoint y: 130, endPoint x: 65, endPoint y: 123, distance: 7.1
click at [65, 129] on div at bounding box center [451, 218] width 902 height 437
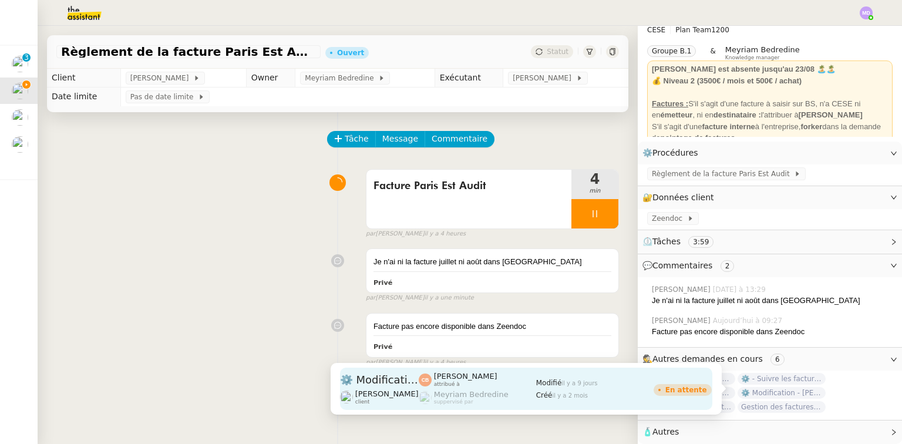
click at [709, 405] on div "En attente" at bounding box center [682, 388] width 59 height 42
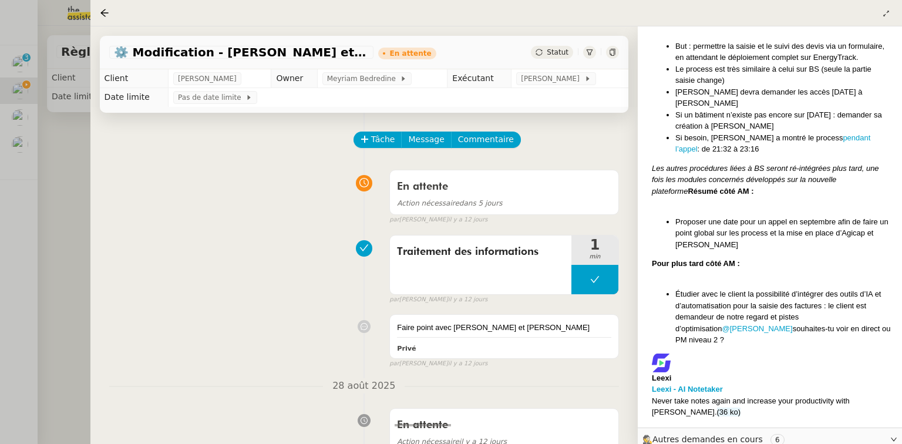
scroll to position [1543, 0]
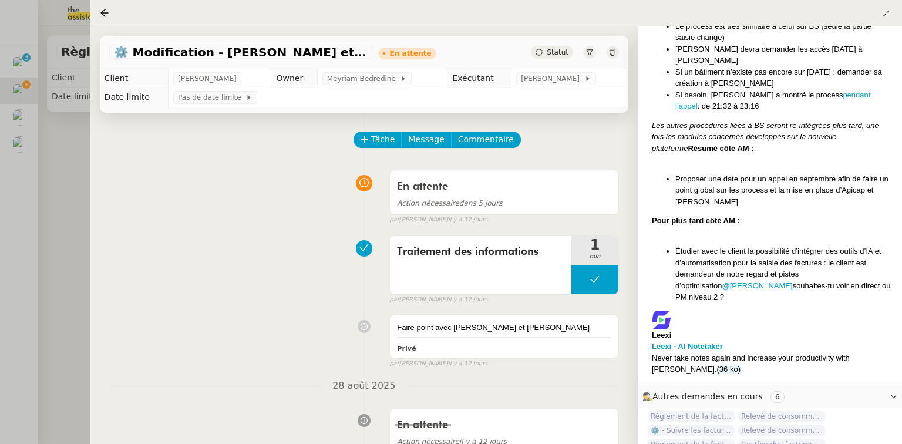
click at [713, 438] on span "Règlement de la facture Paris Est Audit - [DATE]" at bounding box center [691, 444] width 88 height 12
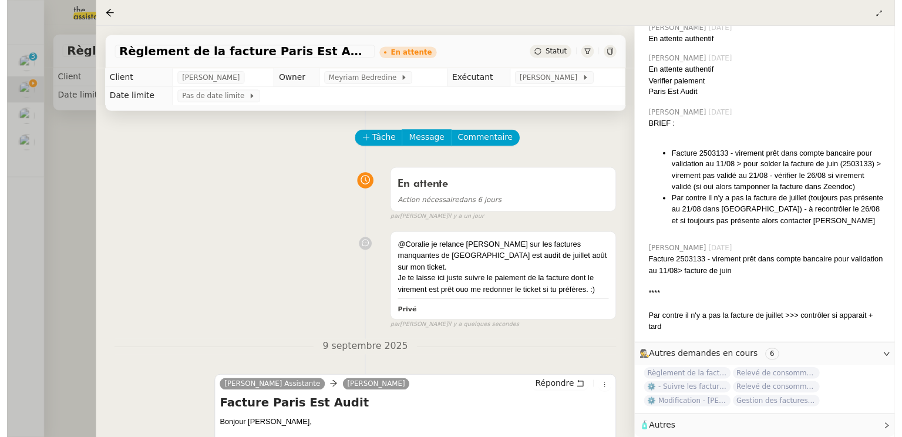
scroll to position [364, 0]
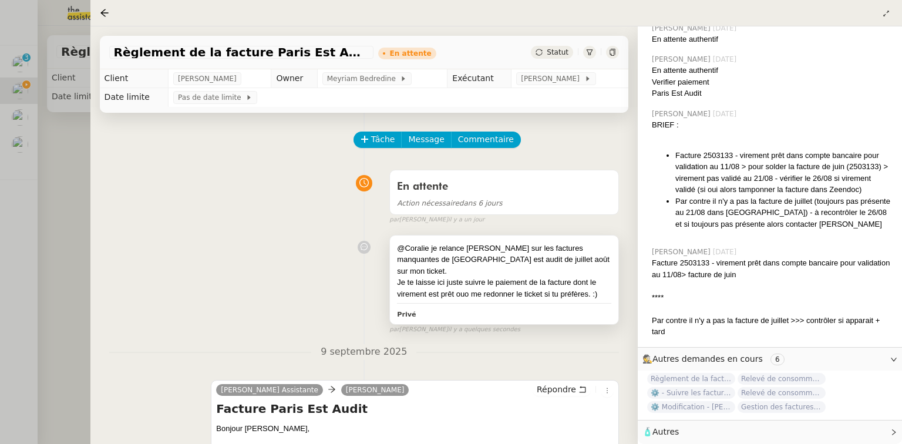
click at [526, 253] on div "@Coralie je relance [PERSON_NAME] sur les factures manquantes de [GEOGRAPHIC_DA…" at bounding box center [504, 259] width 214 height 35
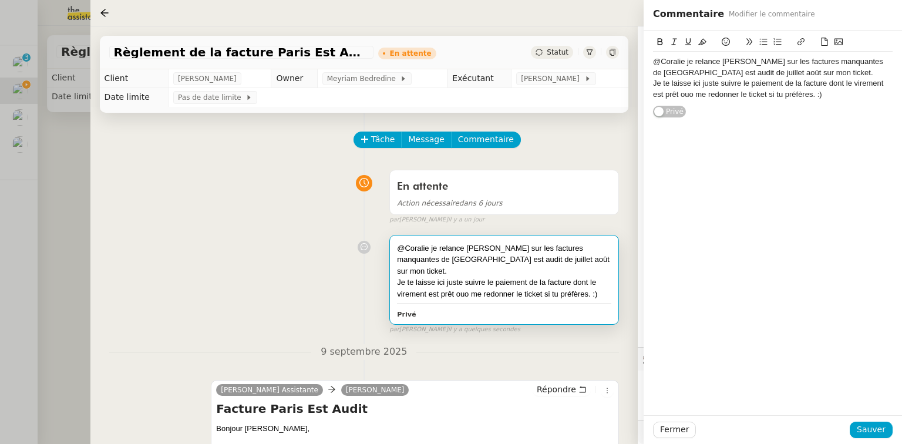
scroll to position [364, 0]
click at [758, 73] on div "@Coralie je relance [PERSON_NAME] sur les factures manquantes de [GEOGRAPHIC_DA…" at bounding box center [772, 67] width 239 height 22
drag, startPoint x: 758, startPoint y: 73, endPoint x: 779, endPoint y: 58, distance: 25.9
click at [758, 73] on div "@Coralie je relance [PERSON_NAME] sur les factures manquantes de [GEOGRAPHIC_DA…" at bounding box center [772, 67] width 239 height 22
click at [801, 41] on icon at bounding box center [801, 42] width 8 height 8
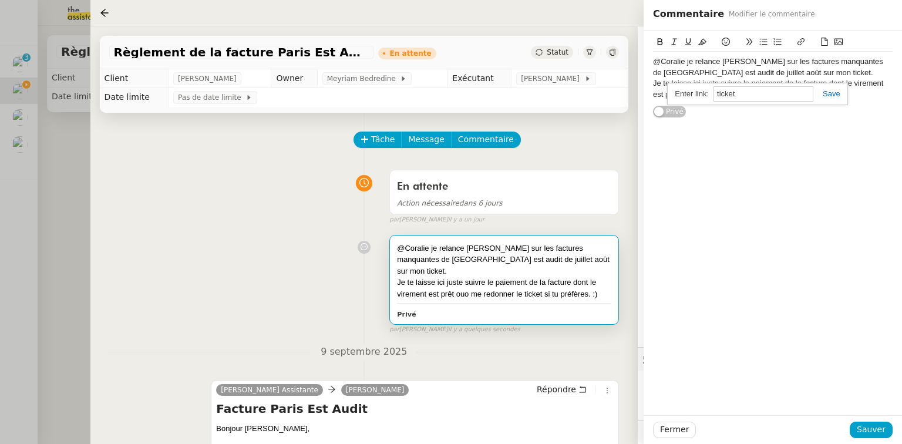
paste input "[URL][DOMAIN_NAME]"
type input "[URL][DOMAIN_NAME]"
click at [827, 96] on link at bounding box center [826, 93] width 27 height 9
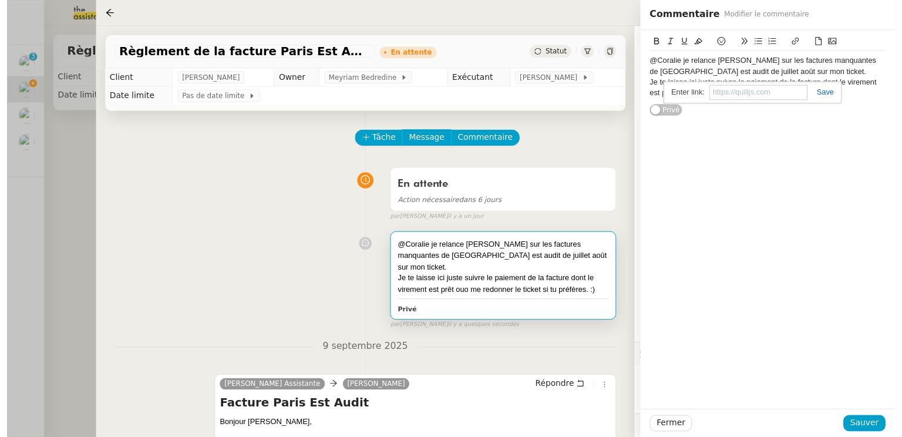
scroll to position [0, 0]
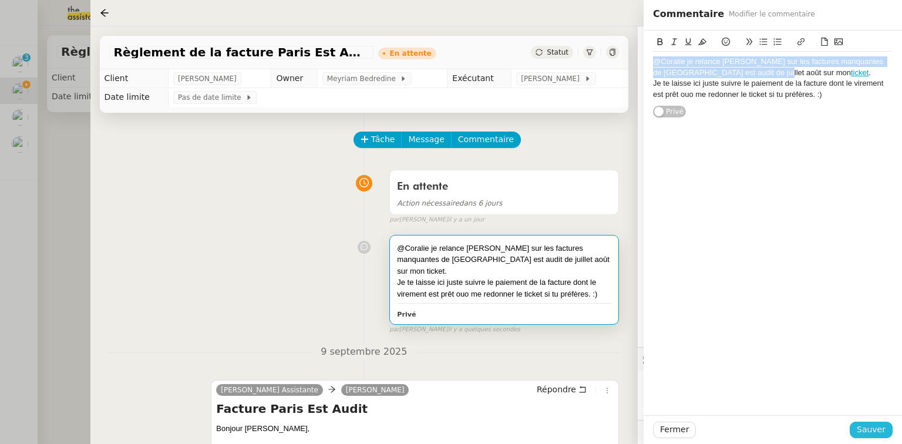
drag, startPoint x: 882, startPoint y: 425, endPoint x: 873, endPoint y: 423, distance: 9.7
click at [882, 425] on span "Sauver" at bounding box center [870, 430] width 29 height 14
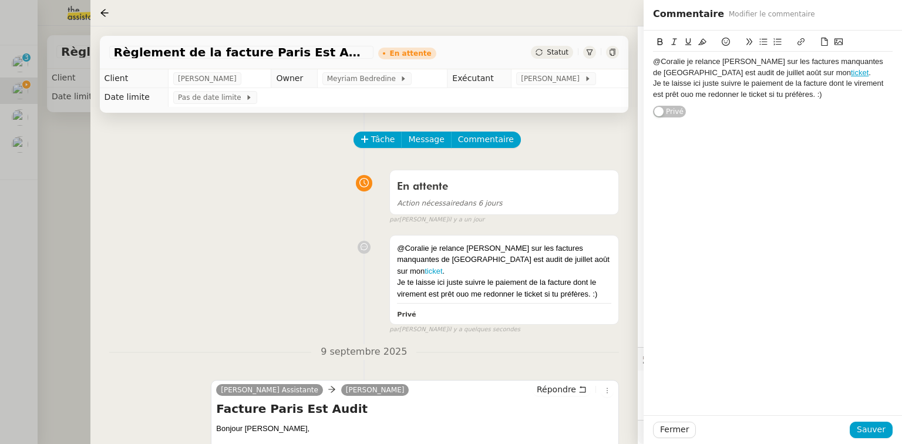
scroll to position [364, 0]
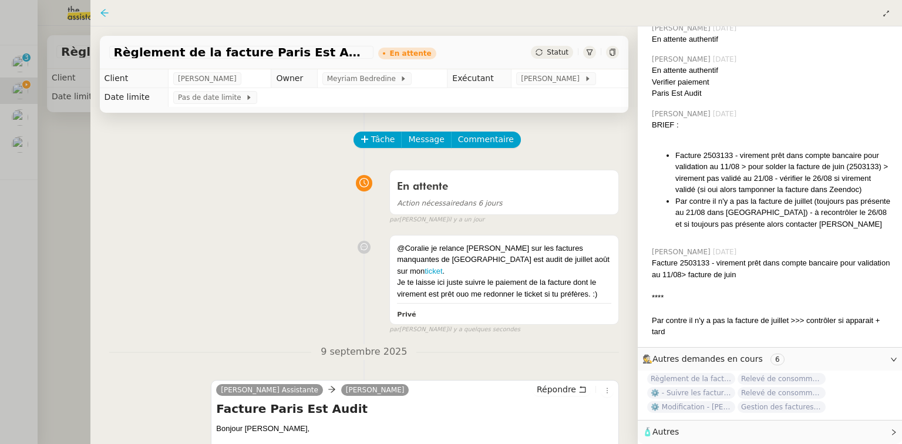
click at [102, 12] on icon at bounding box center [104, 13] width 8 height 8
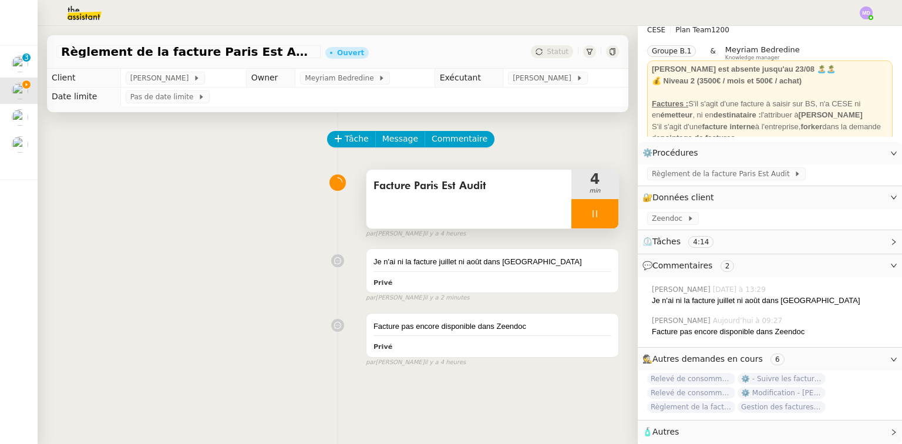
click at [573, 210] on div at bounding box center [594, 213] width 47 height 29
click at [600, 209] on button at bounding box center [606, 213] width 23 height 29
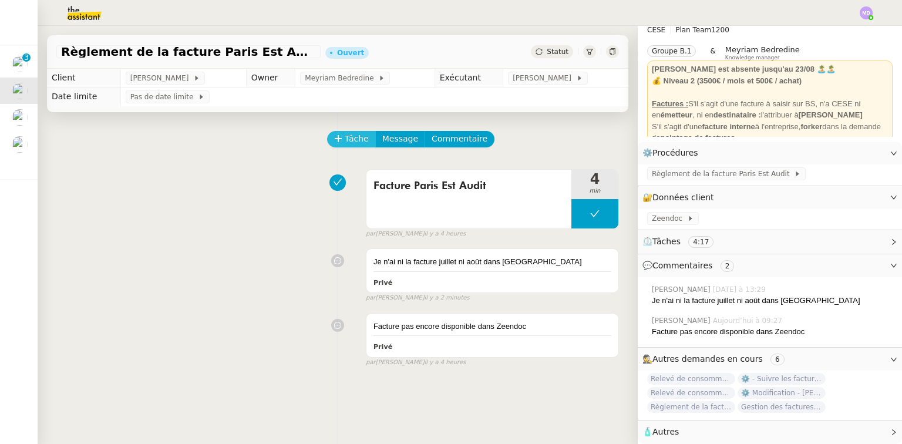
click at [360, 147] on button "Tâche" at bounding box center [351, 139] width 49 height 16
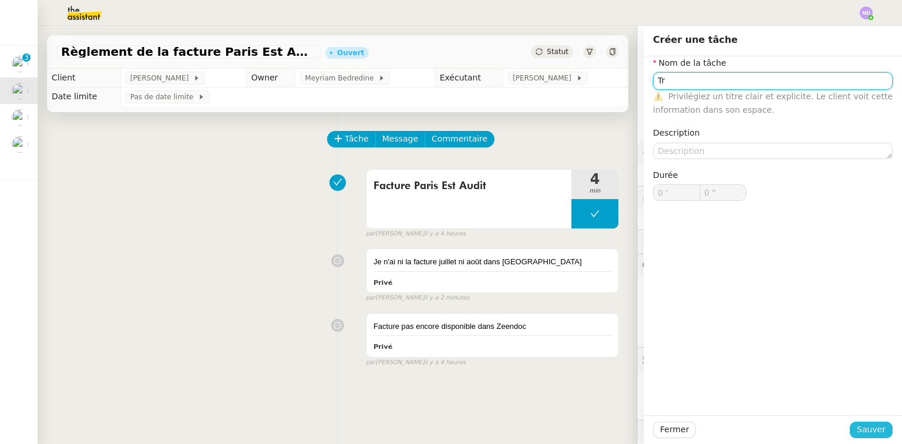
type input "Tr"
click at [861, 433] on span "Sauver" at bounding box center [870, 430] width 29 height 14
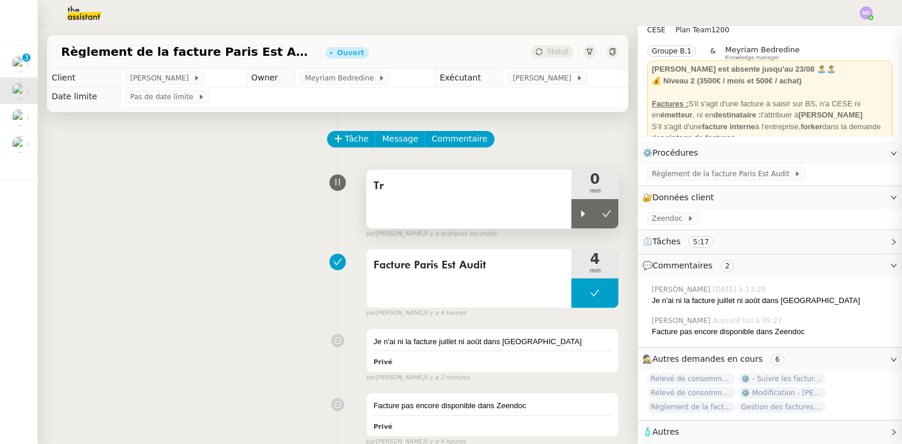
drag, startPoint x: 571, startPoint y: 221, endPoint x: 495, endPoint y: 207, distance: 77.1
click at [555, 218] on div "Tr 0 min" at bounding box center [492, 199] width 253 height 60
click at [493, 205] on div "Tr" at bounding box center [468, 199] width 205 height 59
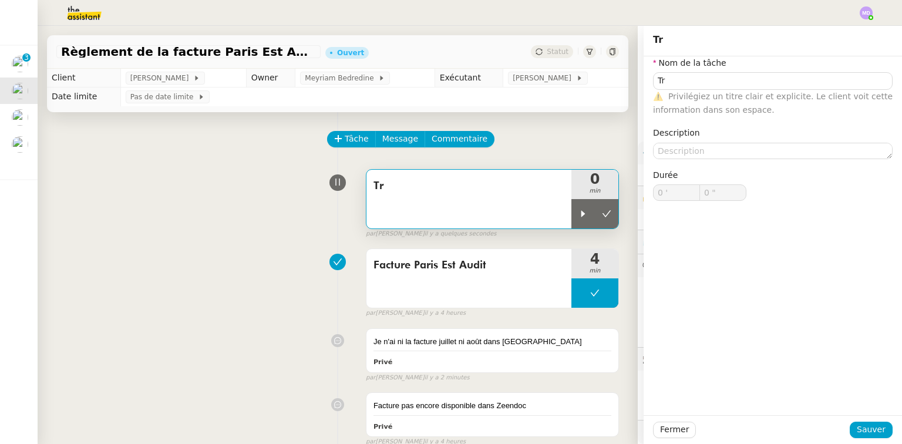
drag, startPoint x: 567, startPoint y: 213, endPoint x: 575, endPoint y: 193, distance: 21.9
click at [578, 212] on icon at bounding box center [582, 213] width 9 height 9
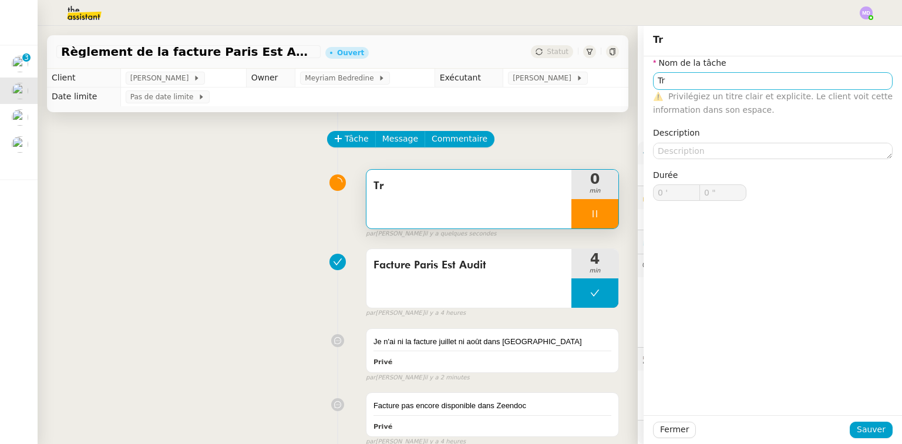
type input "Tr"
type input "0 '"
type input "0 ""
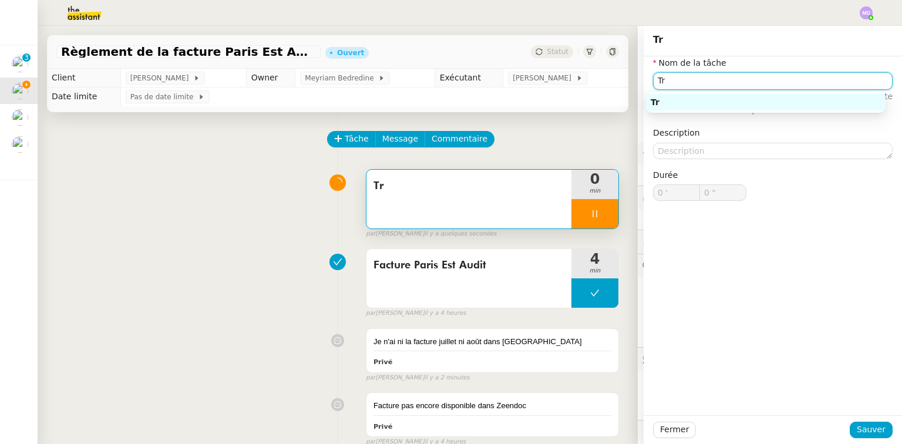
type input "Tr"
type input "0 '"
type input "0 ""
click at [664, 76] on input "Tr" at bounding box center [772, 80] width 239 height 17
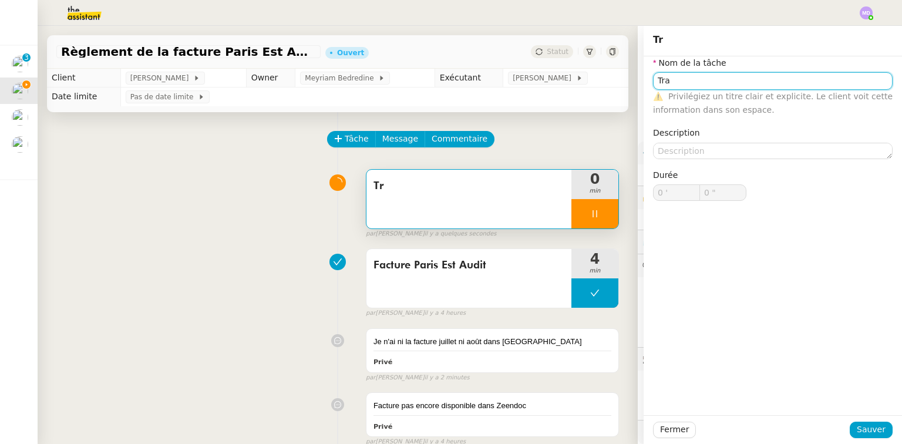
type input "Tran"
type input "1 ""
type input "Transmission s"
type input "2 ""
type input "Transmissions"
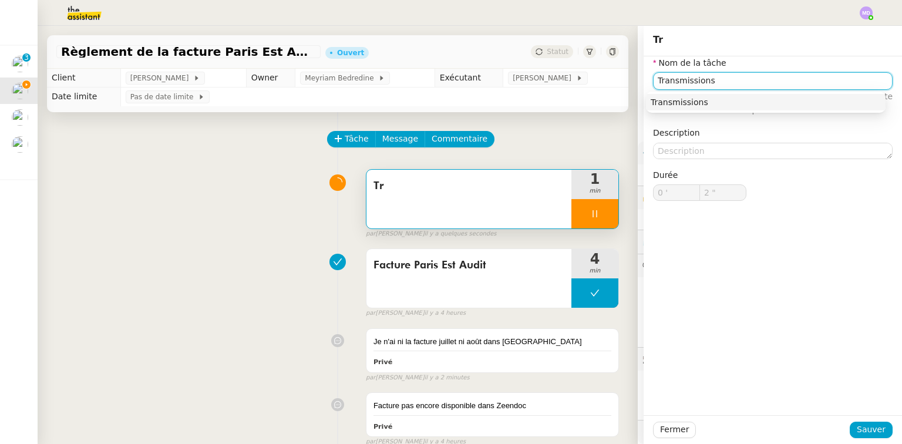
type input "3 ""
type input "Transmission d'informa"
type input "4 ""
type input "Transmission d'informations"
type input "5 ""
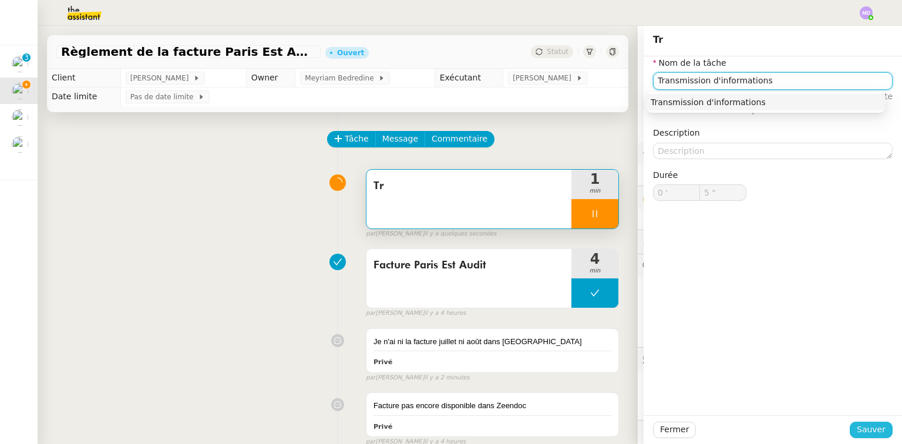
type input "Transmission d'informations"
click at [852, 431] on button "Sauver" at bounding box center [870, 429] width 43 height 16
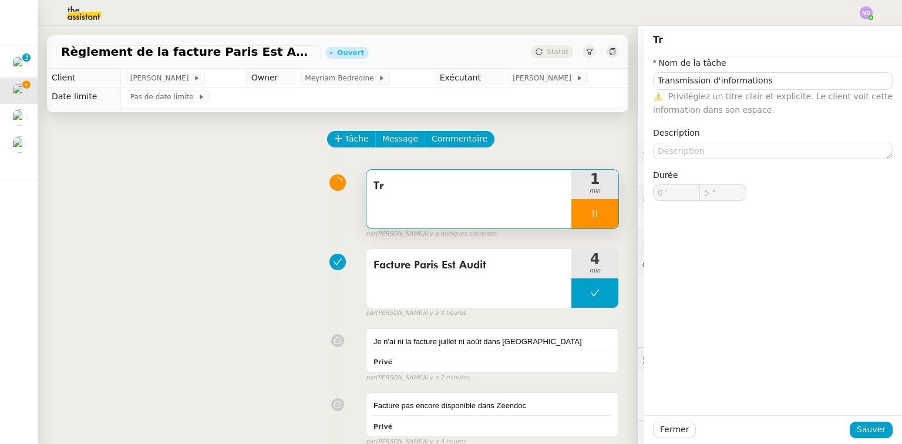
type input "6 ""
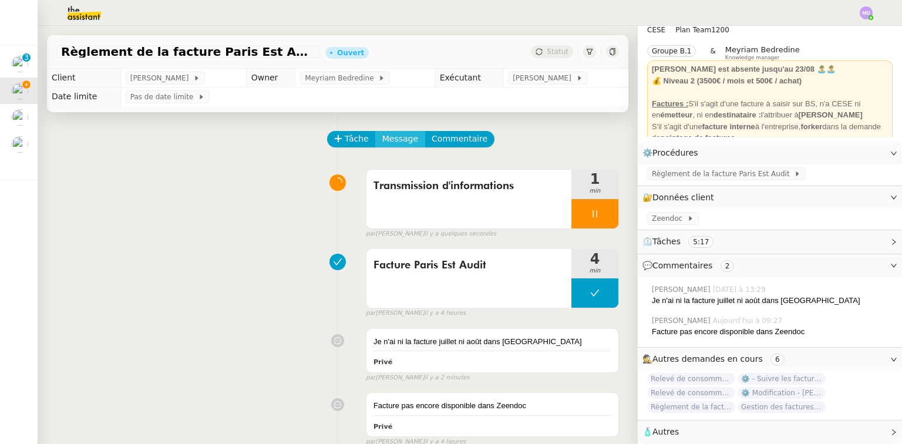
click at [393, 146] on span "Message" at bounding box center [400, 139] width 36 height 14
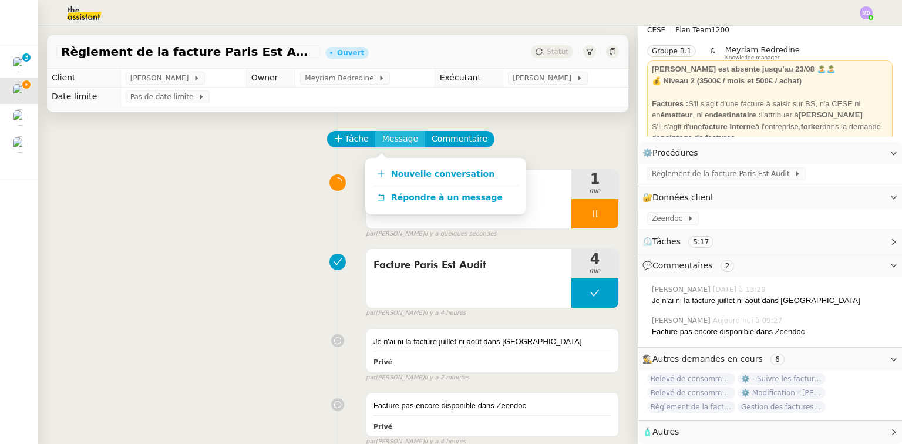
click at [394, 164] on link "Nouvelle conversation" at bounding box center [445, 174] width 147 height 23
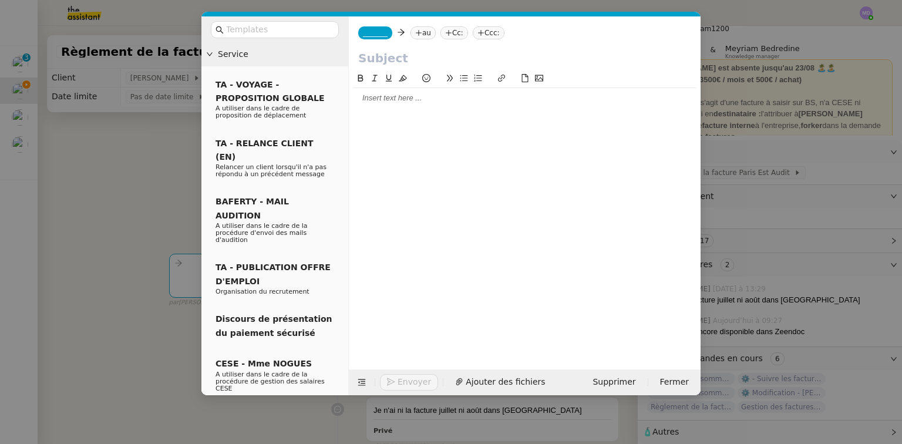
click at [376, 35] on span "_______" at bounding box center [375, 33] width 25 height 8
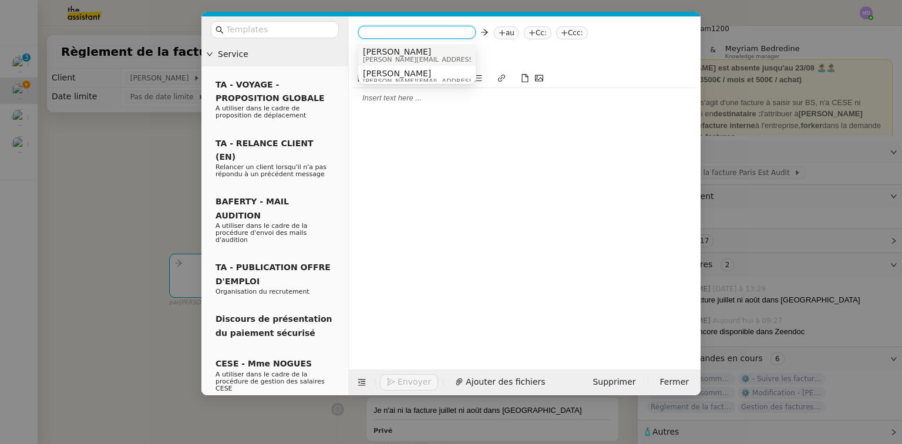
click at [375, 52] on span "[PERSON_NAME]" at bounding box center [446, 51] width 167 height 9
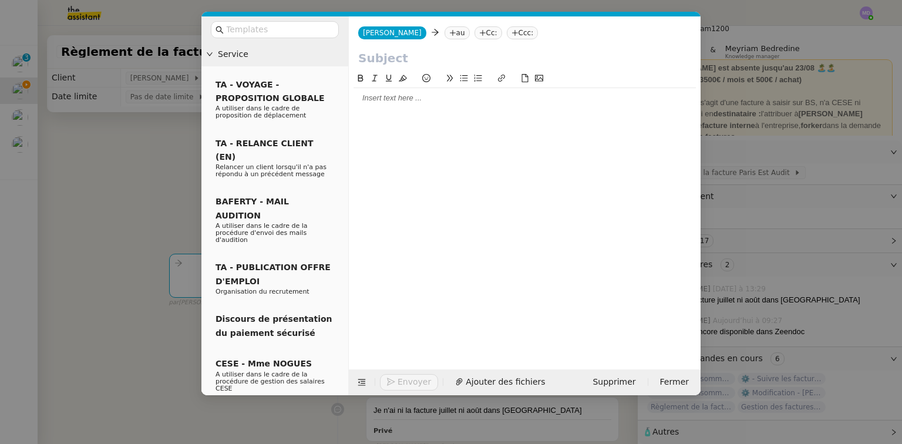
click at [449, 31] on icon at bounding box center [452, 32] width 7 height 7
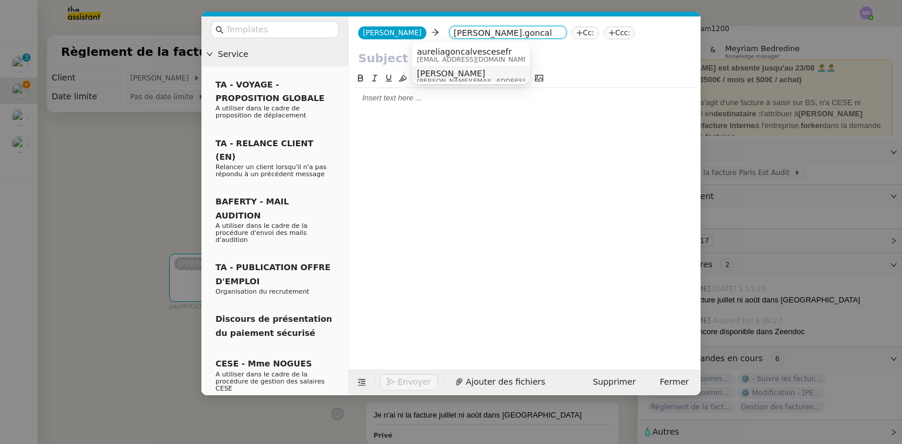
type input "[PERSON_NAME].goncal"
click at [440, 72] on span "[PERSON_NAME]" at bounding box center [500, 73] width 167 height 9
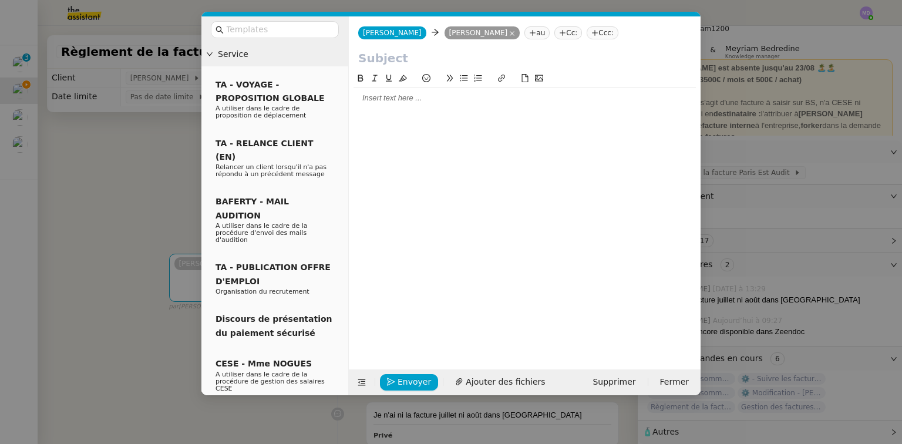
click at [436, 60] on input "text" at bounding box center [524, 58] width 333 height 18
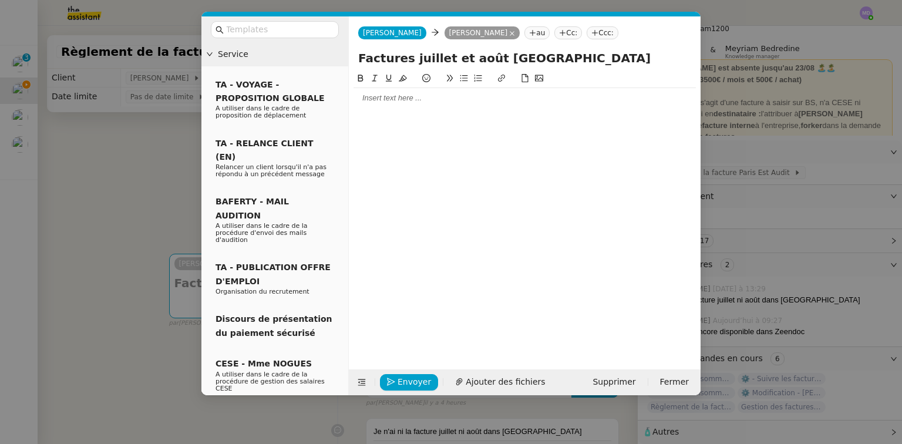
type input "Factures juillet et août [GEOGRAPHIC_DATA]"
click at [397, 105] on div at bounding box center [524, 98] width 342 height 20
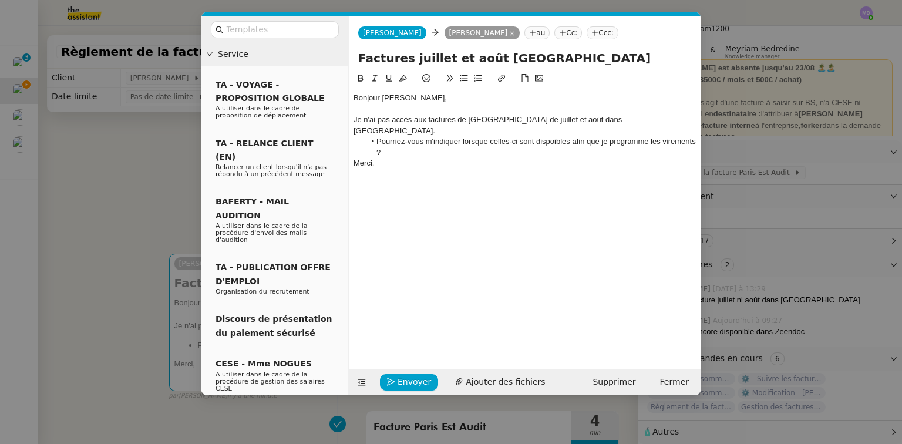
click at [390, 158] on div "Merci," at bounding box center [524, 163] width 342 height 11
click at [390, 143] on li "Pourriez-vous m'indiquer lorsque celles-ci sont dispoibles afin que je programm…" at bounding box center [530, 147] width 331 height 22
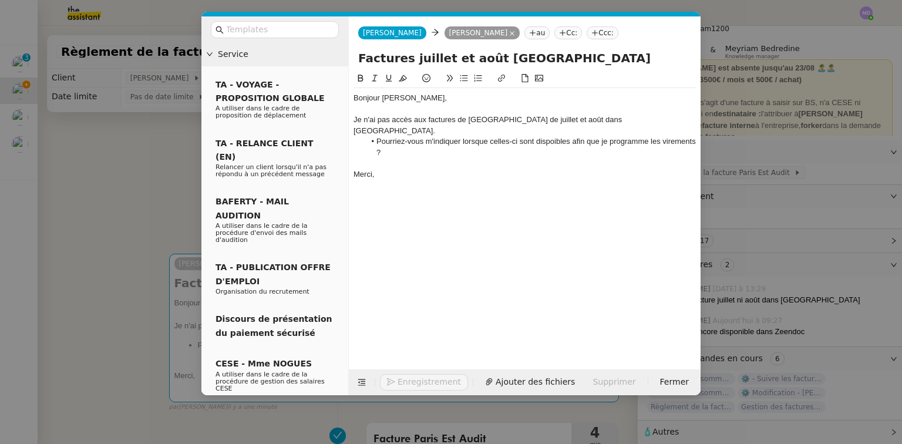
click at [636, 120] on div "Je n'ai pas accès aux factures de [GEOGRAPHIC_DATA] de juillet et août dans [GE…" at bounding box center [524, 125] width 342 height 22
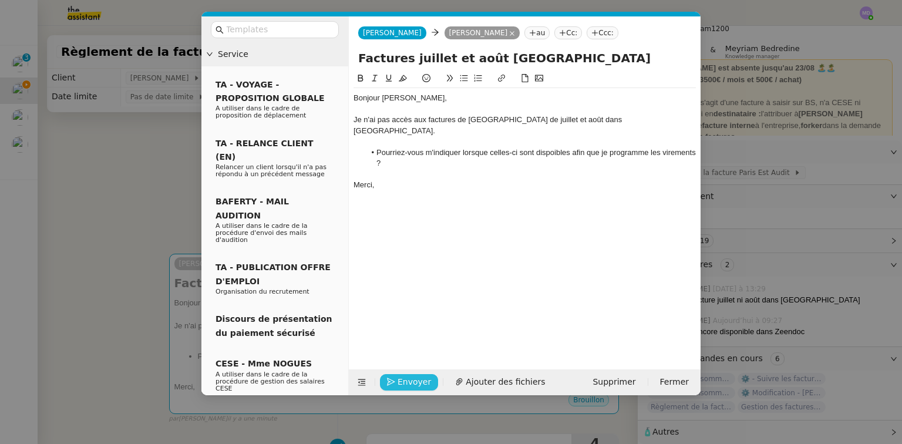
click at [418, 375] on span "Envoyer" at bounding box center [413, 382] width 33 height 14
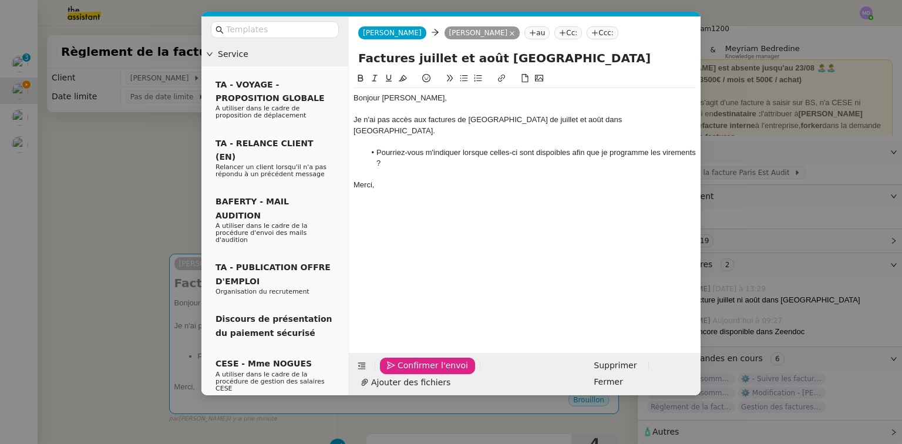
click at [418, 372] on span "Confirmer l'envoi" at bounding box center [432, 366] width 70 height 14
click at [418, 375] on nz-modal-container "Service TA - VOYAGE - PROPOSITION GLOBALE A utiliser dans le cadre de propositi…" at bounding box center [451, 222] width 902 height 444
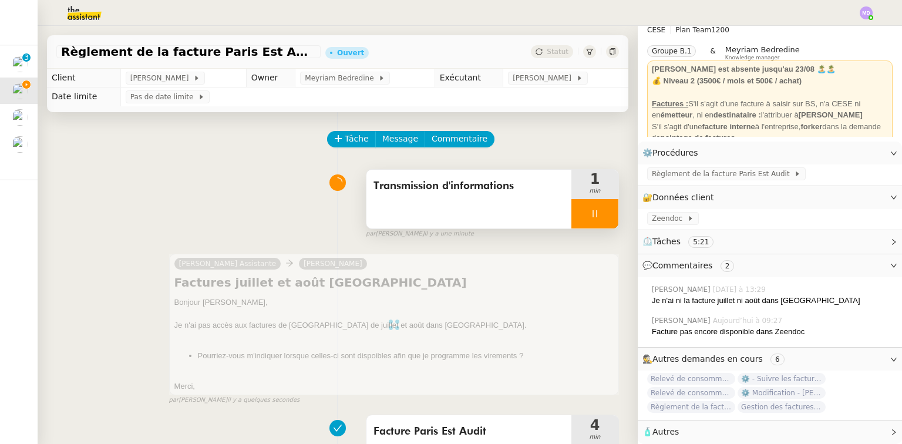
click at [589, 218] on div at bounding box center [594, 213] width 47 height 29
click at [595, 218] on button at bounding box center [606, 213] width 23 height 29
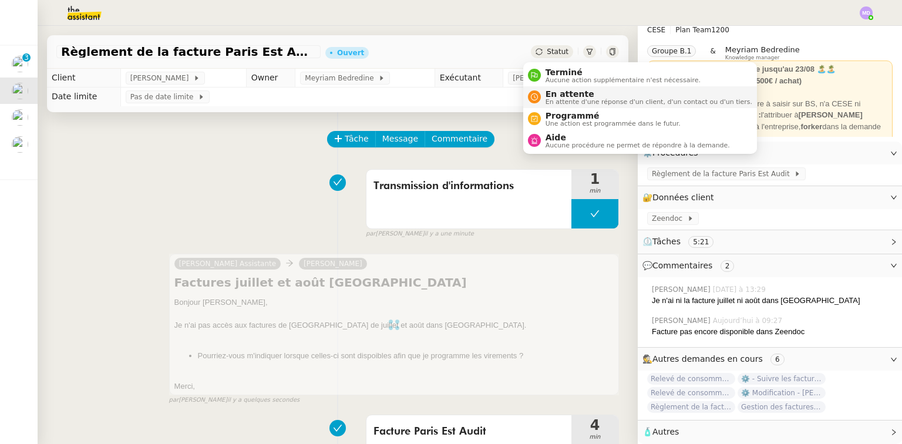
click at [564, 95] on span "En attente" at bounding box center [648, 93] width 207 height 9
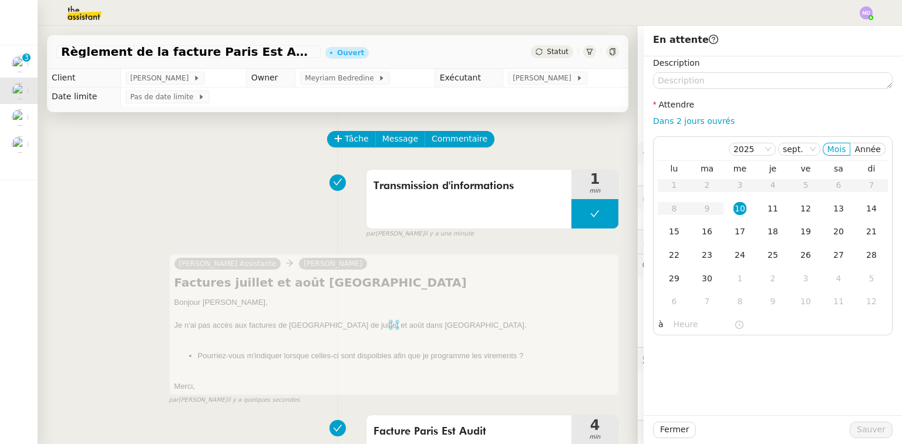
drag, startPoint x: 716, startPoint y: 119, endPoint x: 714, endPoint y: 127, distance: 7.8
click at [716, 119] on link "Dans 2 jours ouvrés" at bounding box center [694, 120] width 82 height 9
type input "07:00"
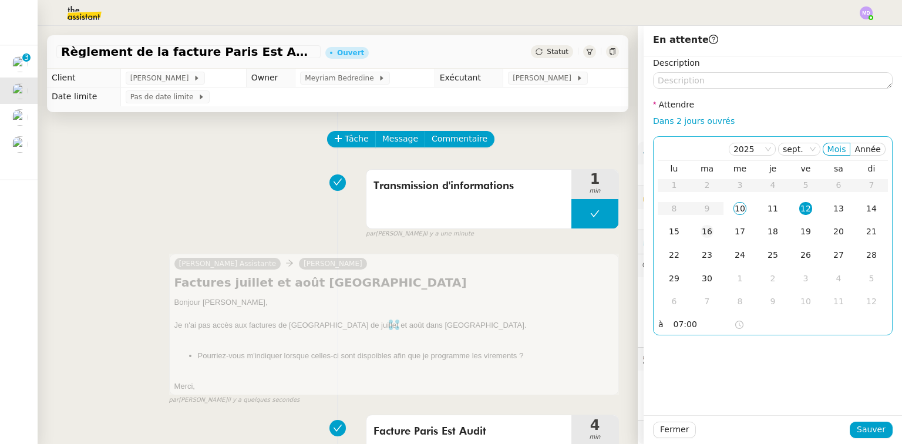
click at [701, 232] on div "16" at bounding box center [706, 231] width 13 height 13
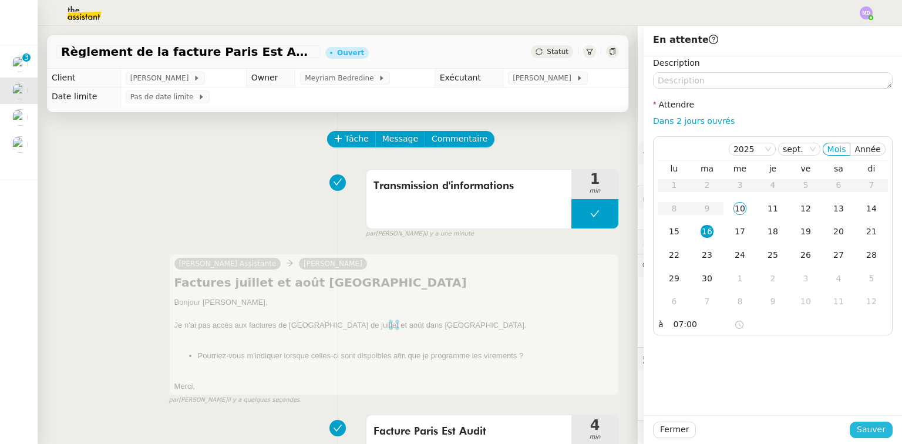
click at [868, 425] on span "Sauver" at bounding box center [870, 430] width 29 height 14
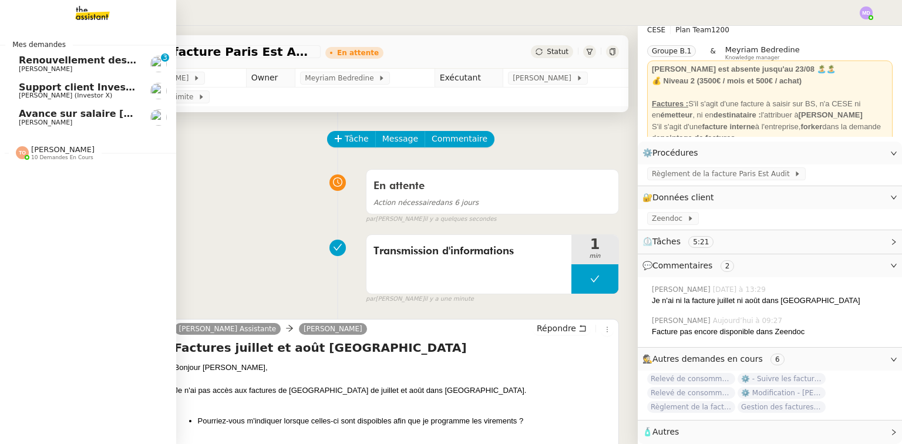
click at [82, 122] on span "[PERSON_NAME]" at bounding box center [78, 122] width 119 height 7
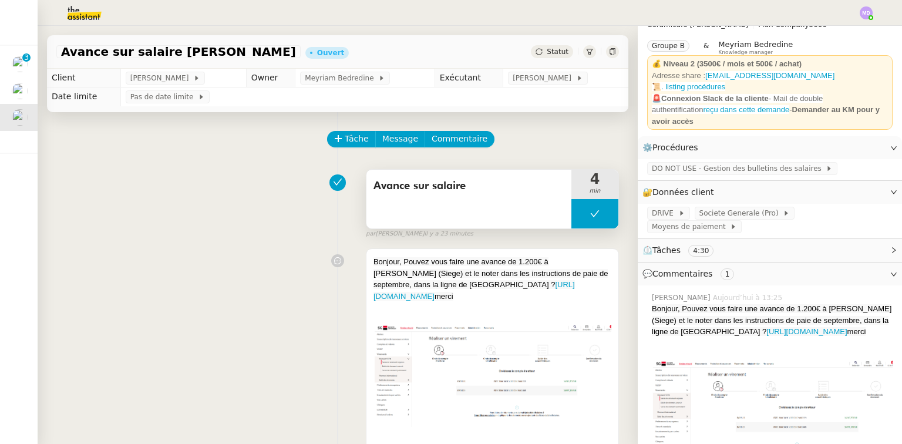
click at [571, 218] on button at bounding box center [594, 213] width 47 height 29
click at [578, 218] on icon at bounding box center [582, 213] width 9 height 9
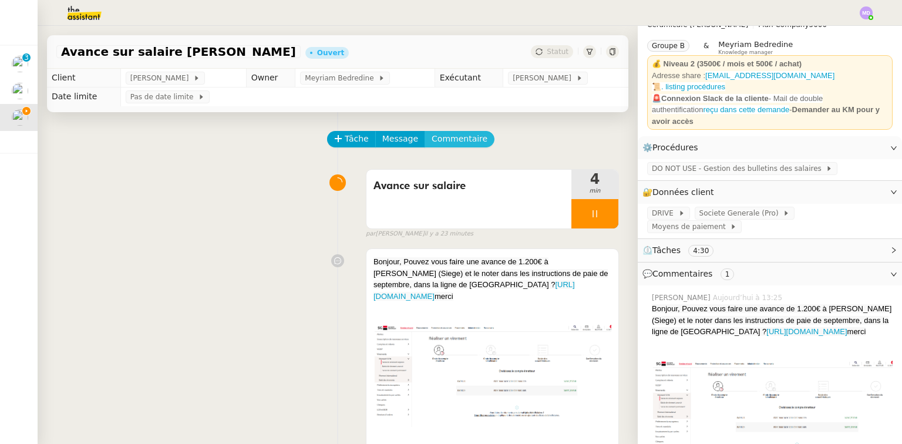
drag, startPoint x: 458, startPoint y: 139, endPoint x: 463, endPoint y: 144, distance: 7.1
click at [457, 139] on span "Commentaire" at bounding box center [459, 139] width 56 height 14
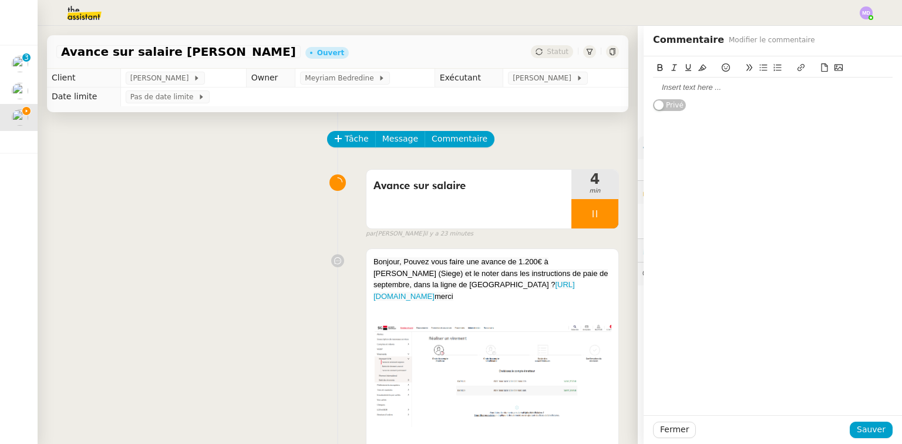
click at [679, 82] on div at bounding box center [772, 87] width 239 height 11
drag, startPoint x: 860, startPoint y: 432, endPoint x: 791, endPoint y: 379, distance: 87.0
click at [859, 432] on span "Sauver" at bounding box center [870, 430] width 29 height 14
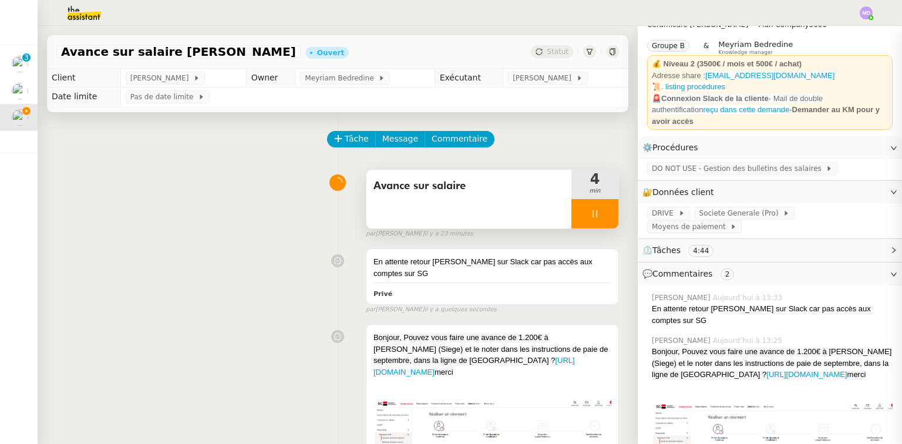
click at [599, 221] on div at bounding box center [594, 213] width 47 height 29
click at [598, 220] on button at bounding box center [606, 213] width 23 height 29
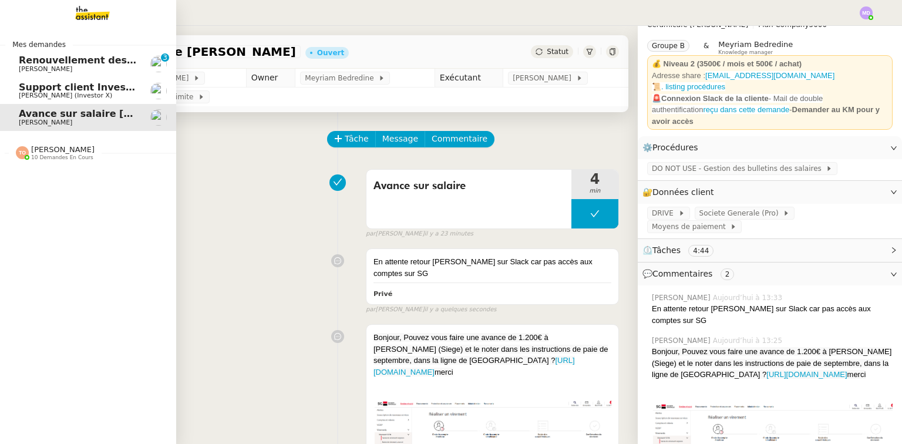
click at [29, 88] on span "Support client InvestorX" at bounding box center [84, 87] width 130 height 11
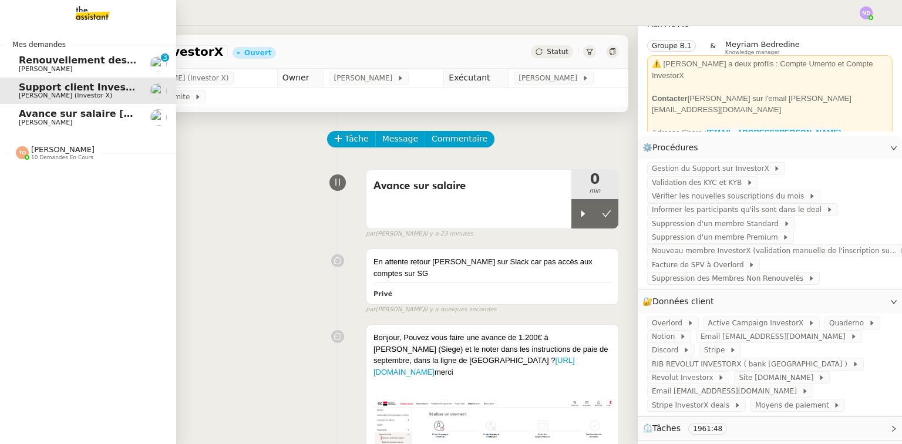
click at [120, 62] on span "Renouvellement des adhésions FTI - 1 septembre 2025" at bounding box center [164, 60] width 291 height 11
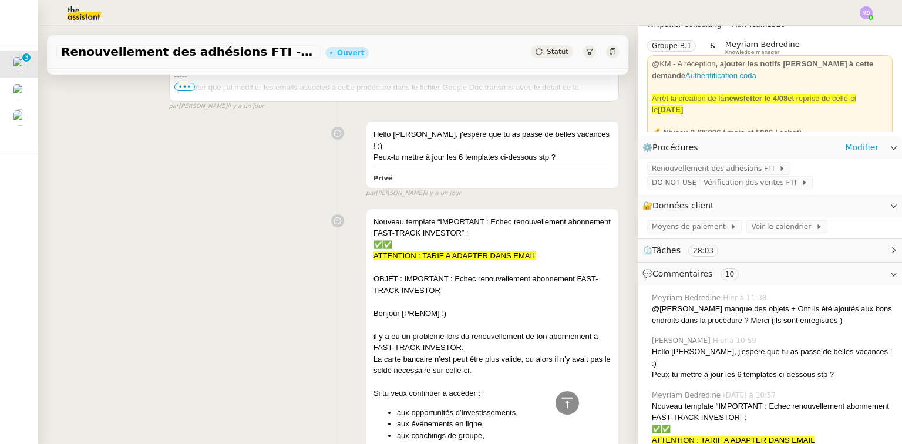
scroll to position [610, 0]
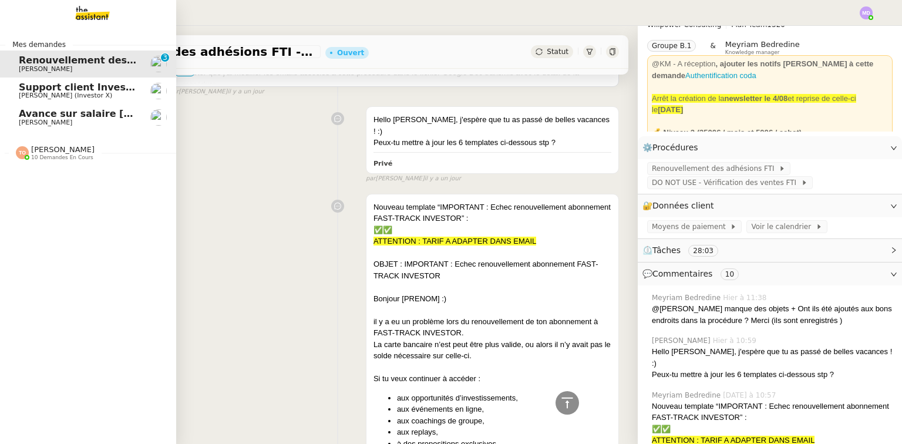
click at [19, 112] on span "Avance sur salaire [PERSON_NAME]" at bounding box center [113, 113] width 188 height 11
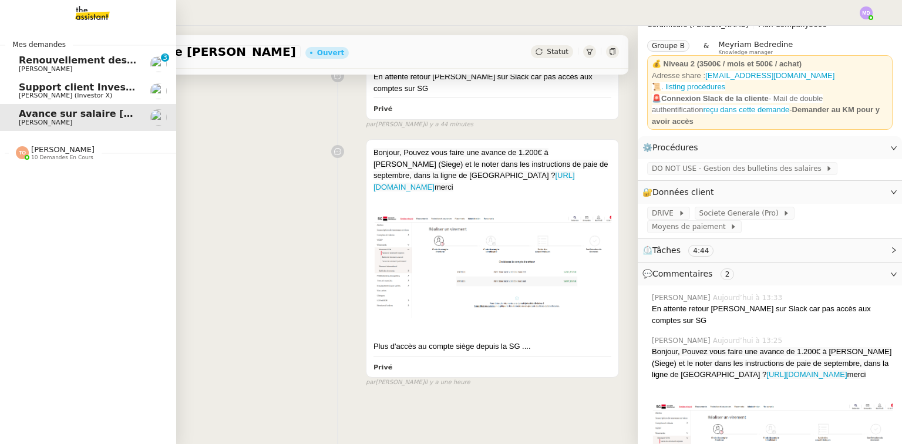
scroll to position [188, 0]
